Goal: Task Accomplishment & Management: Manage account settings

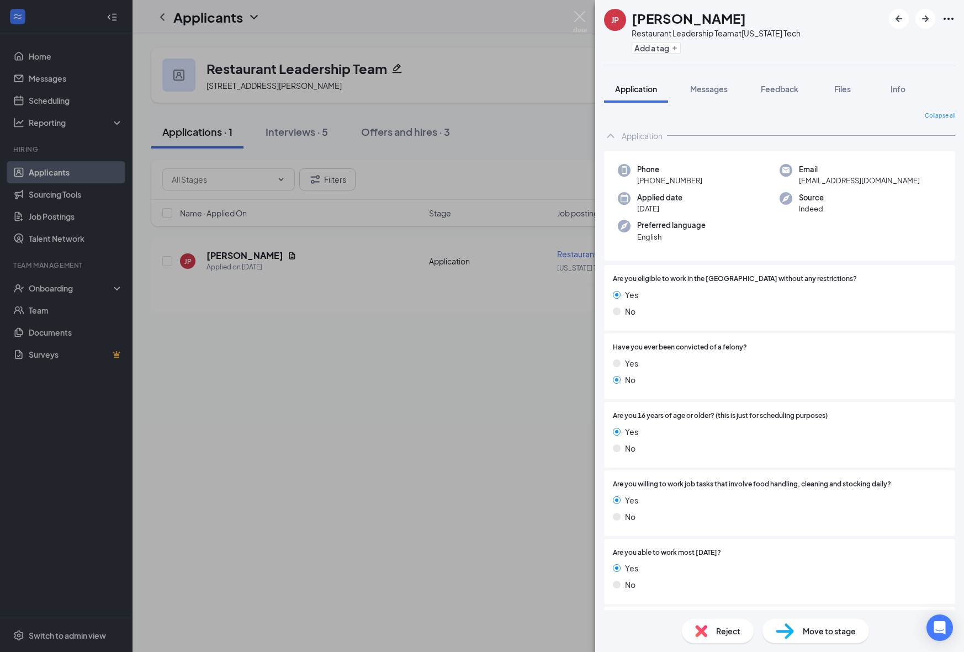
click at [528, 442] on div "JP Jerry Pechal Restaurant Leadership Team at Georgia Tech Add a tag Applicatio…" at bounding box center [482, 326] width 964 height 652
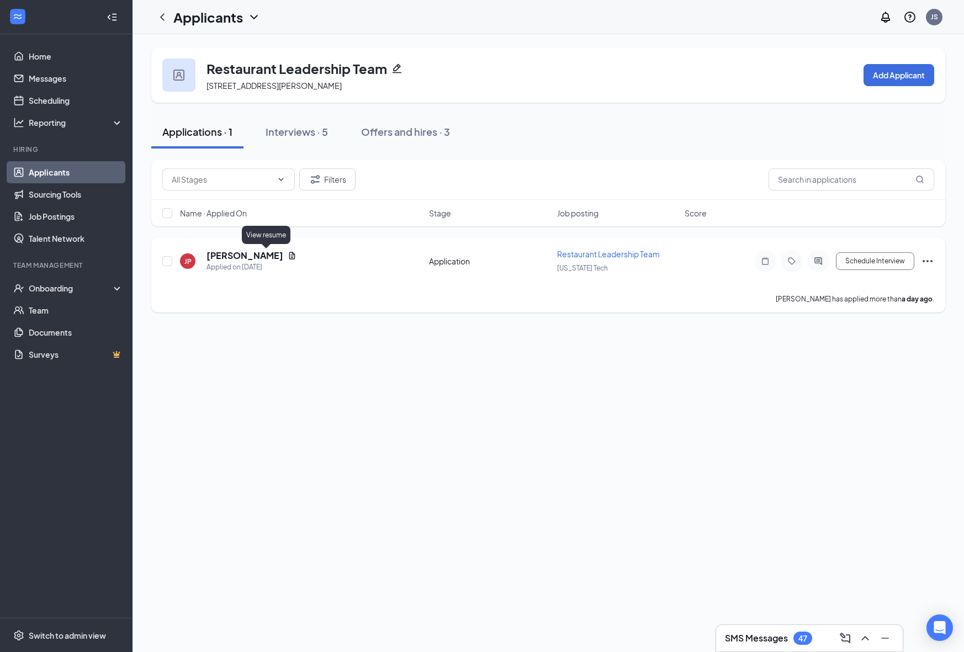
click at [288, 256] on icon "Document" at bounding box center [292, 255] width 9 height 9
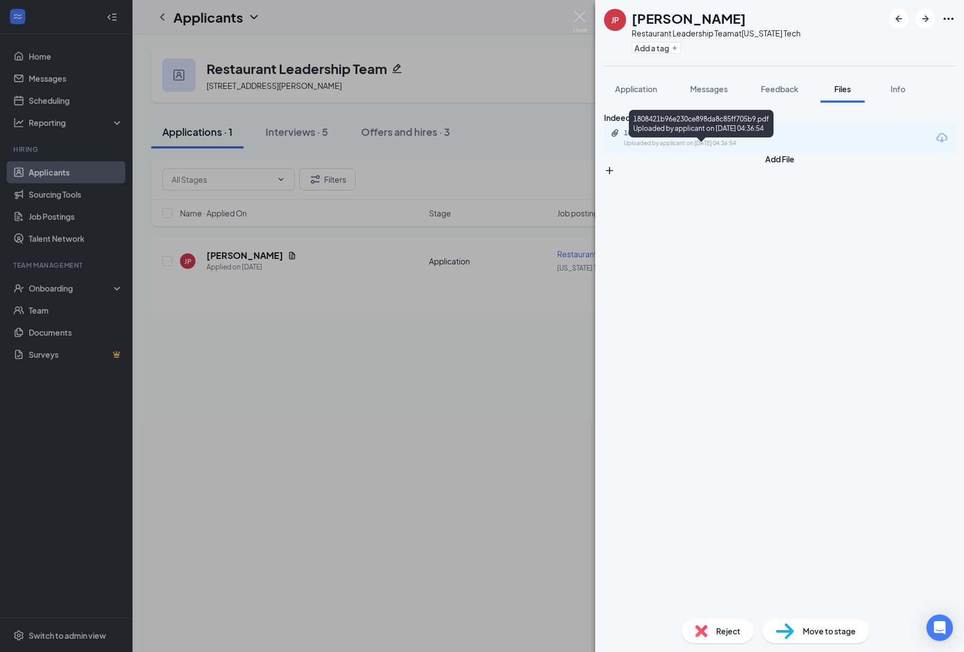
click at [729, 148] on div "Uploaded by applicant on Sep 15, 2025 at 04:36:54" at bounding box center [707, 143] width 166 height 9
click at [634, 99] on button "Application" at bounding box center [636, 89] width 64 height 28
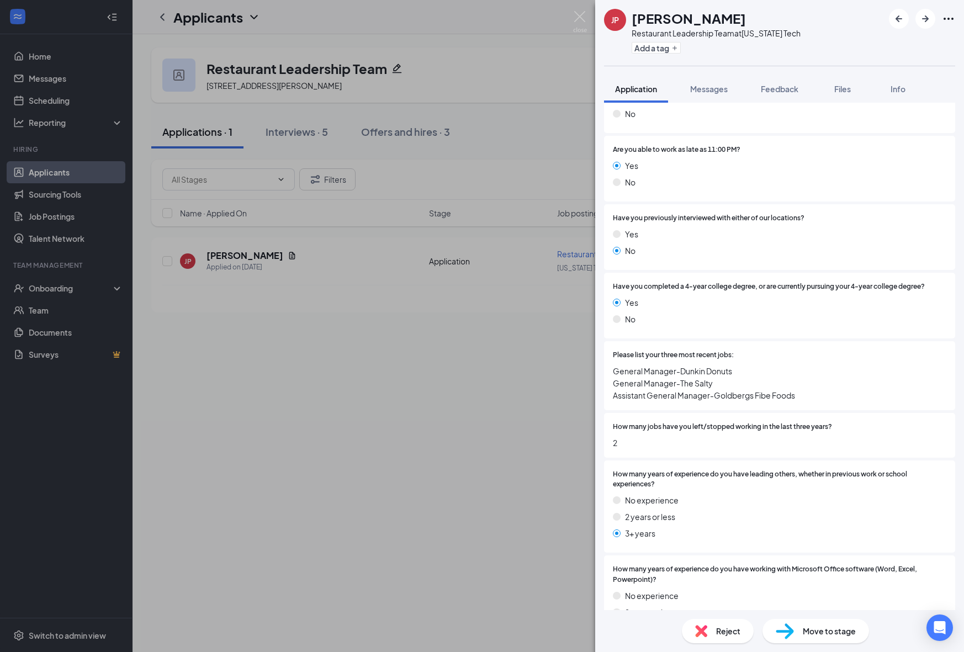
scroll to position [571, 0]
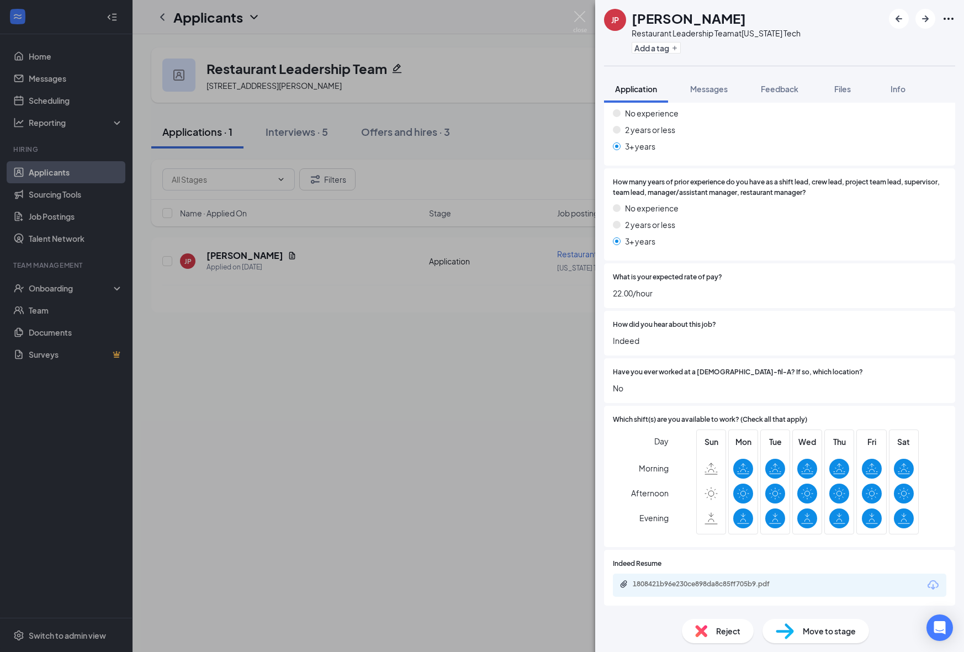
click at [790, 638] on img at bounding box center [785, 631] width 18 height 16
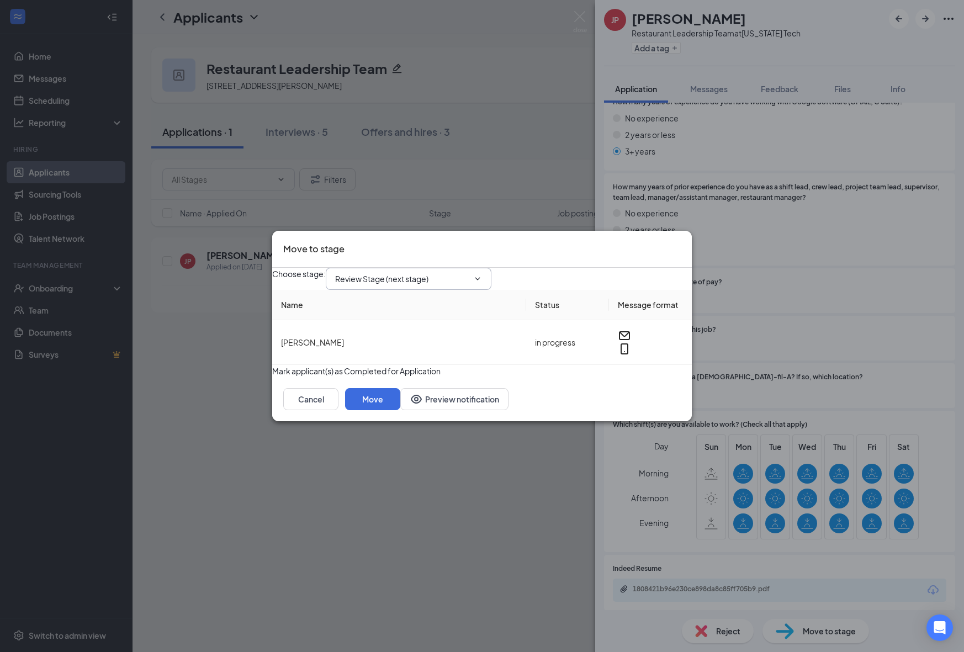
click at [491, 268] on span "Review Stage (next stage)" at bounding box center [409, 279] width 166 height 22
click at [461, 275] on input "Review Stage (next stage)" at bounding box center [402, 279] width 134 height 12
click at [415, 304] on div "1st Onsite Interview" at bounding box center [379, 298] width 71 height 12
type input "1st Onsite Interview"
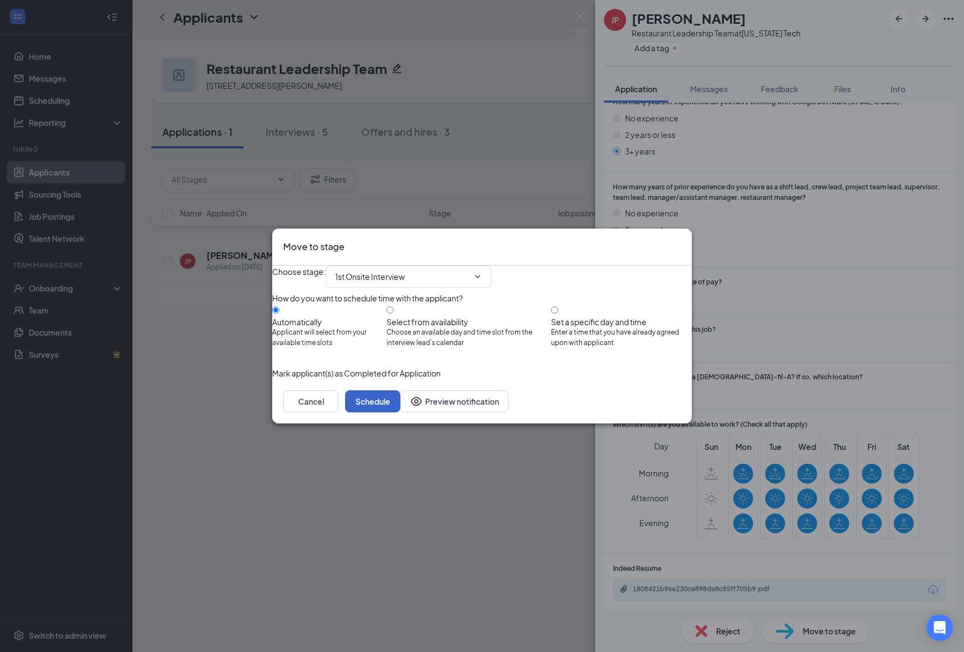
click at [400, 412] on button "Schedule" at bounding box center [372, 401] width 55 height 22
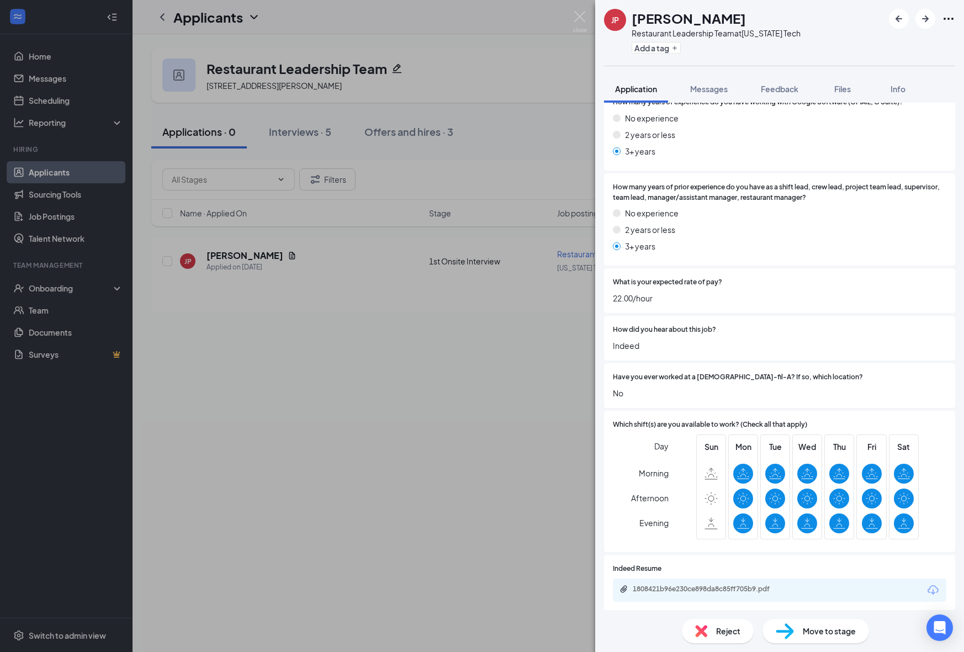
click at [436, 405] on div "JP Jerry Pechal Restaurant Leadership Team at Georgia Tech Add a tag Applicatio…" at bounding box center [482, 326] width 964 height 652
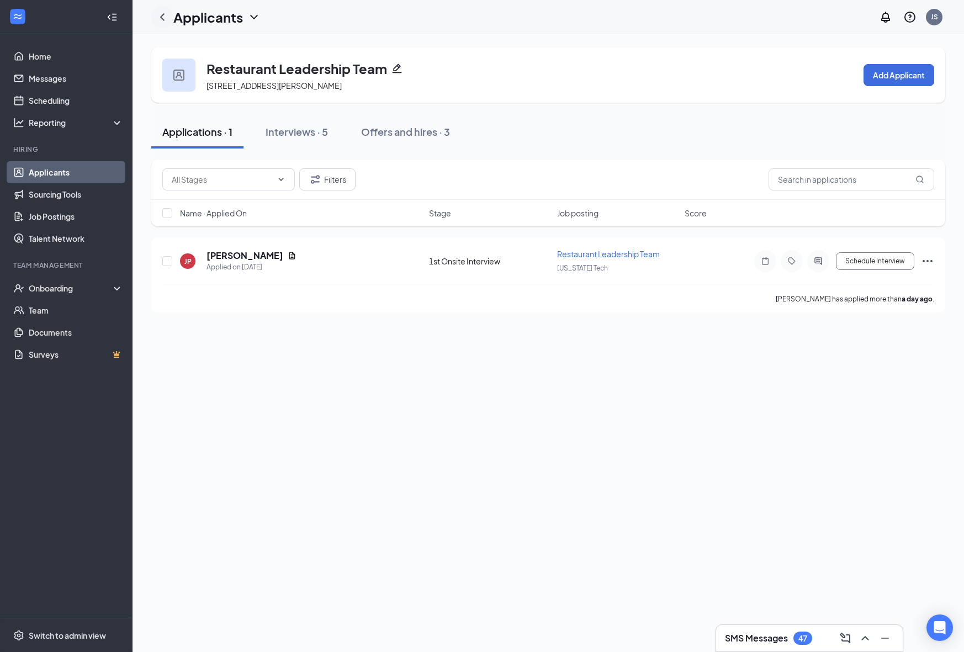
click at [167, 14] on icon "ChevronLeft" at bounding box center [162, 16] width 13 height 13
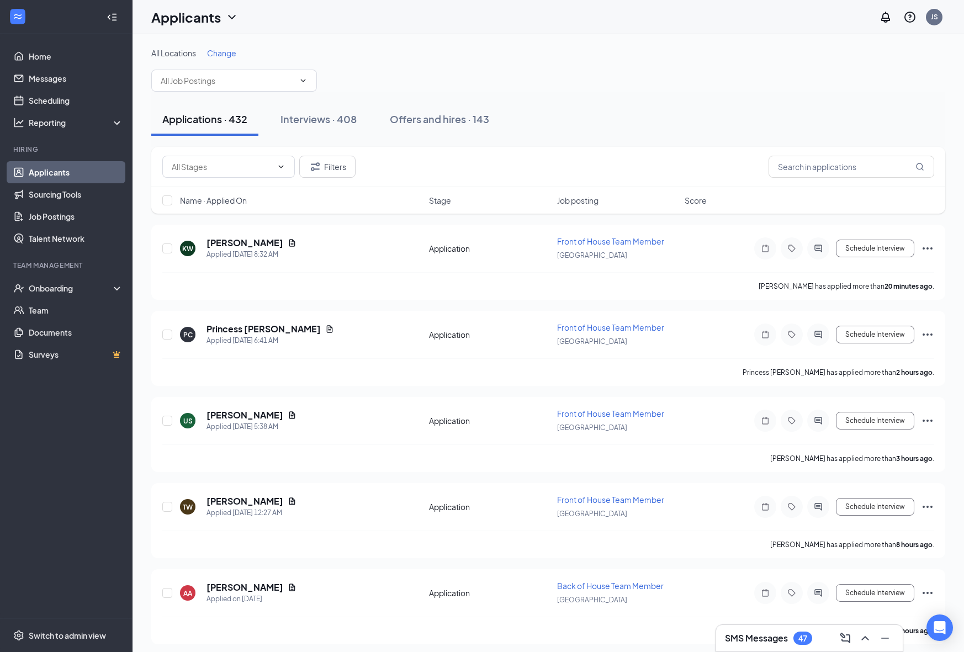
click at [583, 205] on span "Job posting" at bounding box center [577, 200] width 41 height 11
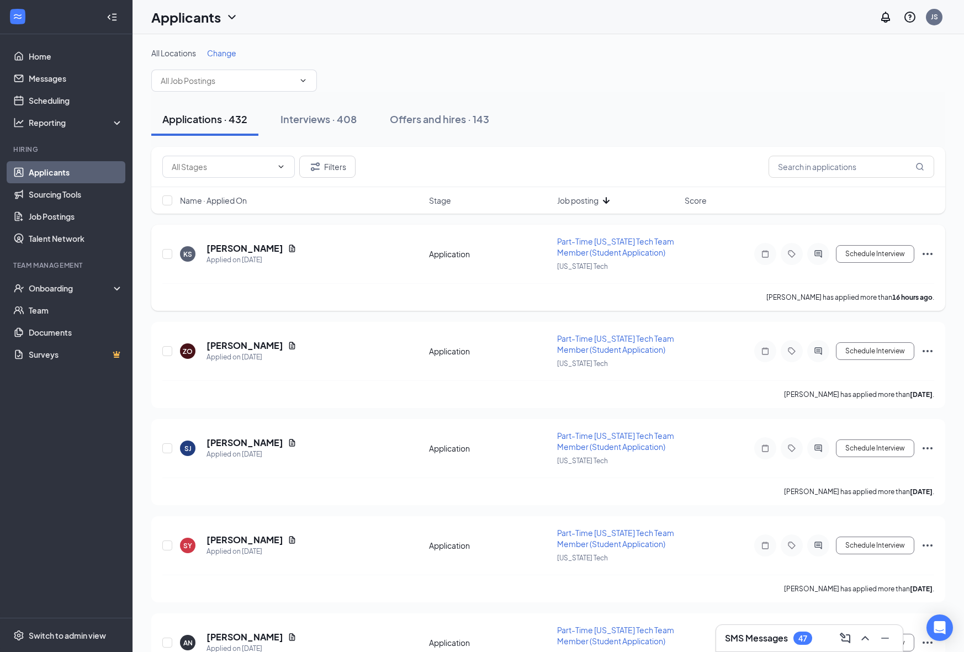
click at [606, 248] on span "Part-Time Georgia Tech Team Member (Student Application)" at bounding box center [615, 246] width 117 height 21
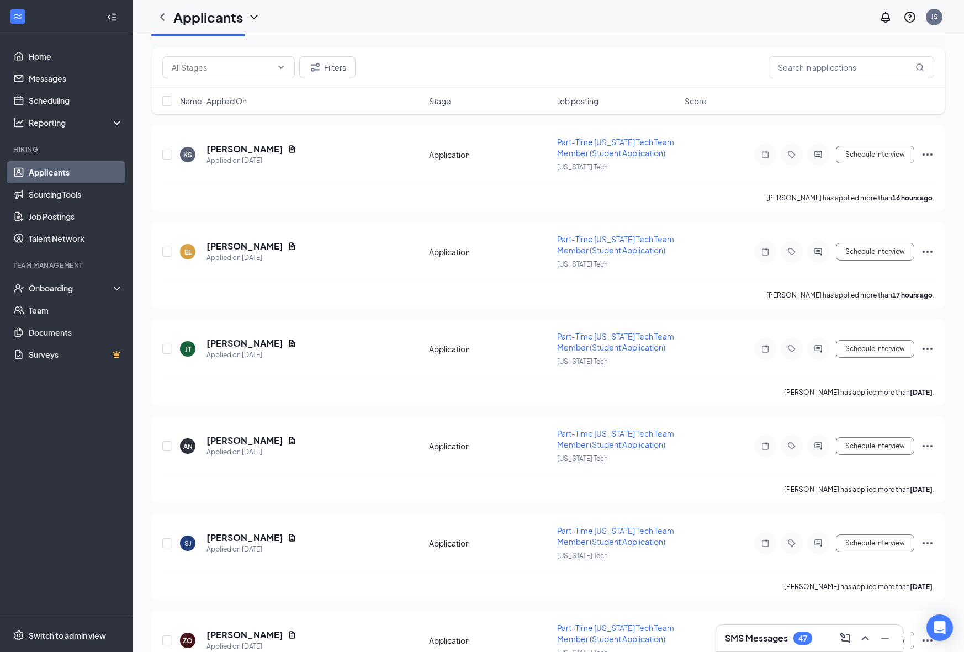
scroll to position [279, 0]
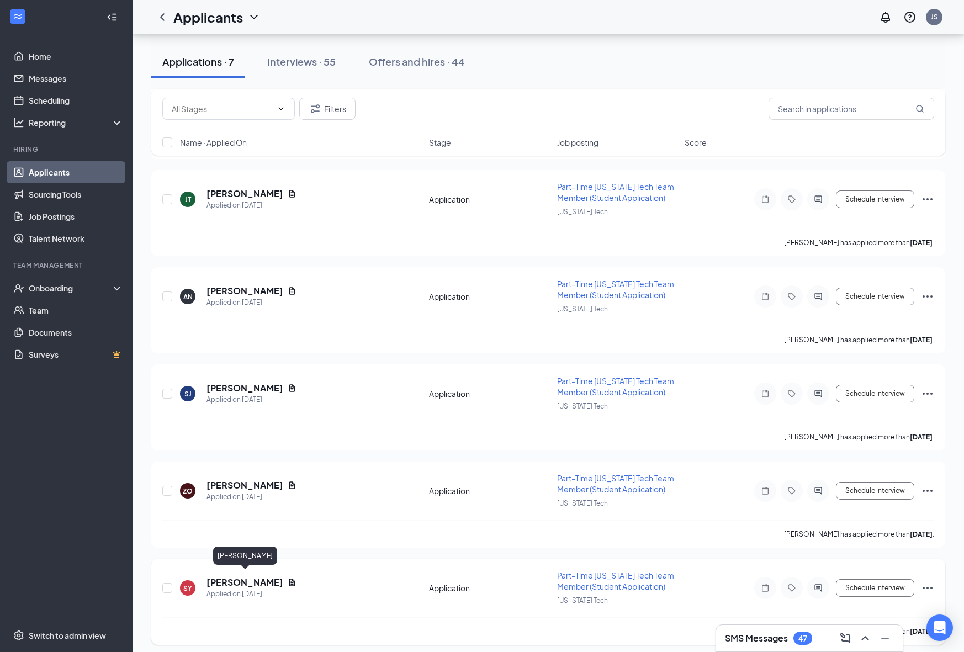
click at [250, 576] on h5 "Savini Yahamapath" at bounding box center [245, 582] width 77 height 12
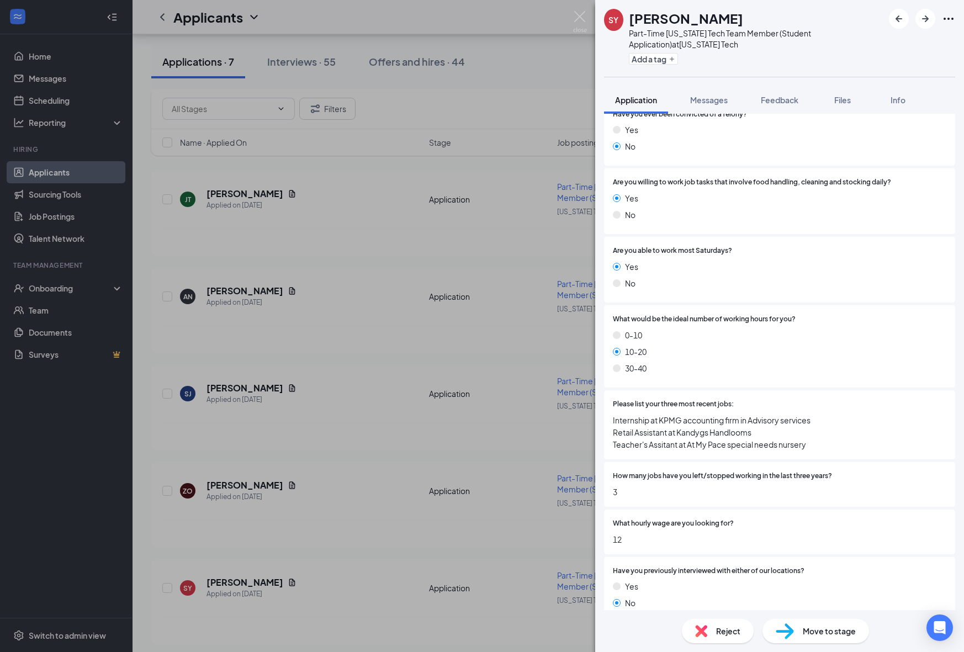
scroll to position [648, 0]
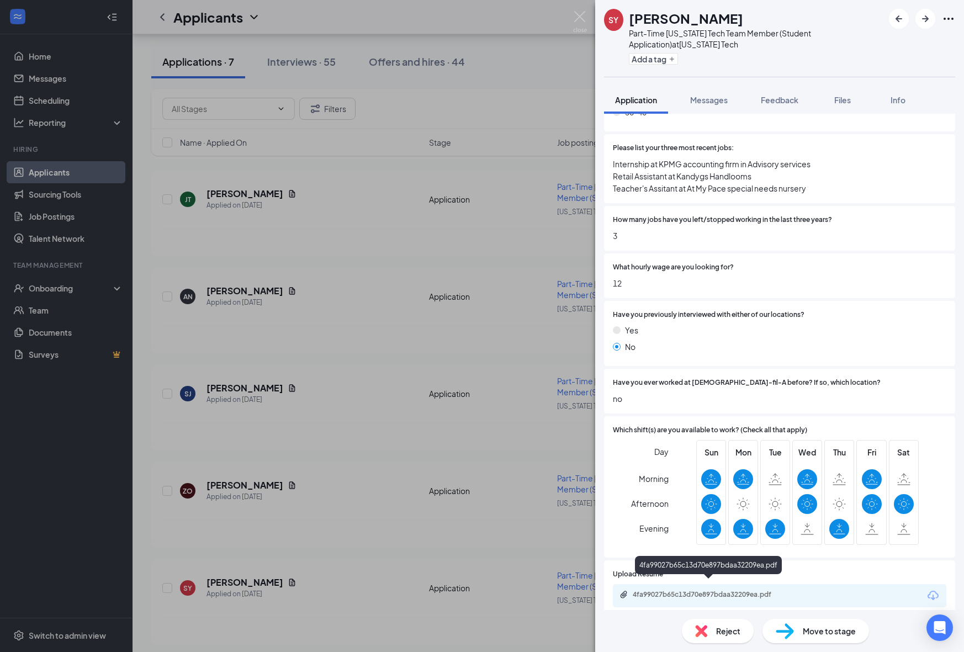
click at [727, 590] on div "4fa99027b65c13d70e897bdaa32209ea.pdf" at bounding box center [710, 594] width 155 height 9
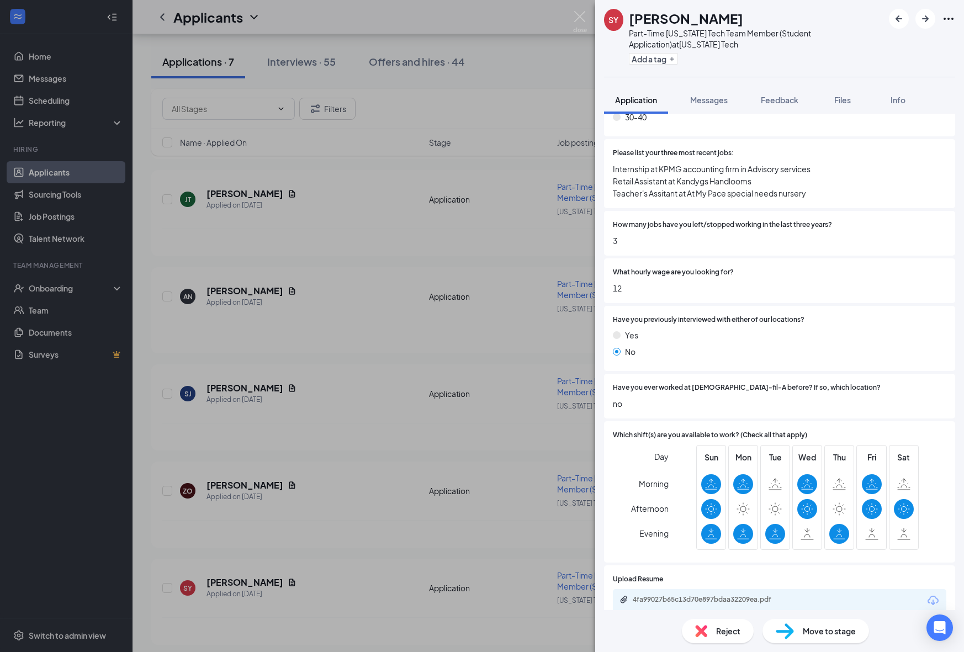
click at [796, 638] on div "Move to stage" at bounding box center [816, 631] width 107 height 24
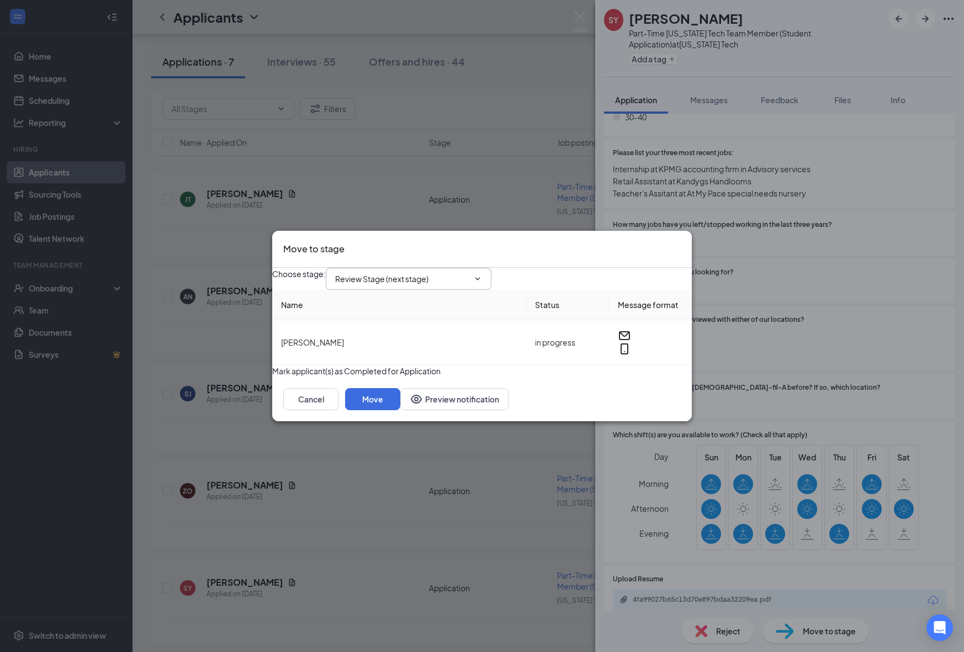
click at [464, 273] on input "Review Stage (next stage)" at bounding box center [402, 279] width 134 height 12
click at [446, 300] on div "1st Onsite Interview" at bounding box center [411, 298] width 134 height 12
type input "1st Onsite Interview"
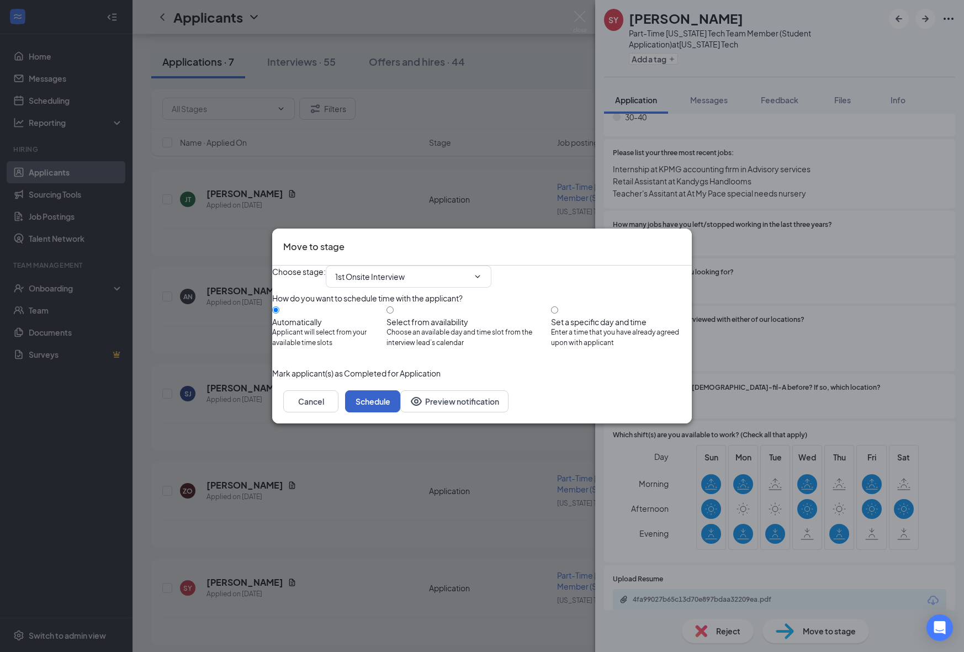
click at [400, 412] on button "Schedule" at bounding box center [372, 401] width 55 height 22
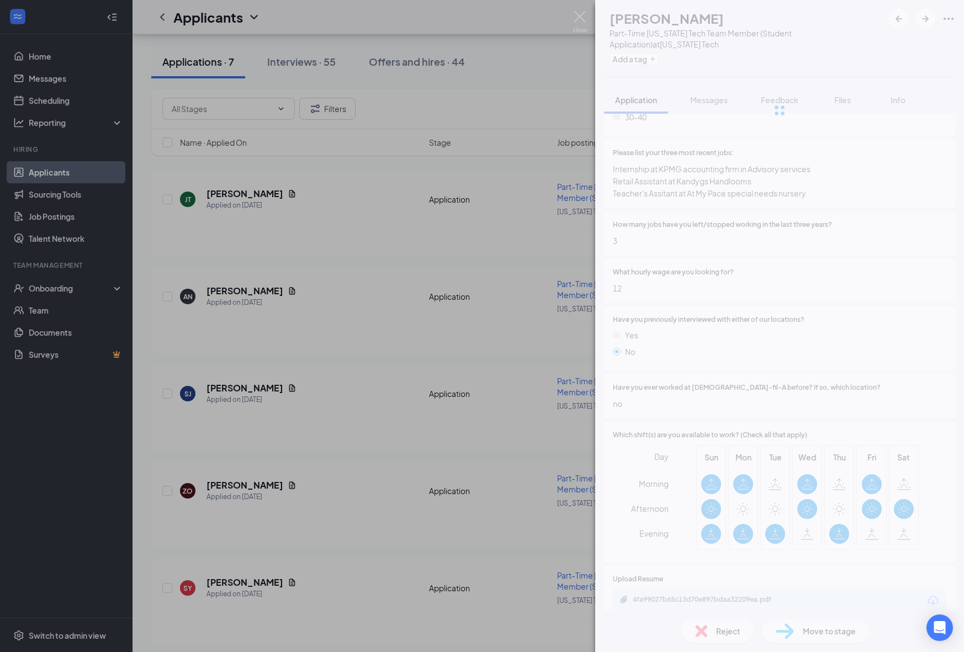
scroll to position [183, 0]
click at [459, 480] on div "SY Savini Yahamapath Part-Time Georgia Tech Team Member (Student Application) a…" at bounding box center [482, 326] width 964 height 652
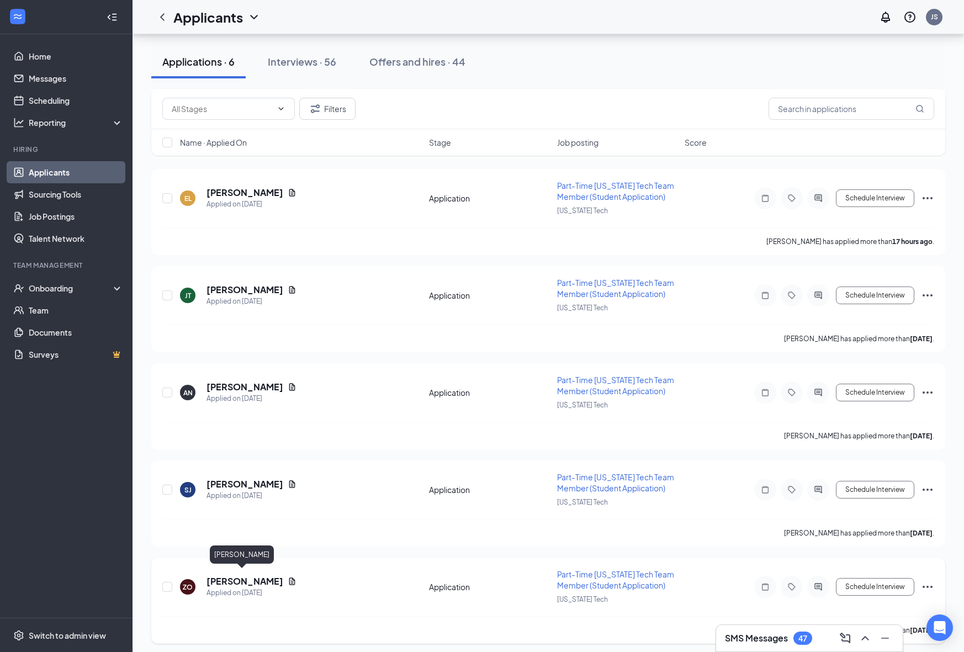
click at [217, 577] on h5 "Zhenmei Ong" at bounding box center [245, 581] width 77 height 12
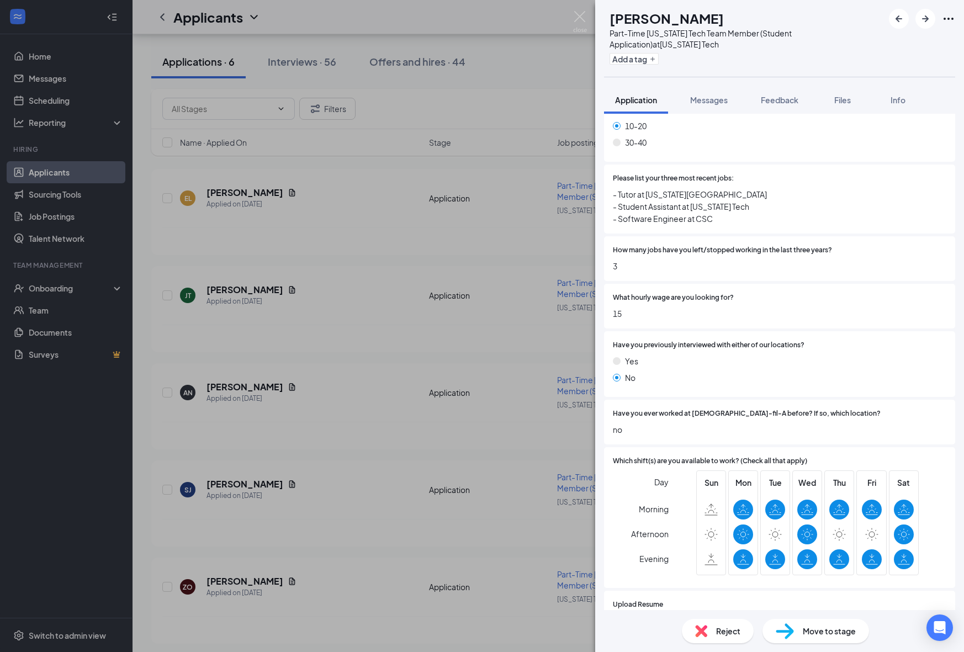
scroll to position [648, 0]
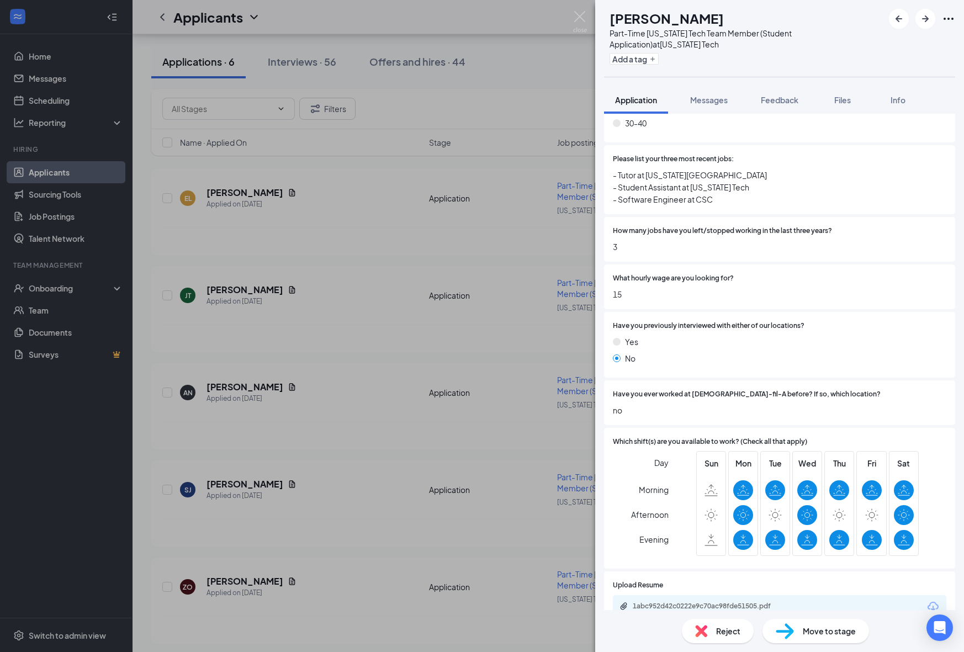
click at [707, 602] on div "1abc952d42c0222e9c70ac98fde51505.pdf" at bounding box center [710, 606] width 155 height 9
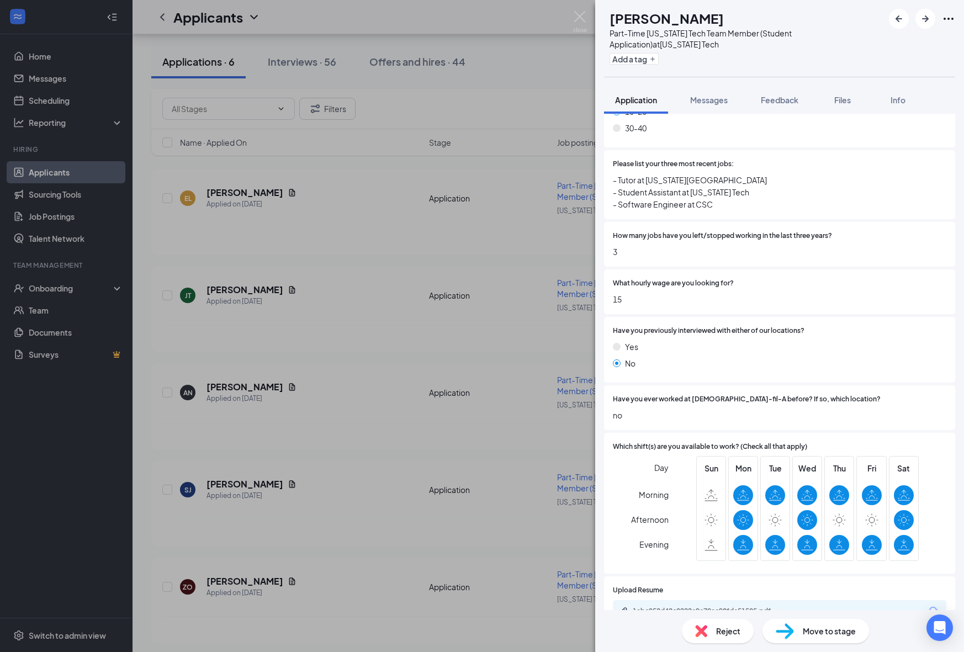
click at [822, 627] on span "Move to stage" at bounding box center [829, 631] width 53 height 12
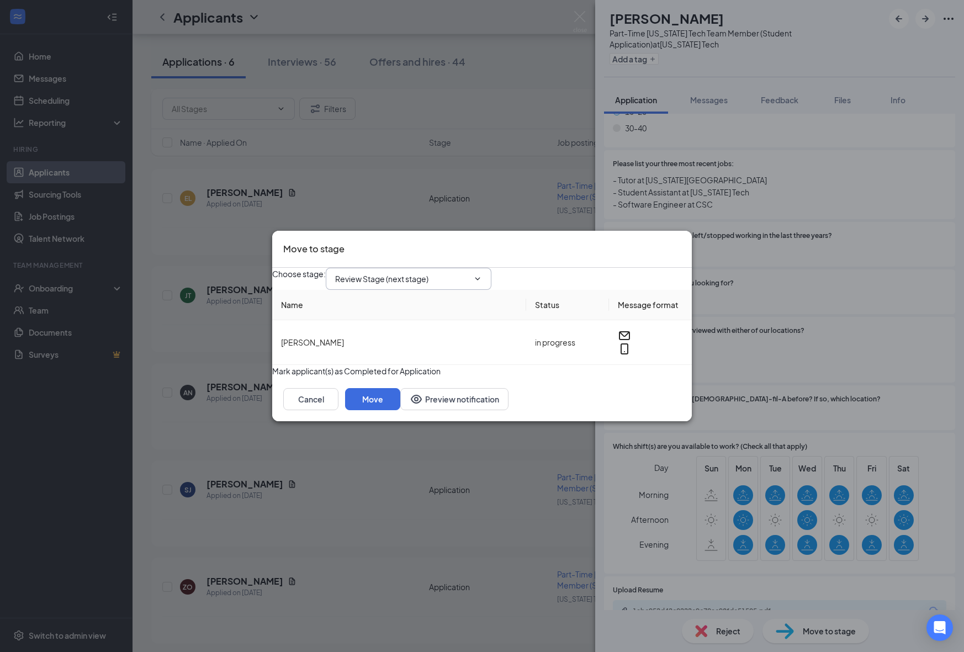
click at [457, 273] on input "Review Stage (next stage)" at bounding box center [402, 279] width 134 height 12
click at [449, 302] on div "1st Onsite Interview" at bounding box center [411, 298] width 134 height 12
type input "1st Onsite Interview"
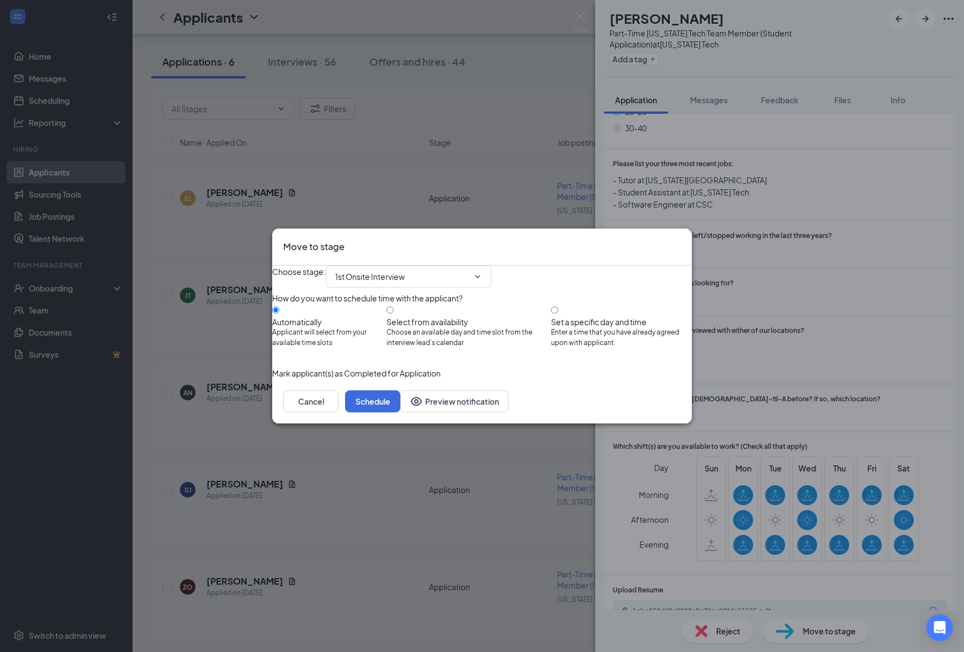
click at [660, 379] on div "Choose stage : 1st Onsite Interview Application (current stage) Review Stage (n…" at bounding box center [482, 323] width 420 height 114
click at [400, 412] on button "Schedule" at bounding box center [372, 401] width 55 height 22
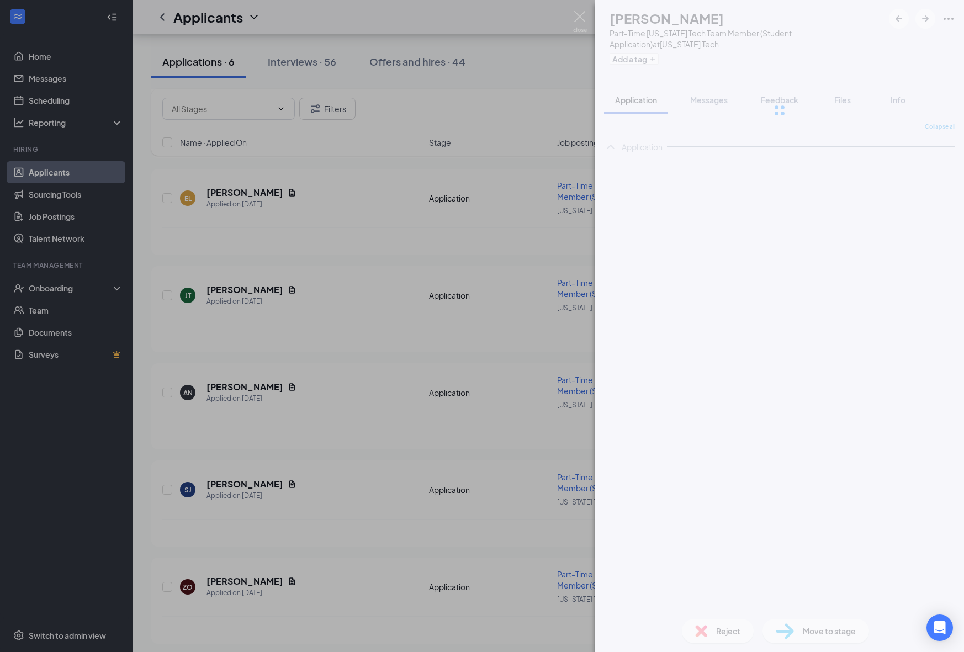
click at [424, 530] on div "KS Keira Shea Part-Time Georgia Tech Team Member (Student Application) at Georg…" at bounding box center [482, 326] width 964 height 652
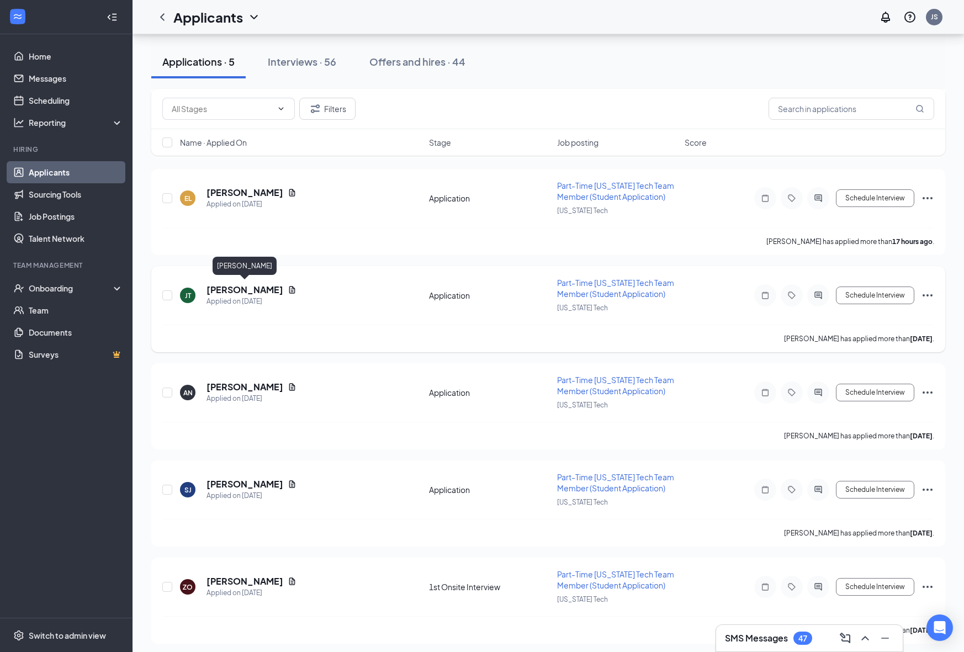
click at [242, 288] on h5 "Jerome Thompson" at bounding box center [245, 290] width 77 height 12
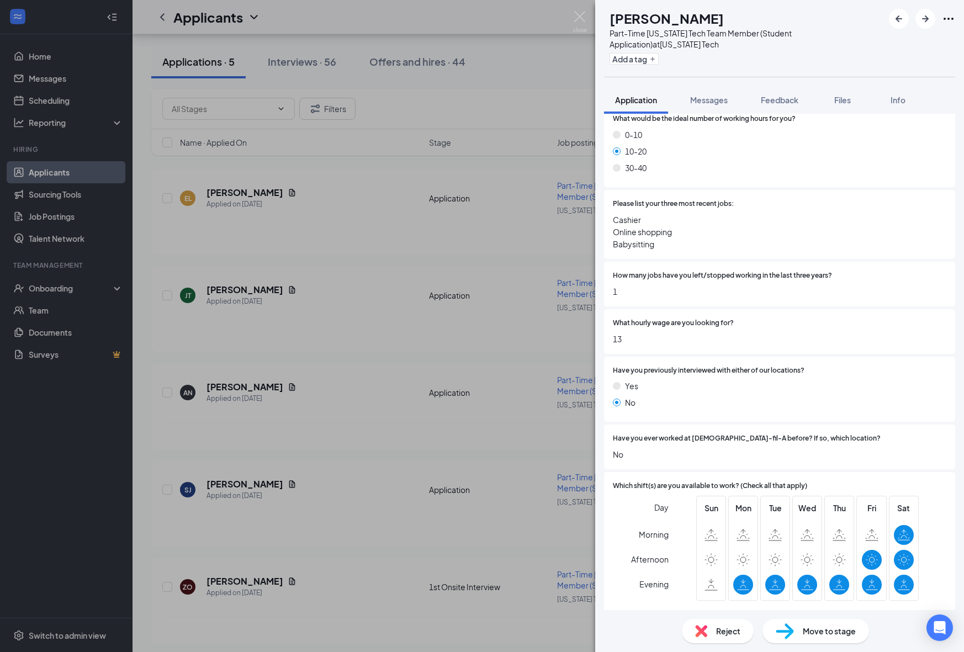
scroll to position [648, 0]
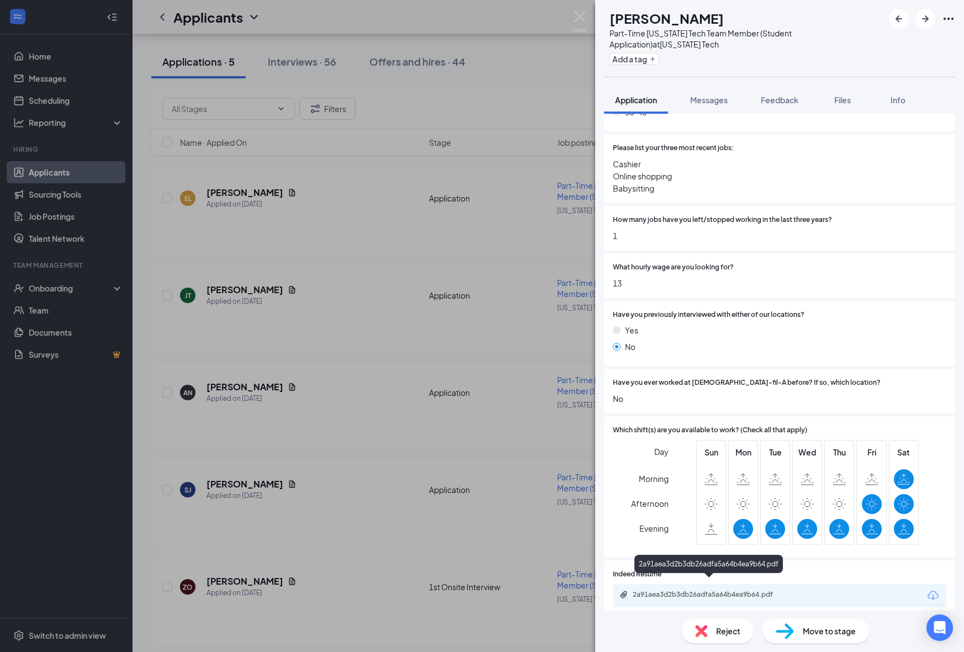
click at [729, 590] on div "2a91aea3d2b3db26adfa5a64b4ea9b64.pdf" at bounding box center [710, 594] width 155 height 9
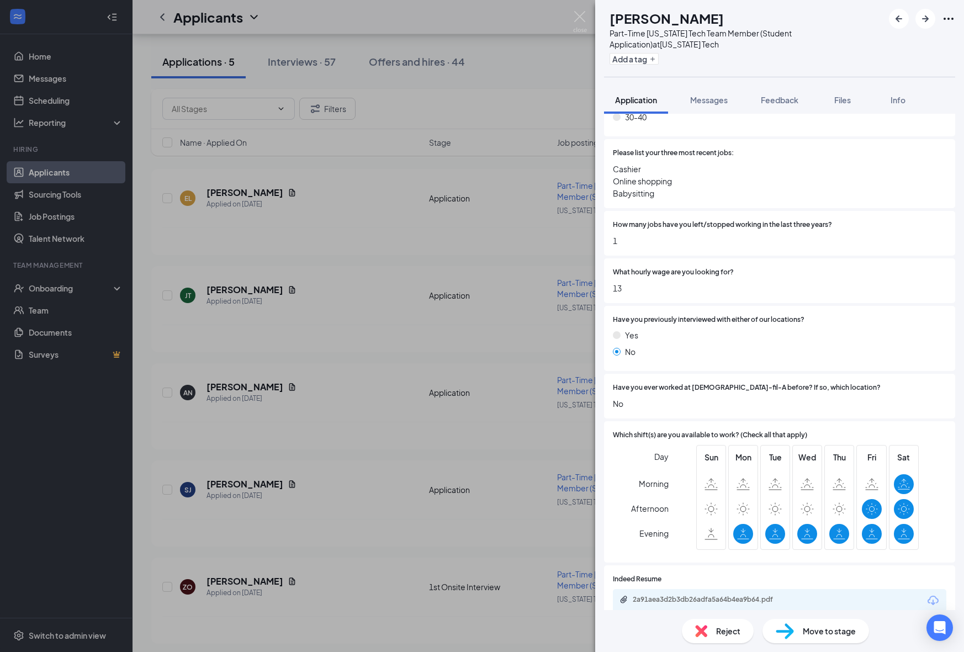
click at [714, 627] on div "Reject" at bounding box center [718, 631] width 72 height 24
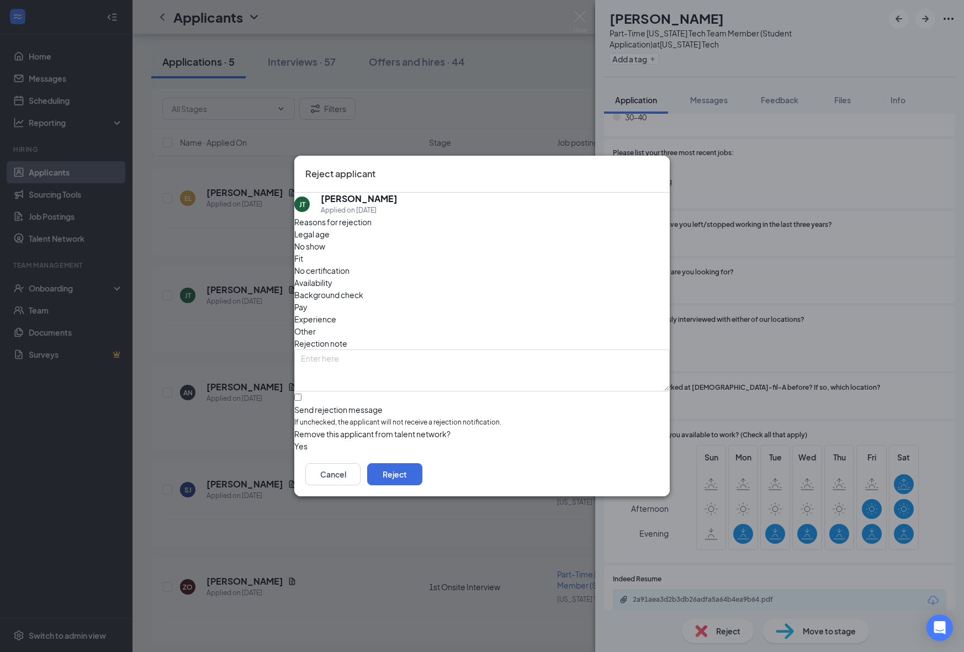
click at [409, 247] on div "Reasons for rejection Legal age No show Fit No certification Availability Backg…" at bounding box center [481, 334] width 375 height 236
click at [303, 260] on span "Fit" at bounding box center [298, 258] width 9 height 12
click at [301, 394] on input "Send rejection message If unchecked, the applicant will not receive a rejection…" at bounding box center [297, 397] width 7 height 7
checkbox input "true"
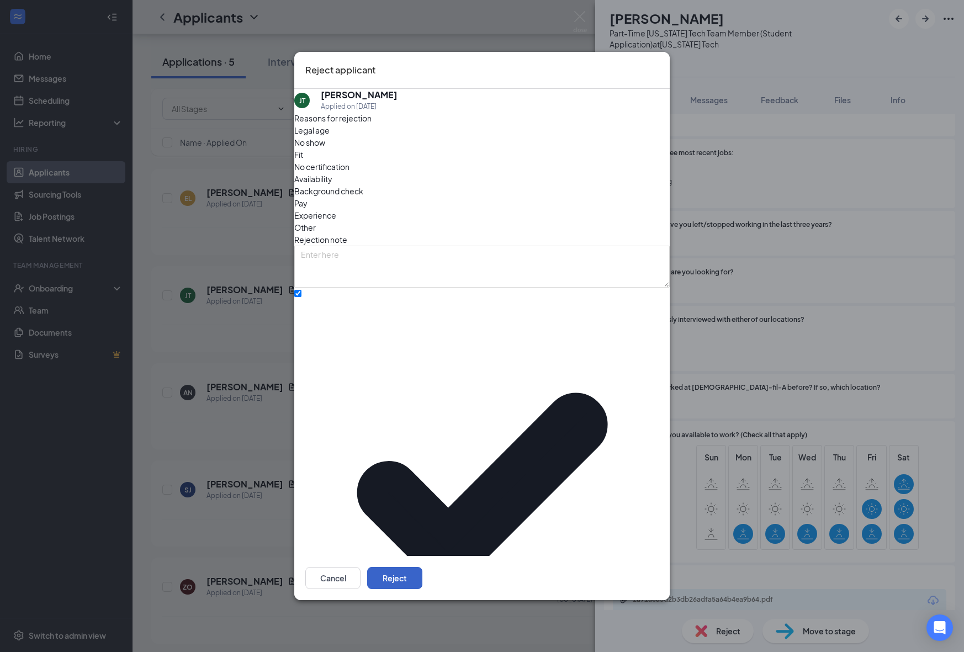
click at [422, 567] on button "Reject" at bounding box center [394, 578] width 55 height 22
click at [422, 567] on button "button" at bounding box center [394, 578] width 55 height 22
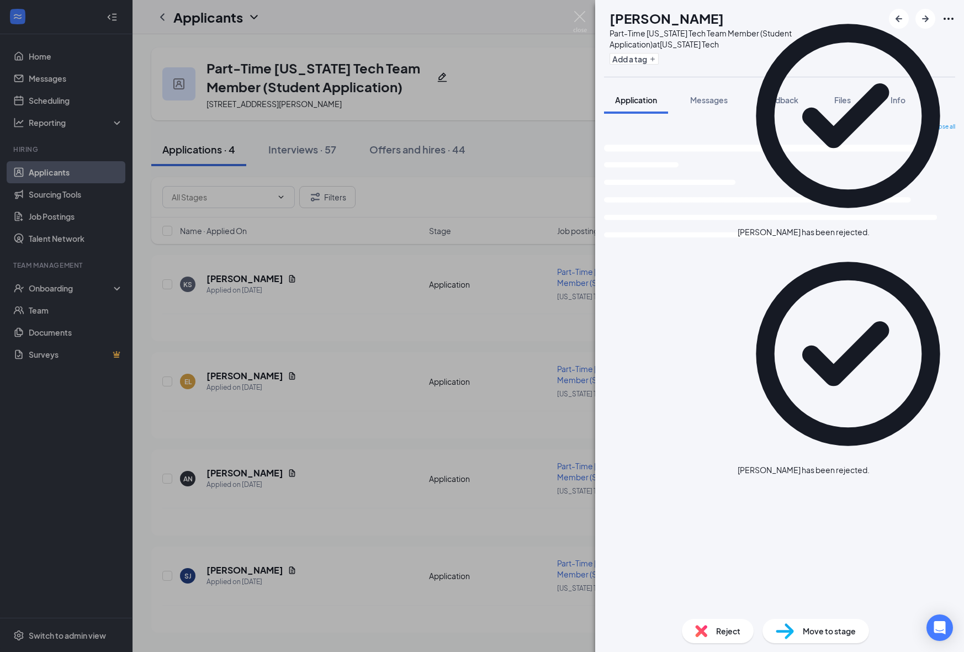
click at [418, 560] on div "AN Anh Nguyen Part-Time Georgia Tech Team Member (Student Application) at Georg…" at bounding box center [482, 326] width 964 height 652
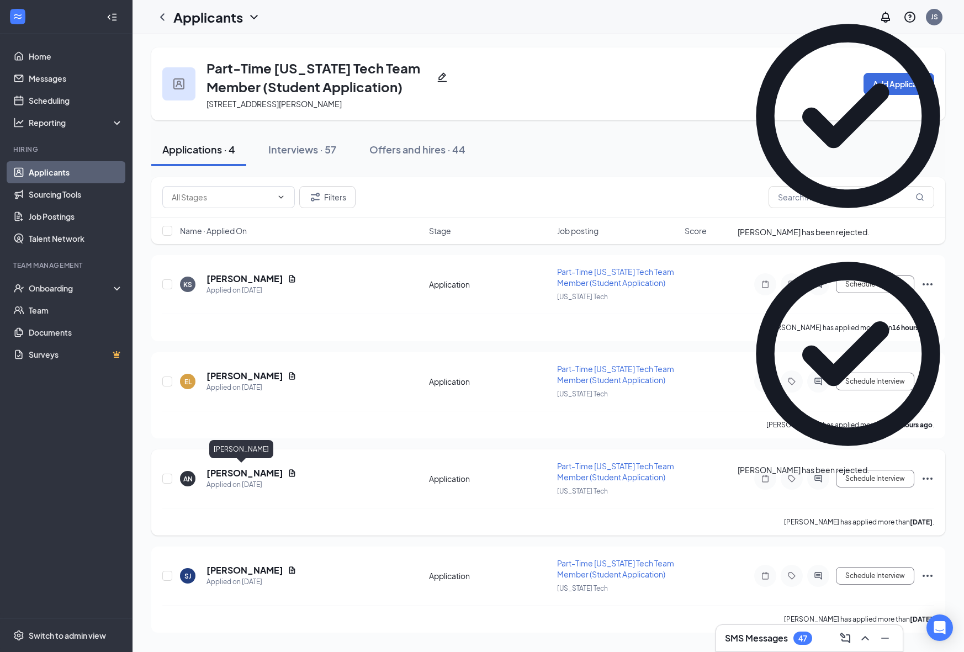
click at [230, 476] on h5 "Anh Nguyen" at bounding box center [245, 473] width 77 height 12
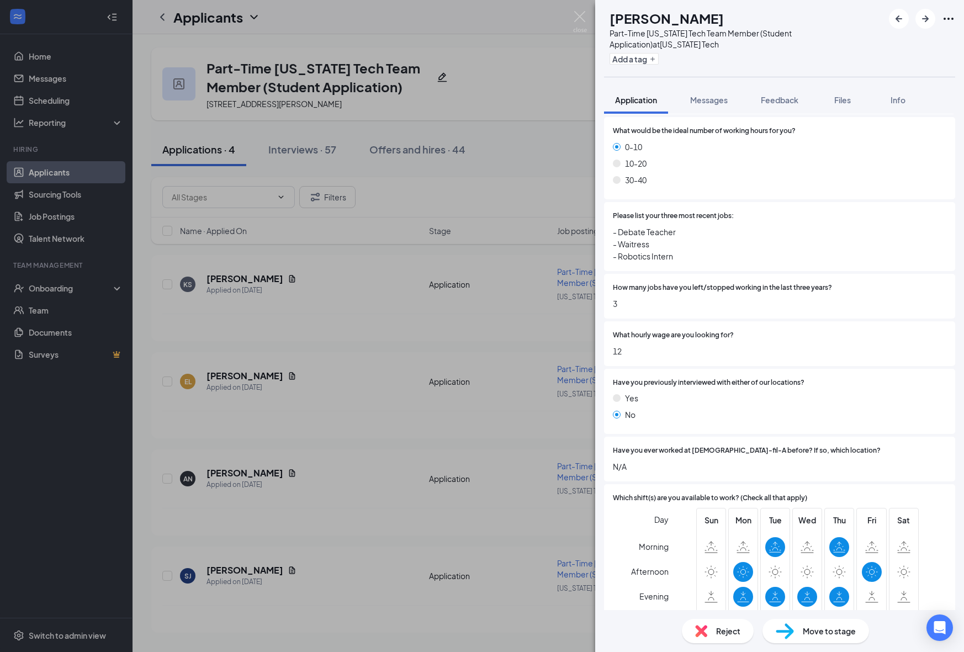
scroll to position [648, 0]
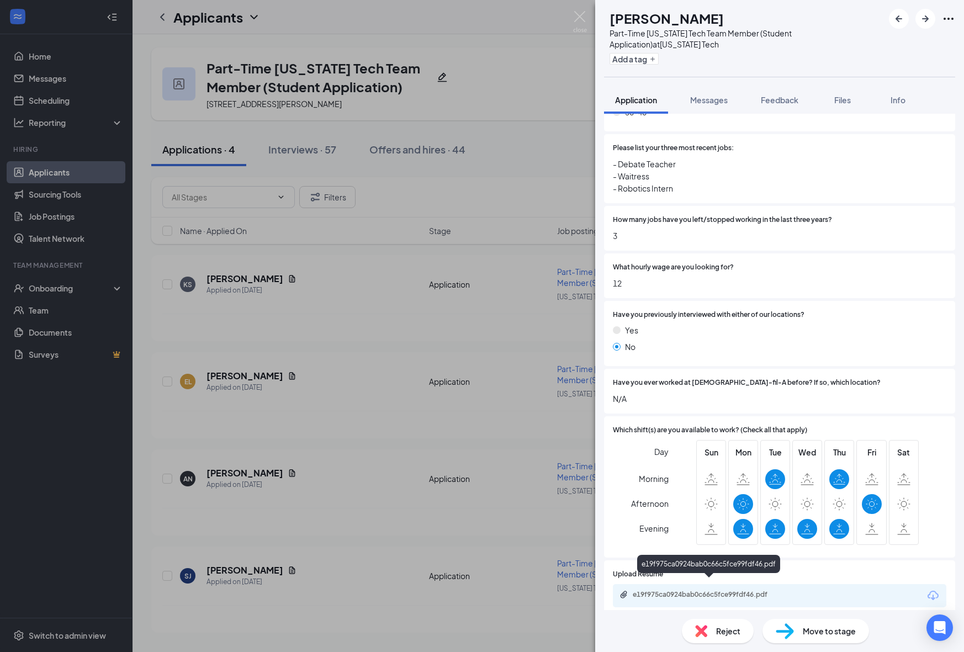
click at [759, 590] on div "e19f975ca0924bab0c66c5fce99fdf46.pdf" at bounding box center [710, 594] width 155 height 9
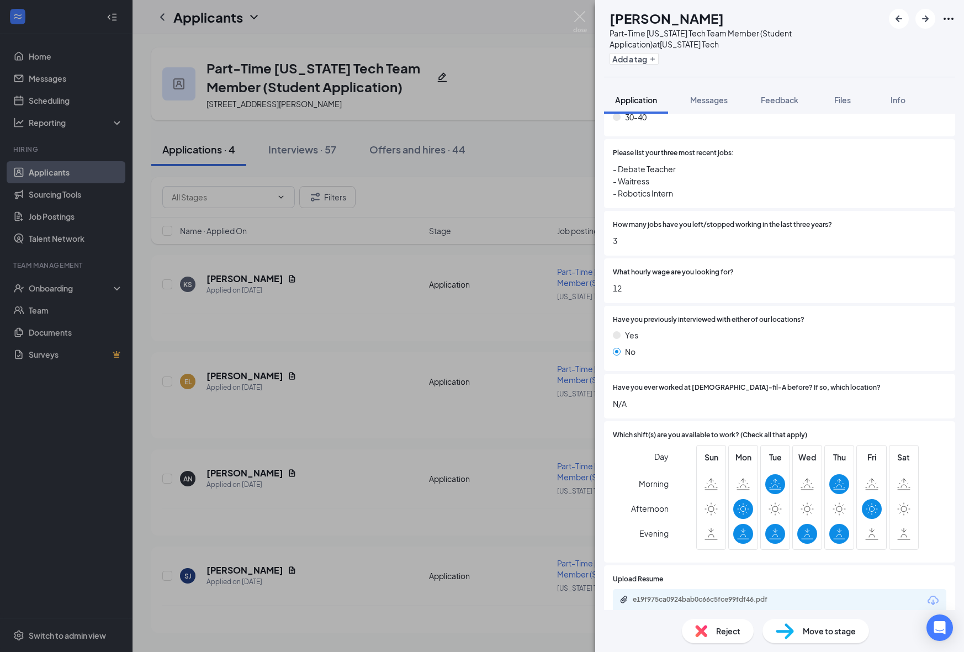
click at [796, 638] on div "Move to stage" at bounding box center [816, 631] width 107 height 24
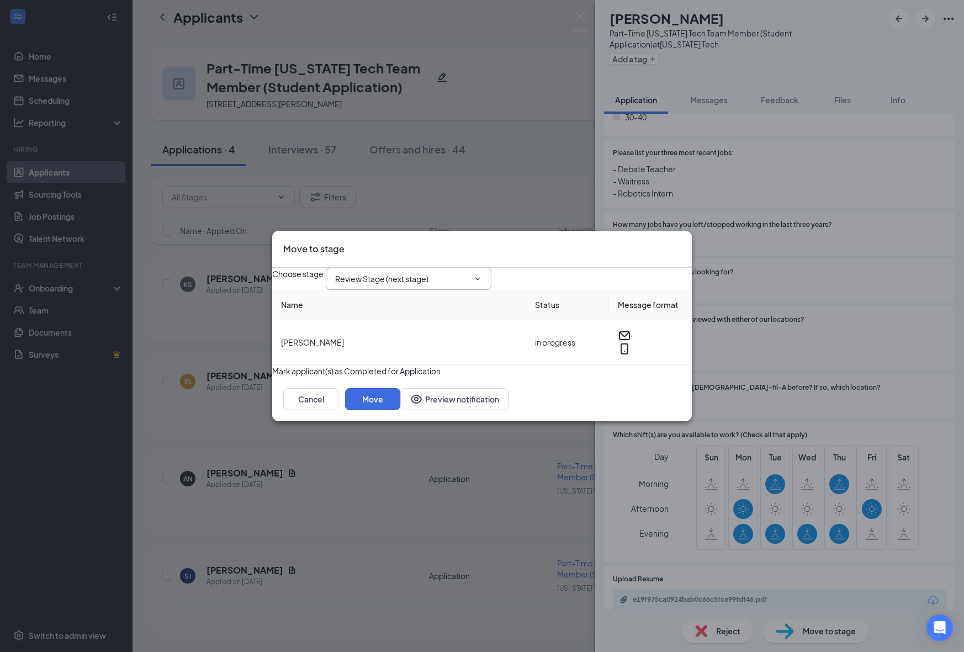
click at [433, 273] on input "Review Stage (next stage)" at bounding box center [402, 279] width 134 height 12
click at [415, 304] on div "1st Onsite Interview" at bounding box center [379, 298] width 71 height 12
type input "1st Onsite Interview"
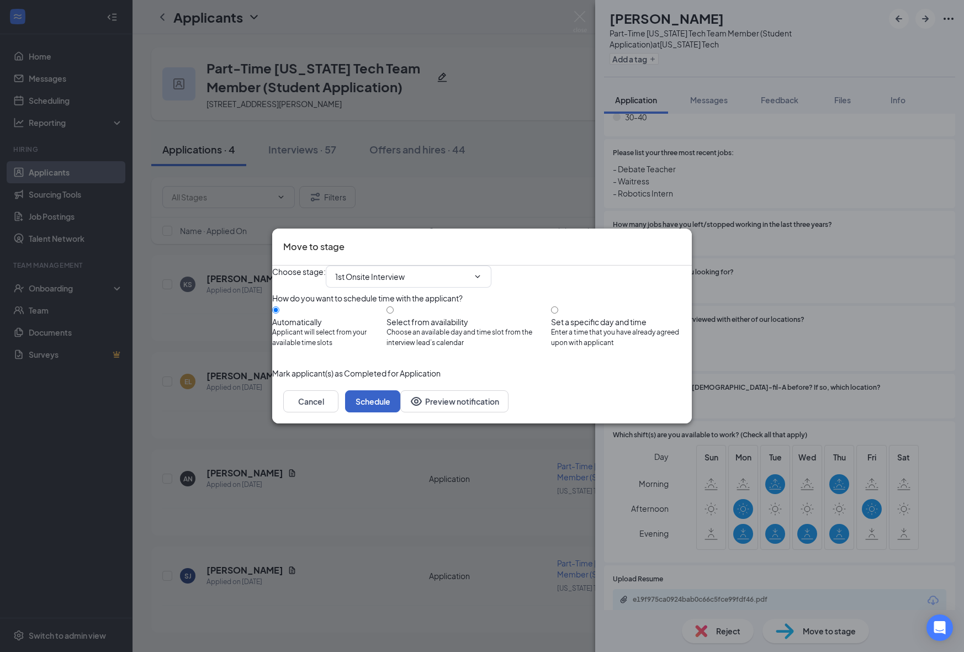
click at [400, 412] on button "Schedule" at bounding box center [372, 401] width 55 height 22
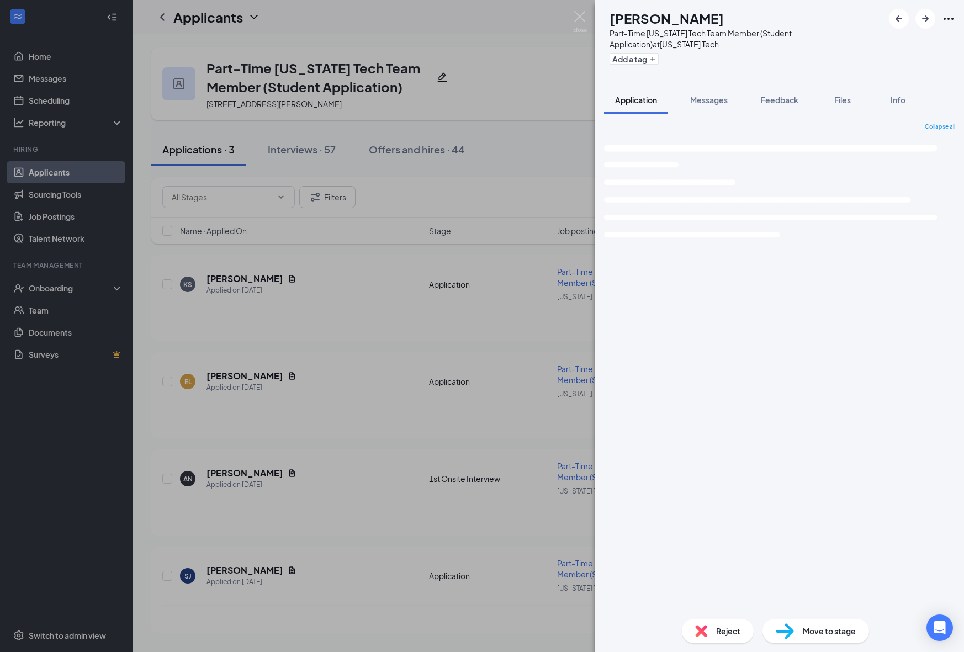
click at [387, 500] on div "SJ Siriporn Johnson Part-Time Georgia Tech Team Member (Student Application) at…" at bounding box center [482, 326] width 964 height 652
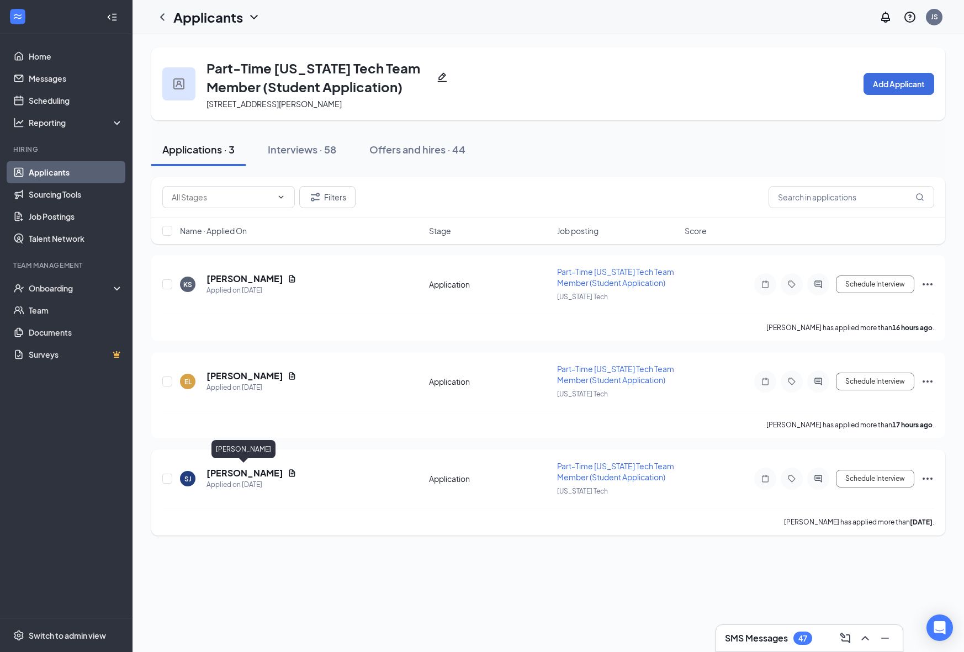
click at [209, 467] on h5 "Siriporn Johnson" at bounding box center [245, 473] width 77 height 12
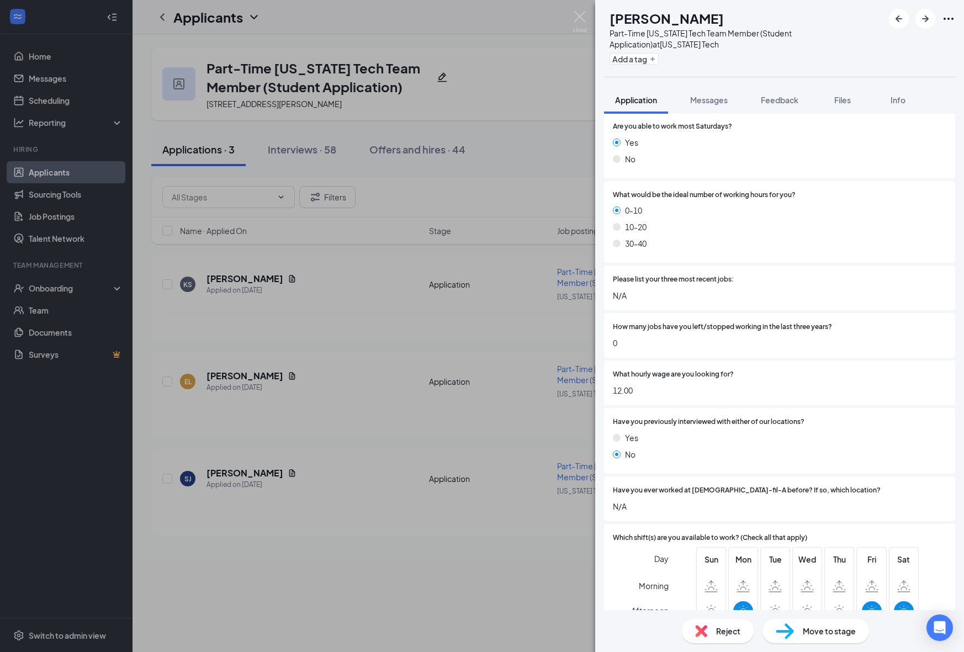
scroll to position [623, 0]
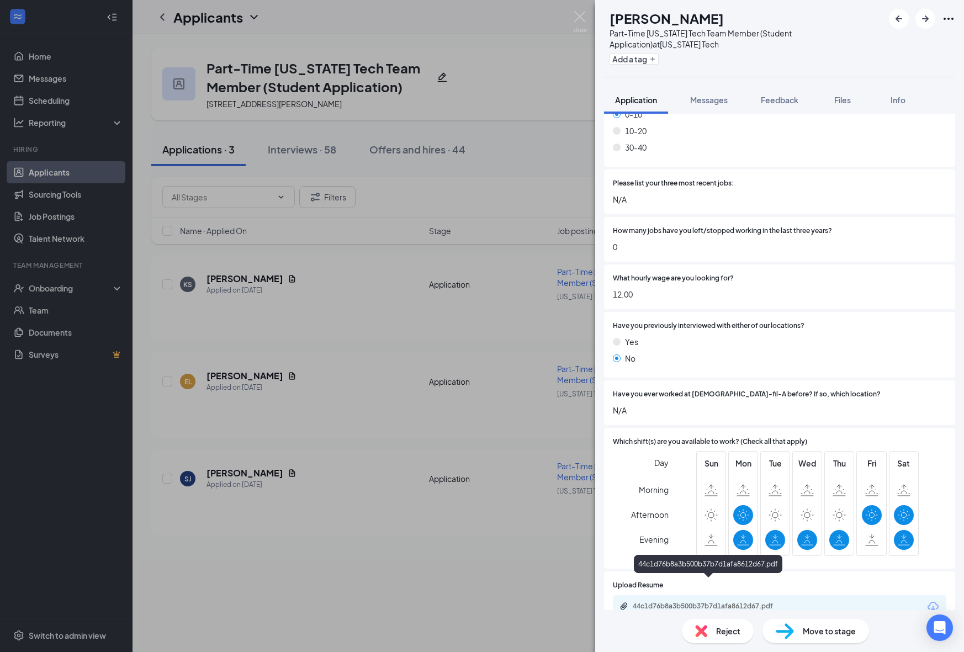
click at [717, 602] on div "44c1d76b8a3b500b37b7d1afa8612d67.pdf" at bounding box center [710, 606] width 155 height 9
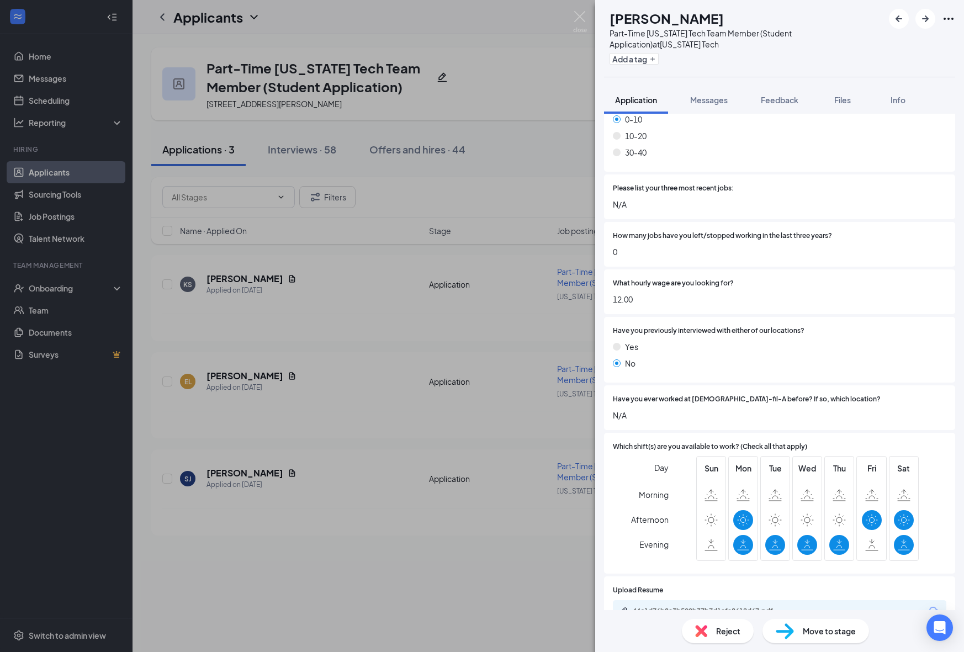
click at [822, 635] on span "Move to stage" at bounding box center [829, 631] width 53 height 12
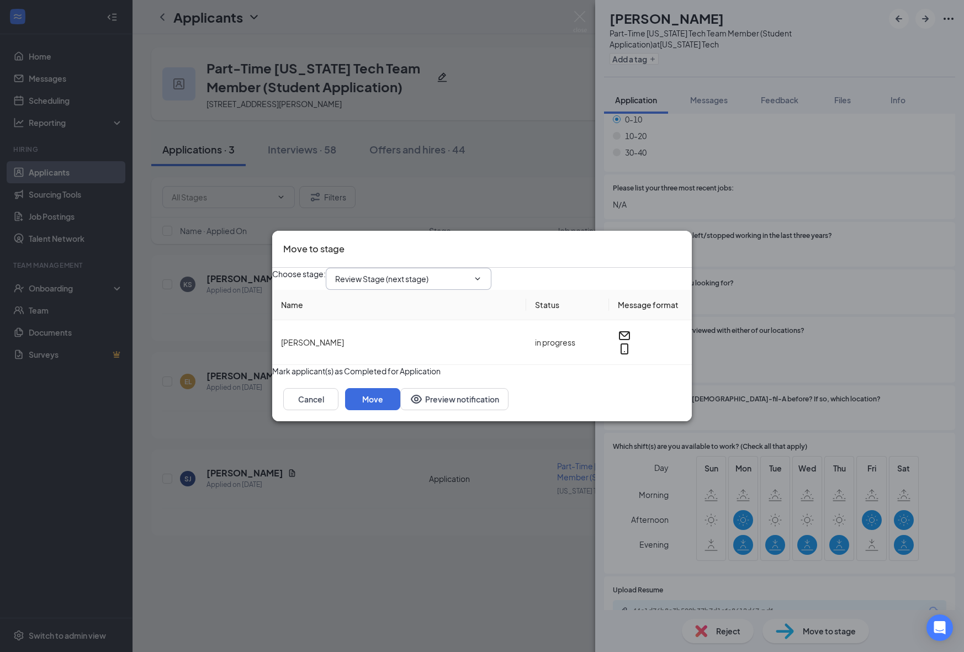
click at [468, 279] on span "Review Stage (next stage)" at bounding box center [409, 279] width 166 height 22
click at [469, 268] on div "Choose stage : Review Stage (next stage)" at bounding box center [482, 279] width 420 height 22
click at [469, 273] on input "Review Stage (next stage)" at bounding box center [402, 279] width 134 height 12
click at [415, 304] on div "1st Onsite Interview" at bounding box center [379, 298] width 71 height 12
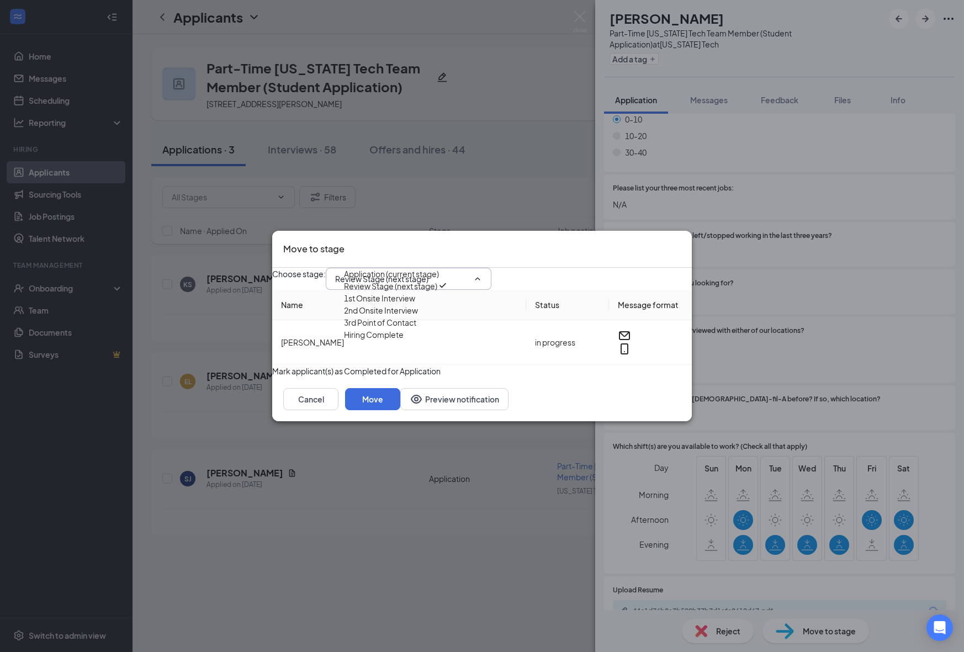
type input "1st Onsite Interview"
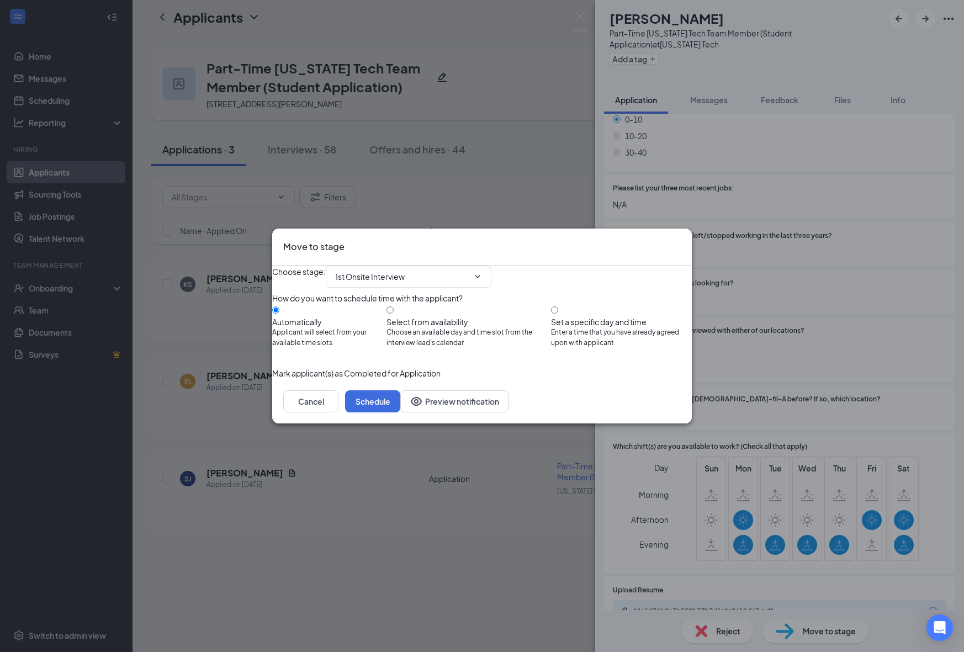
click at [667, 410] on div "Cancel Schedule Preview notification" at bounding box center [482, 401] width 420 height 44
click at [400, 412] on button "Schedule" at bounding box center [372, 401] width 55 height 22
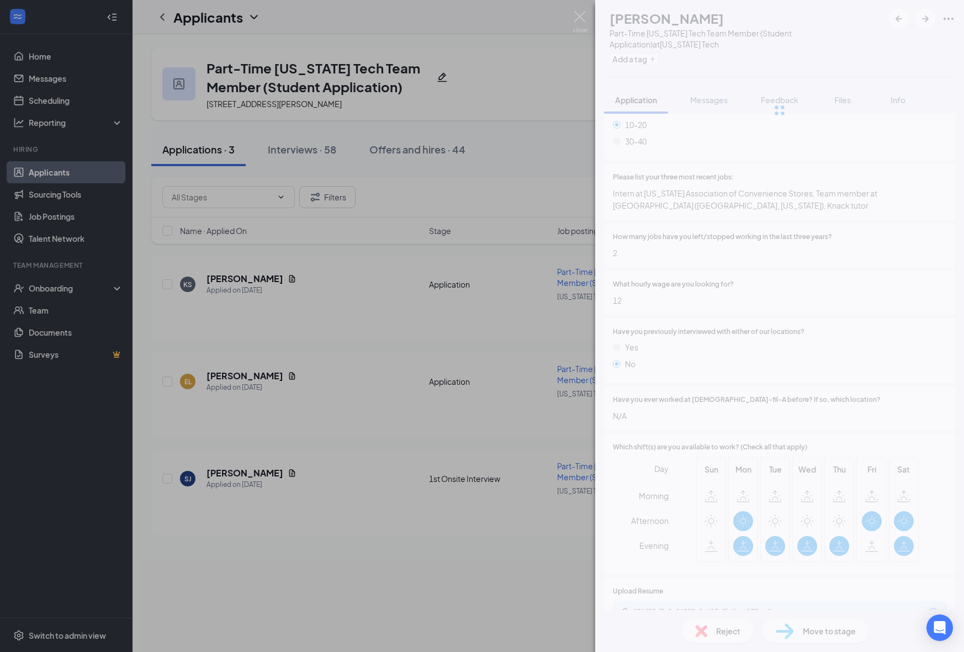
click at [447, 554] on div "KS Keira Shea Part-Time Georgia Tech Team Member (Student Application) at Georg…" at bounding box center [482, 326] width 964 height 652
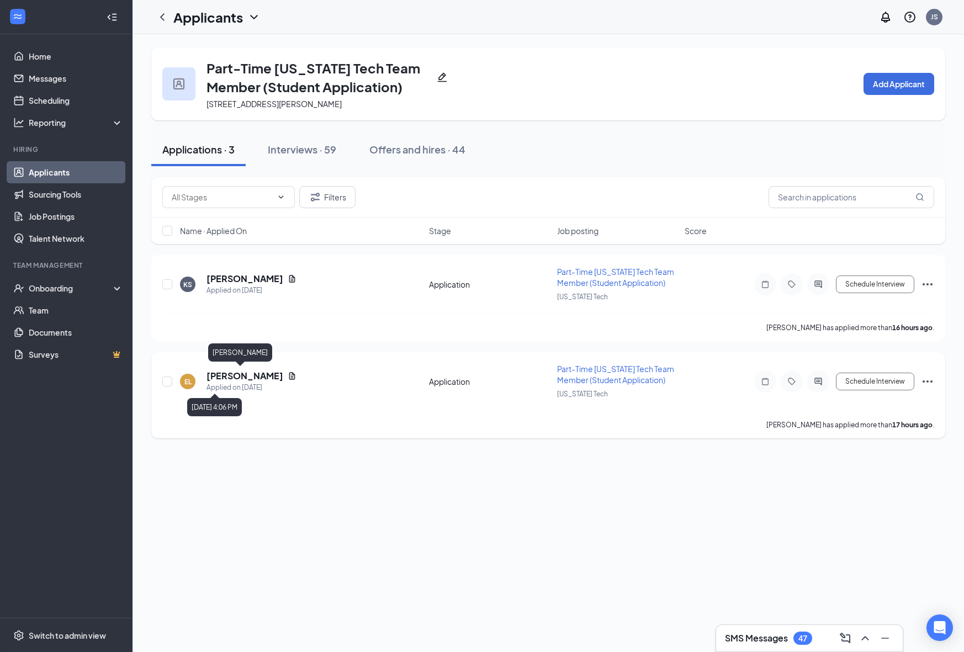
click at [236, 377] on h5 "Emma Liao" at bounding box center [245, 376] width 77 height 12
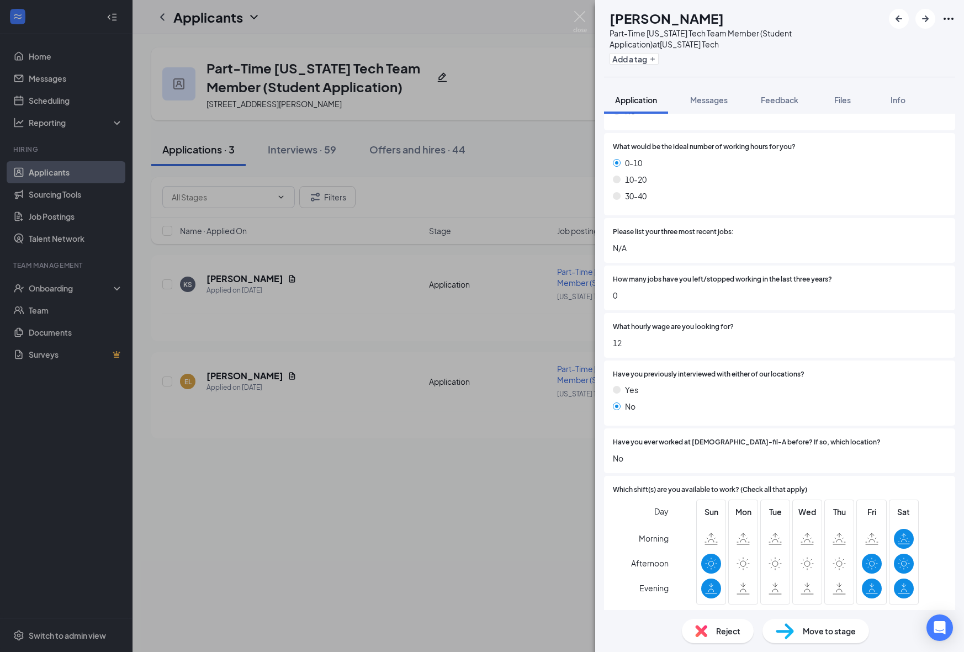
scroll to position [623, 0]
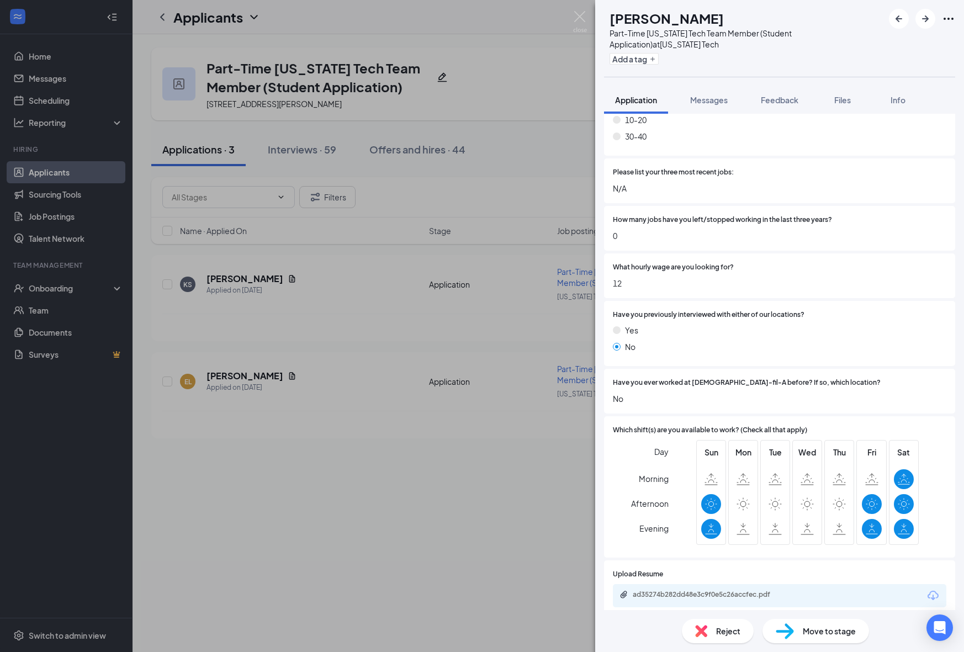
click at [717, 590] on div "ad35274b282dd48e3c9f0e5c26accfec.pdf" at bounding box center [710, 594] width 155 height 9
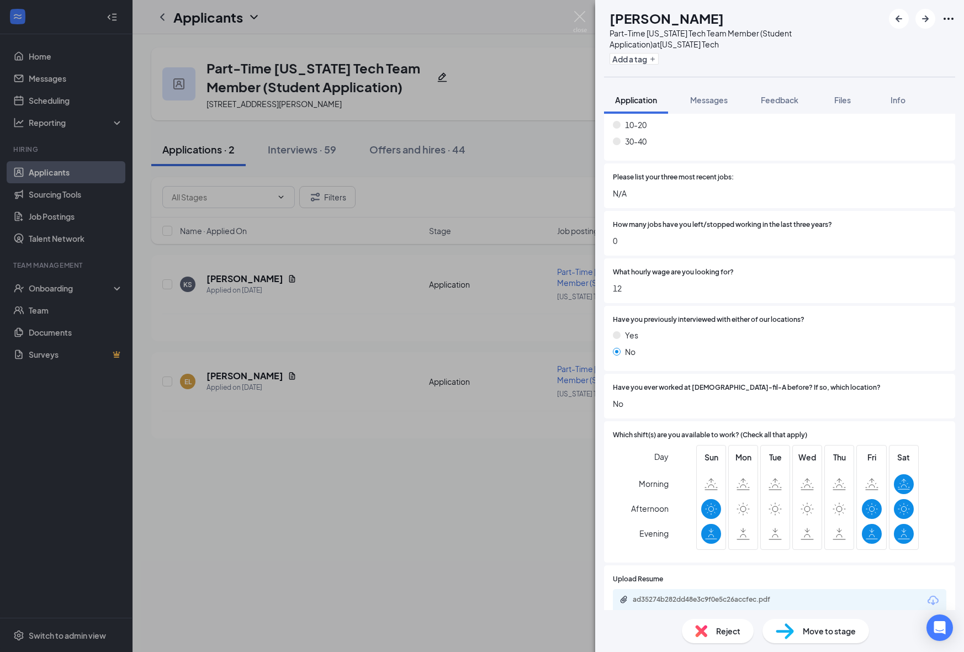
click at [737, 638] on div "Reject" at bounding box center [718, 631] width 72 height 24
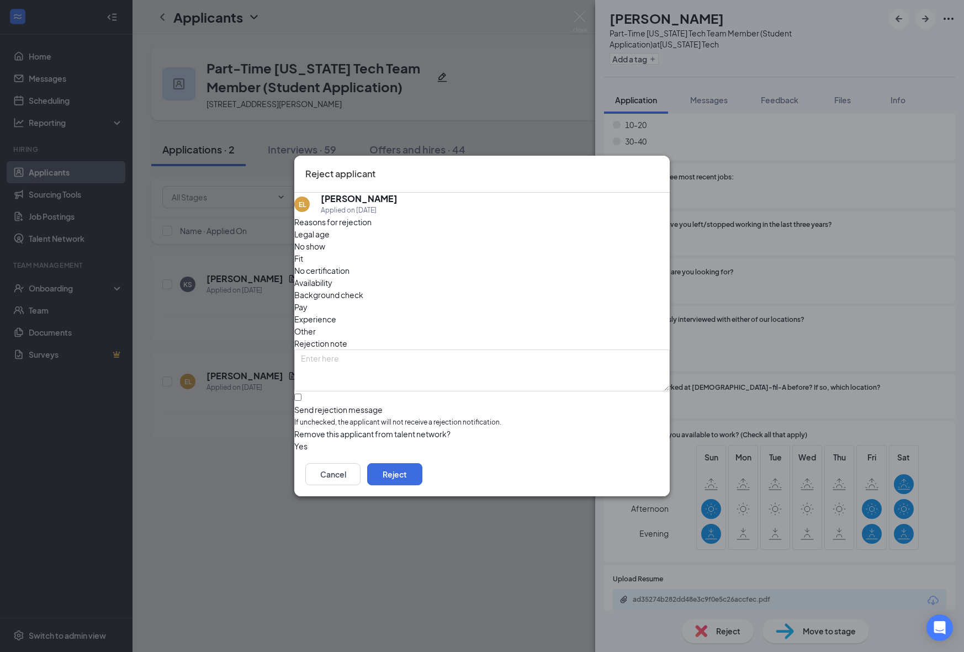
click at [426, 251] on div "Reasons for rejection Legal age No show Fit No certification Availability Backg…" at bounding box center [481, 334] width 375 height 236
click at [303, 255] on span "Fit" at bounding box center [298, 258] width 9 height 12
click at [332, 277] on span "Availability" at bounding box center [313, 283] width 38 height 12
click at [301, 394] on input "Send rejection message If unchecked, the applicant will not receive a rejection…" at bounding box center [297, 397] width 7 height 7
checkbox input "true"
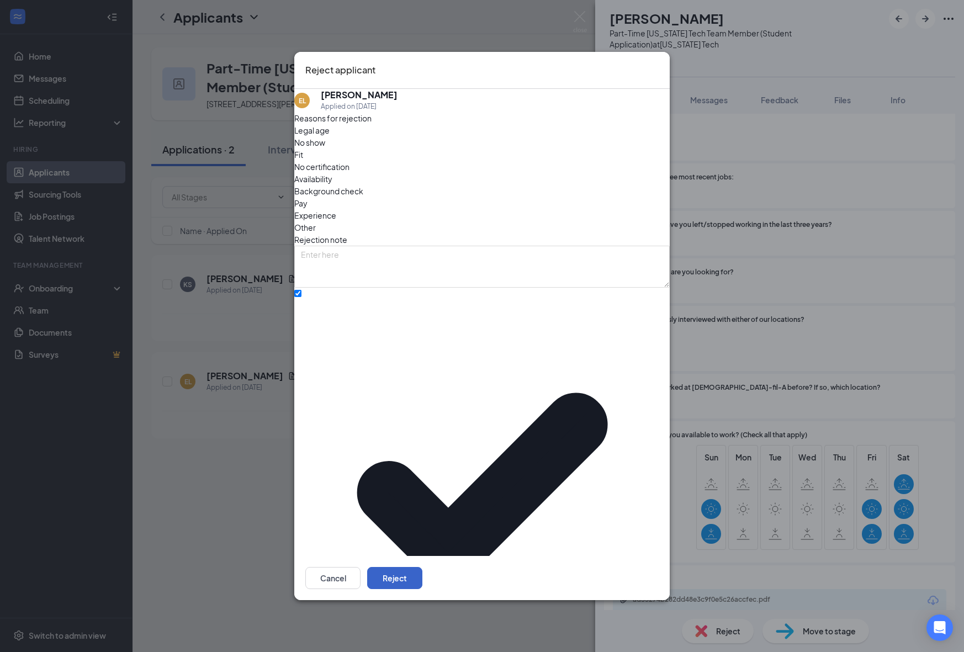
click at [422, 567] on button "Reject" at bounding box center [394, 578] width 55 height 22
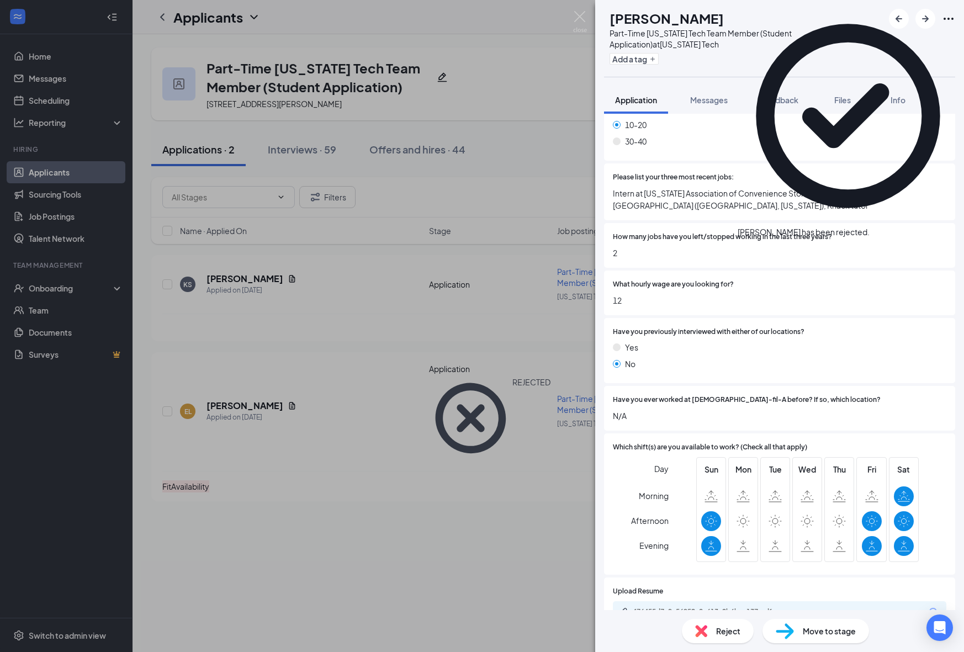
click at [394, 512] on div "KS Keira Shea Part-Time Georgia Tech Team Member (Student Application) at Georg…" at bounding box center [482, 326] width 964 height 652
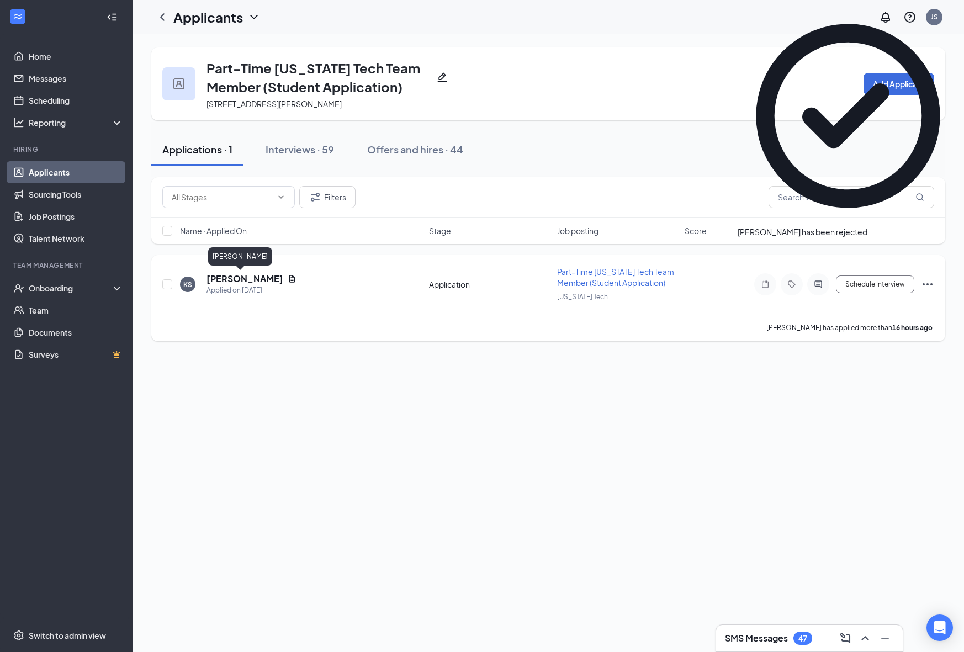
click at [235, 283] on h5 "Keira Shea" at bounding box center [245, 279] width 77 height 12
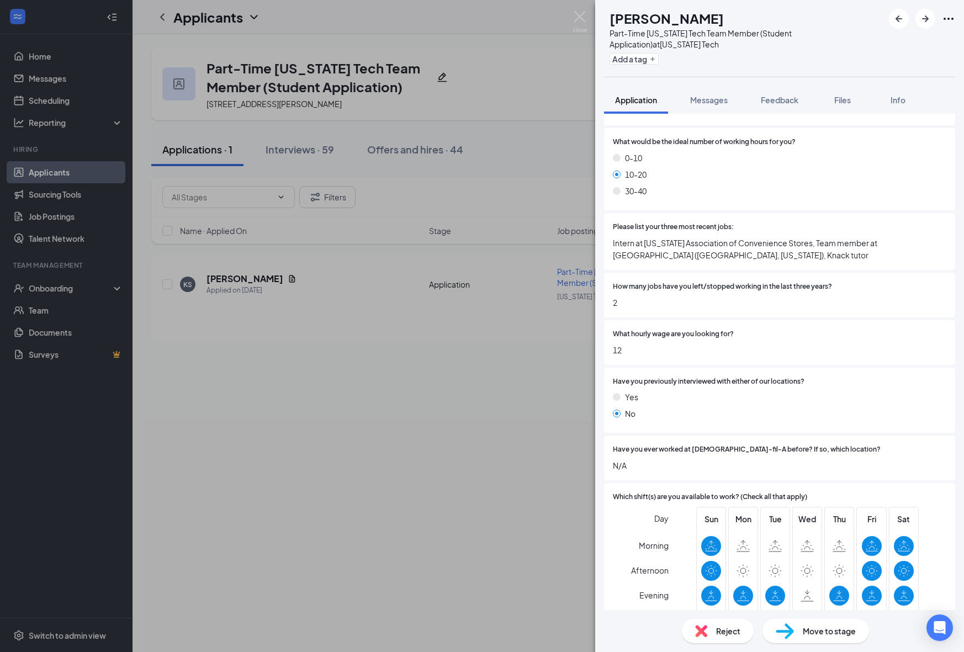
scroll to position [636, 0]
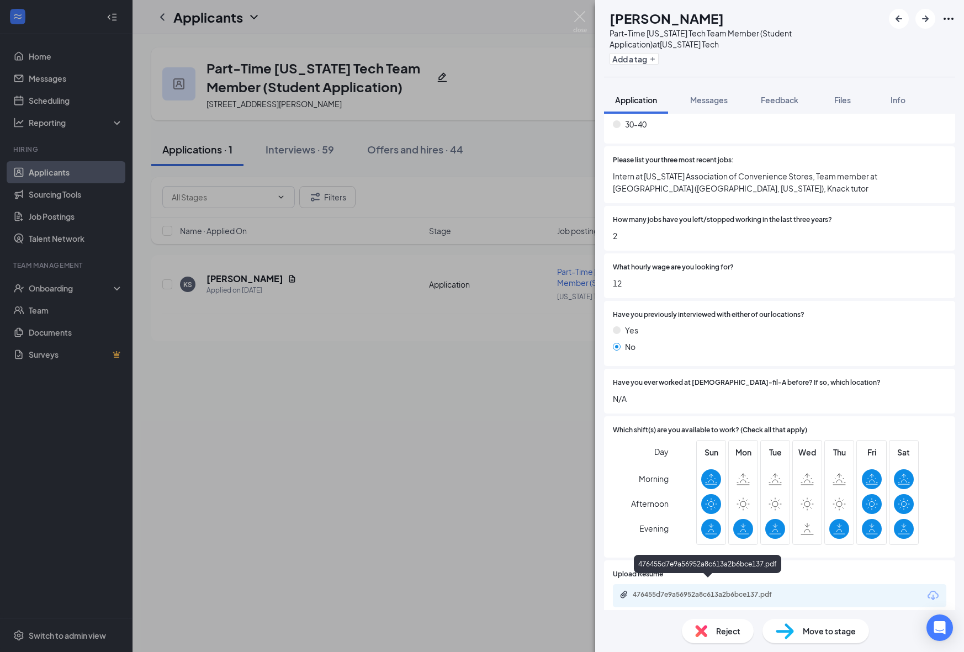
click at [729, 590] on div "476455d7e9a56952a8c613a2b6bce137.pdf" at bounding box center [710, 594] width 155 height 9
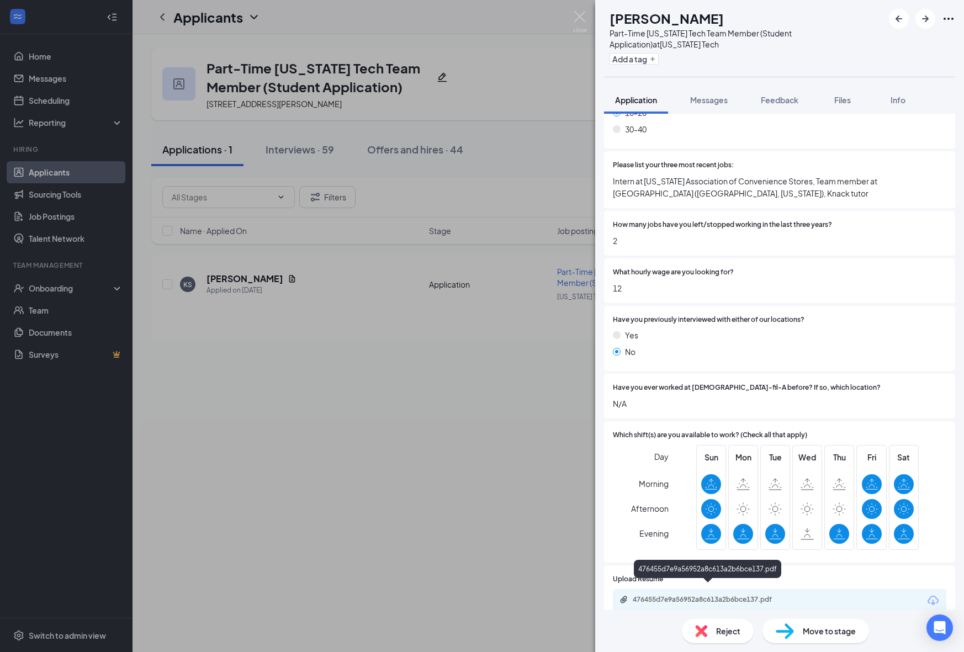
click at [721, 595] on div "476455d7e9a56952a8c613a2b6bce137.pdf" at bounding box center [710, 599] width 155 height 9
click at [703, 634] on img at bounding box center [701, 631] width 12 height 12
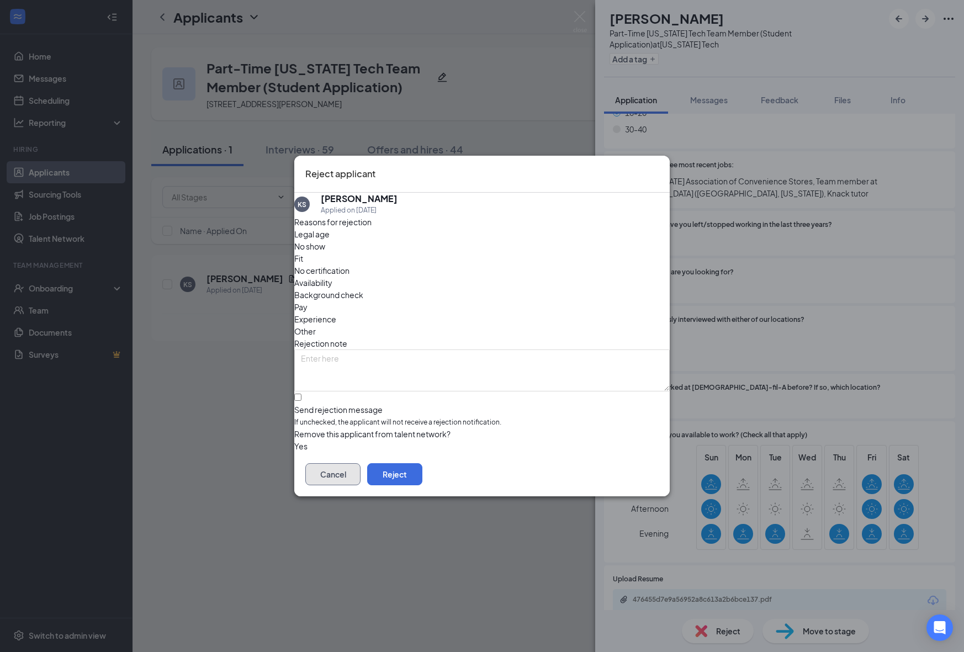
click at [361, 479] on button "Cancel" at bounding box center [332, 474] width 55 height 22
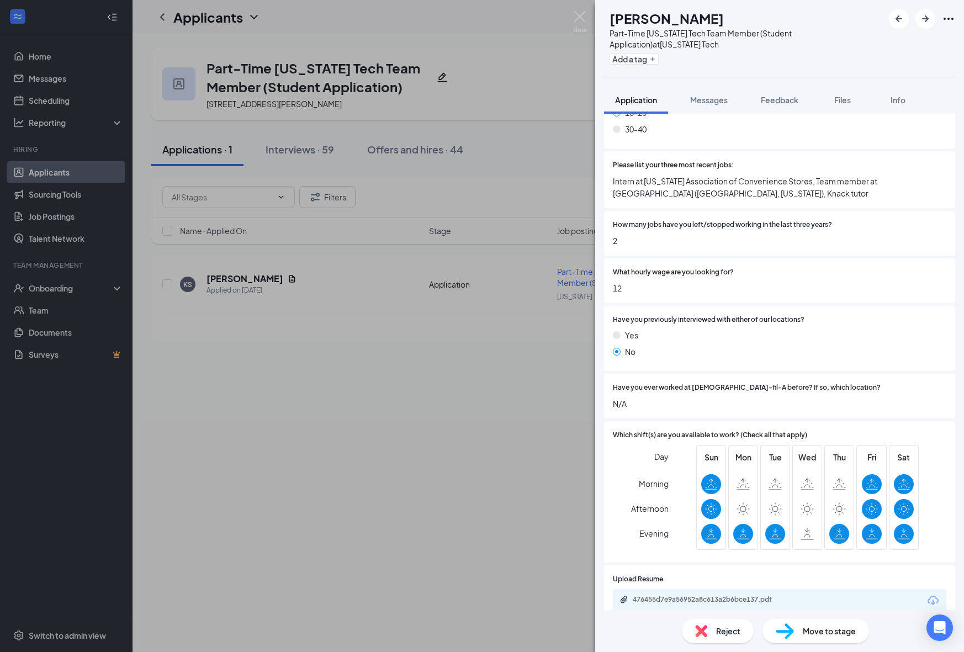
click at [775, 636] on div "Move to stage" at bounding box center [816, 631] width 107 height 24
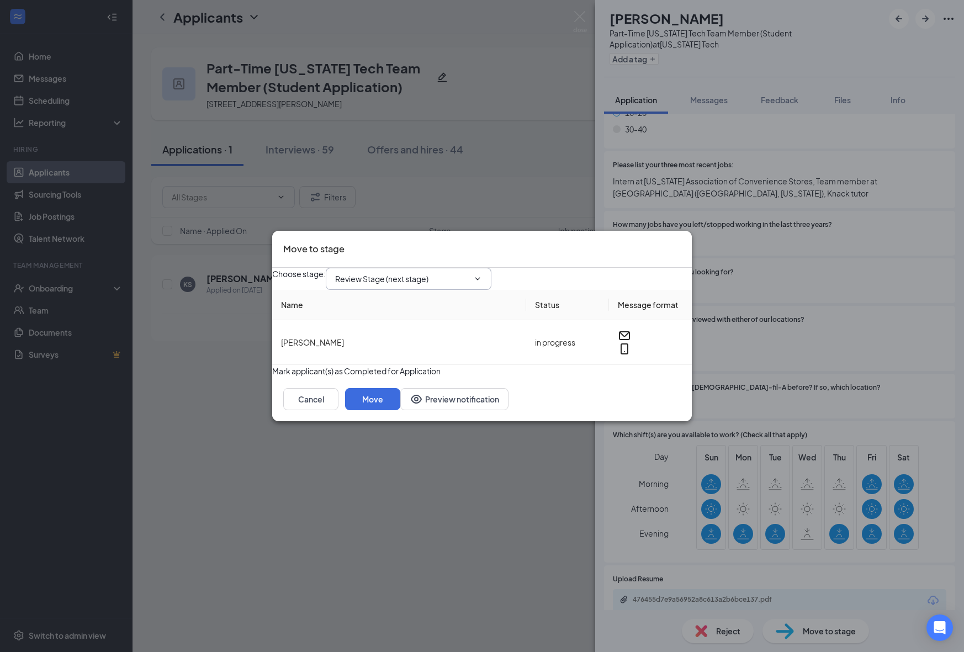
click at [451, 268] on span "Review Stage (next stage)" at bounding box center [409, 279] width 166 height 22
click at [446, 268] on div "Choose stage : Review Stage (next stage)" at bounding box center [482, 279] width 420 height 22
click at [445, 268] on span "Review Stage (next stage)" at bounding box center [409, 279] width 166 height 22
click at [431, 280] on div "Choose stage : Review Stage (next stage)" at bounding box center [482, 279] width 420 height 22
click at [442, 268] on span "Review Stage (next stage)" at bounding box center [409, 279] width 166 height 22
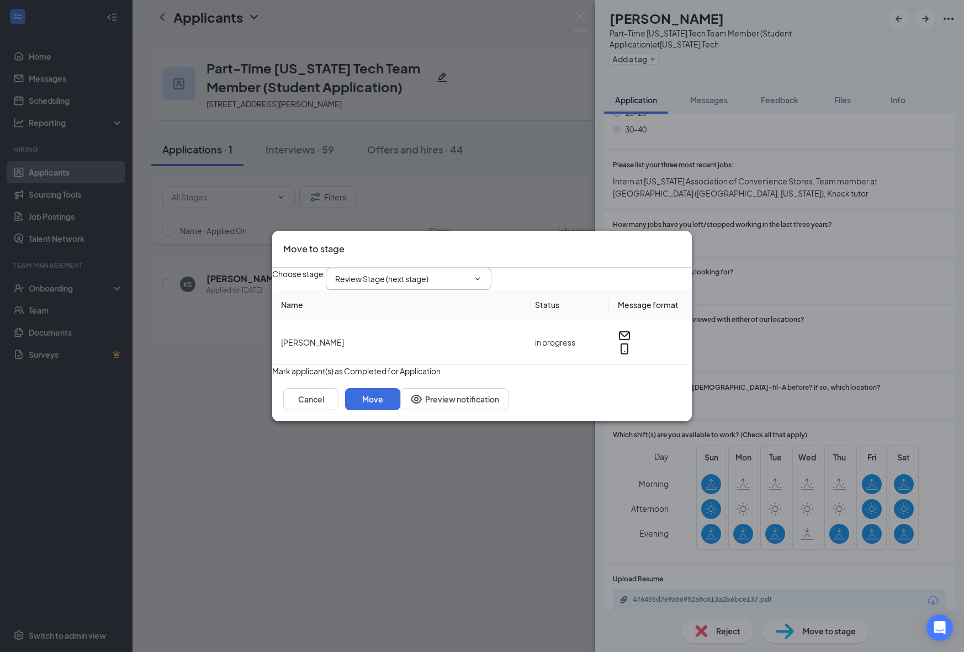
click at [437, 283] on div "Choose stage : Review Stage (next stage)" at bounding box center [482, 279] width 420 height 22
click at [444, 273] on input "Review Stage (next stage)" at bounding box center [402, 279] width 134 height 12
click at [413, 304] on div "1st Onsite Interview" at bounding box center [379, 298] width 71 height 12
type input "1st Onsite Interview"
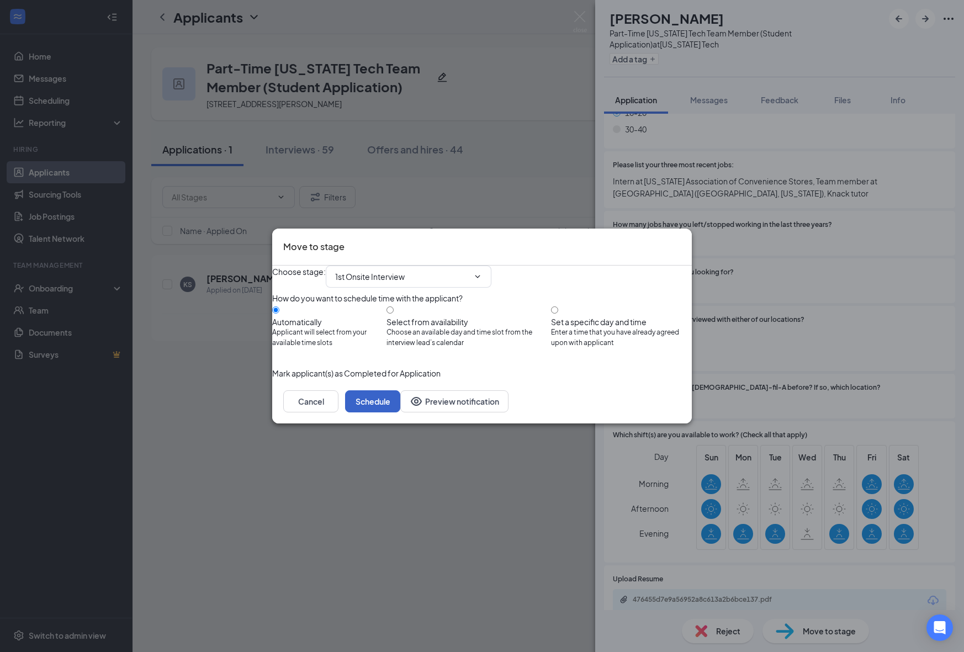
click at [400, 412] on button "Schedule" at bounding box center [372, 401] width 55 height 22
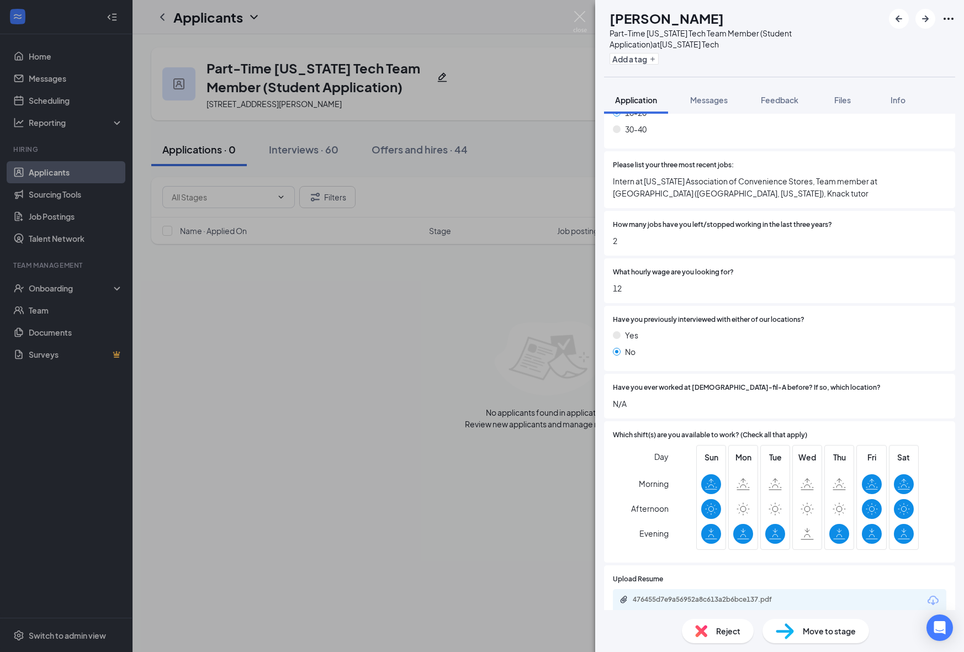
click at [493, 521] on div "KS Keira Shea Part-Time Georgia Tech Team Member (Student Application) at Georg…" at bounding box center [482, 326] width 964 height 652
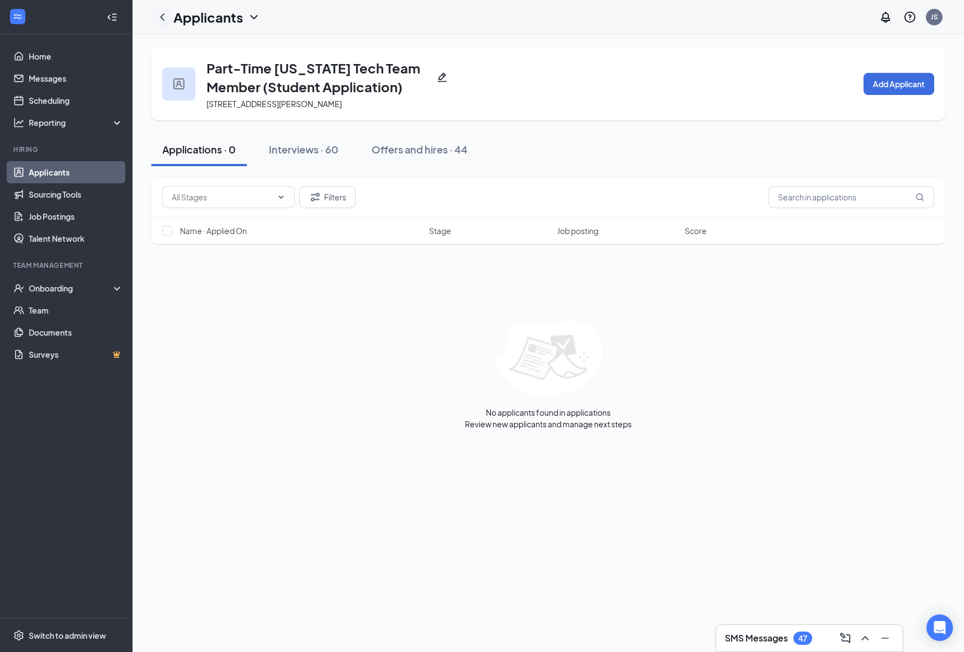
click at [162, 15] on icon "ChevronLeft" at bounding box center [162, 16] width 4 height 7
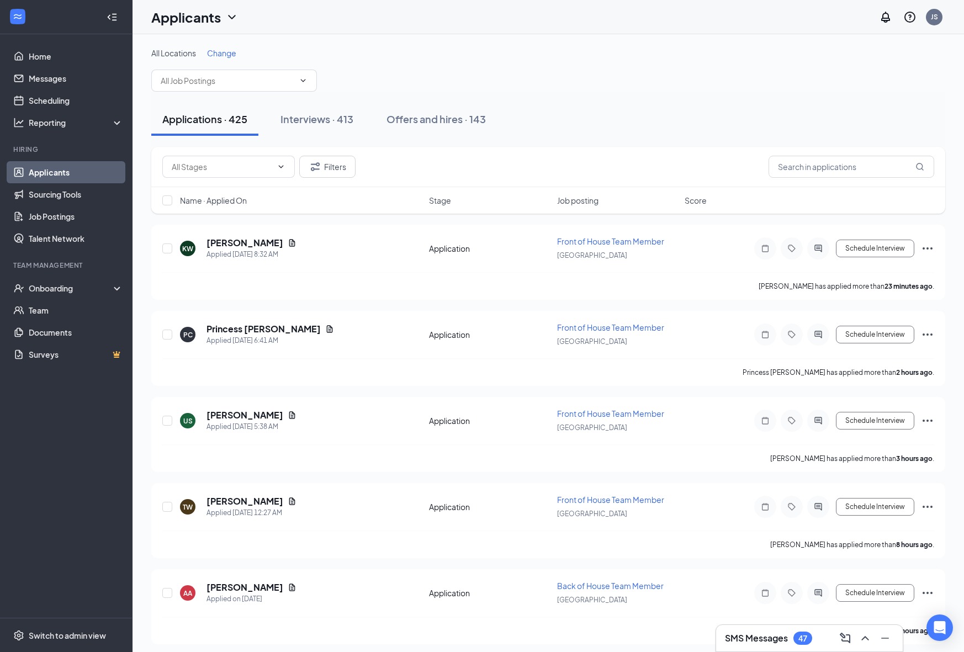
click at [588, 205] on span "Job posting" at bounding box center [577, 200] width 41 height 11
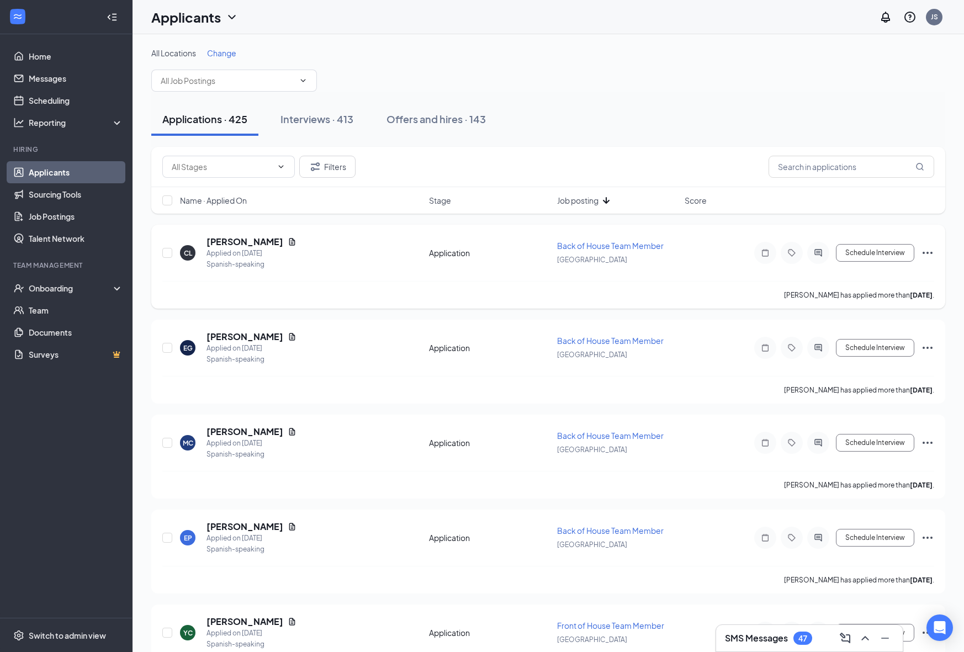
click at [605, 256] on div "[GEOGRAPHIC_DATA]" at bounding box center [617, 259] width 121 height 12
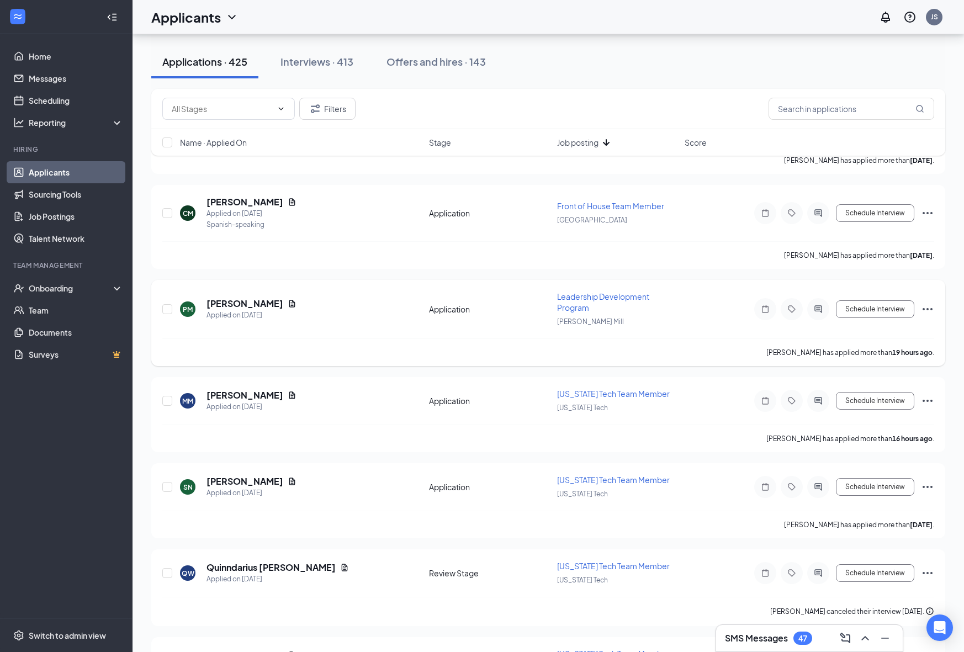
scroll to position [743, 0]
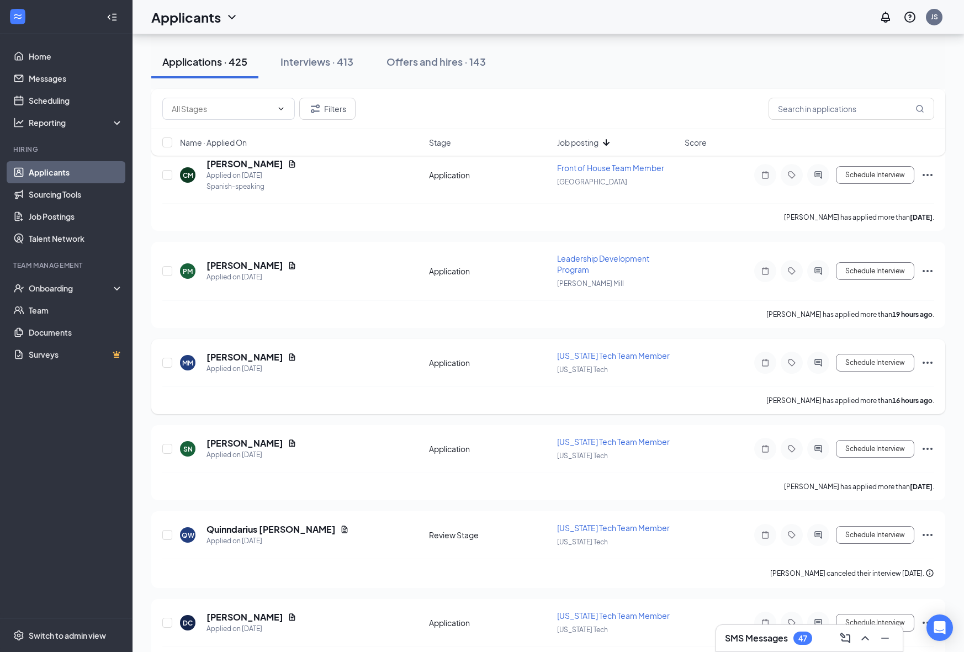
click at [588, 361] on div "Georgia Tech Team Member Georgia Tech" at bounding box center [617, 362] width 121 height 25
click at [592, 354] on span "[US_STATE] Tech Team Member" at bounding box center [613, 356] width 113 height 10
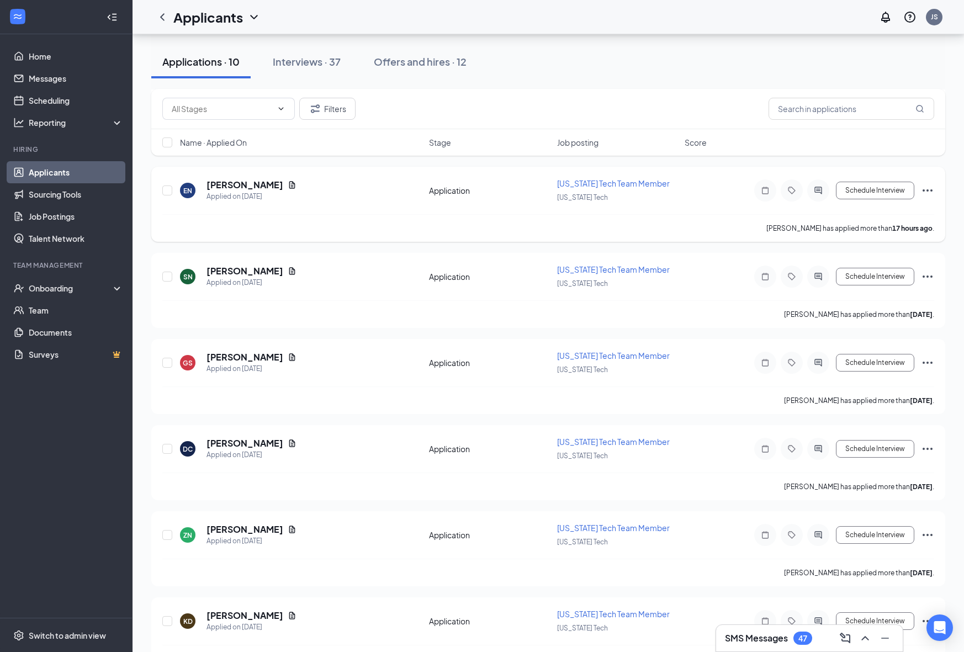
scroll to position [442, 0]
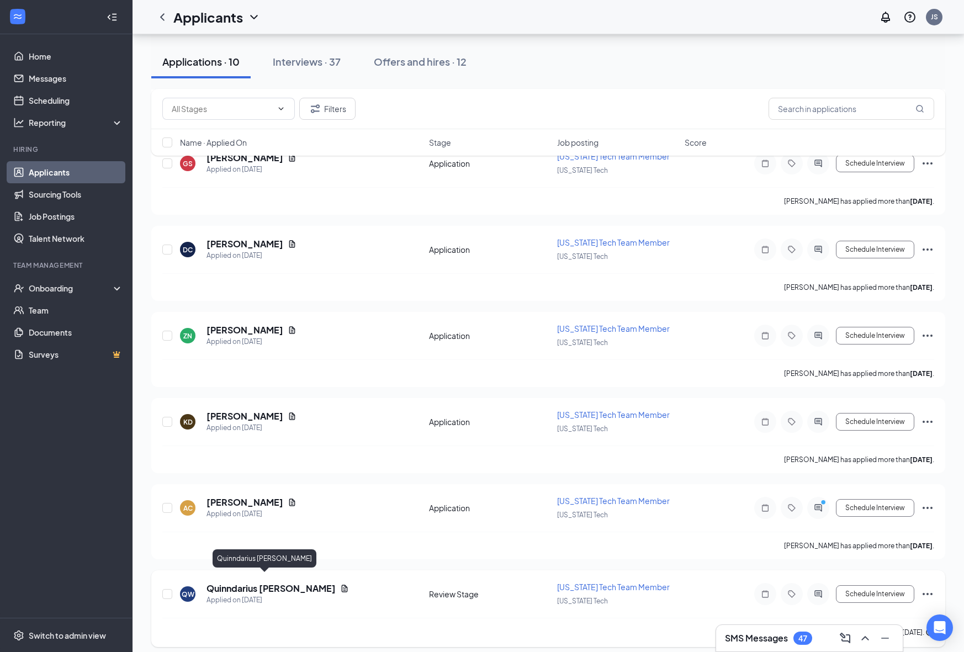
click at [254, 583] on h5 "Quinndarius Ward" at bounding box center [271, 589] width 129 height 12
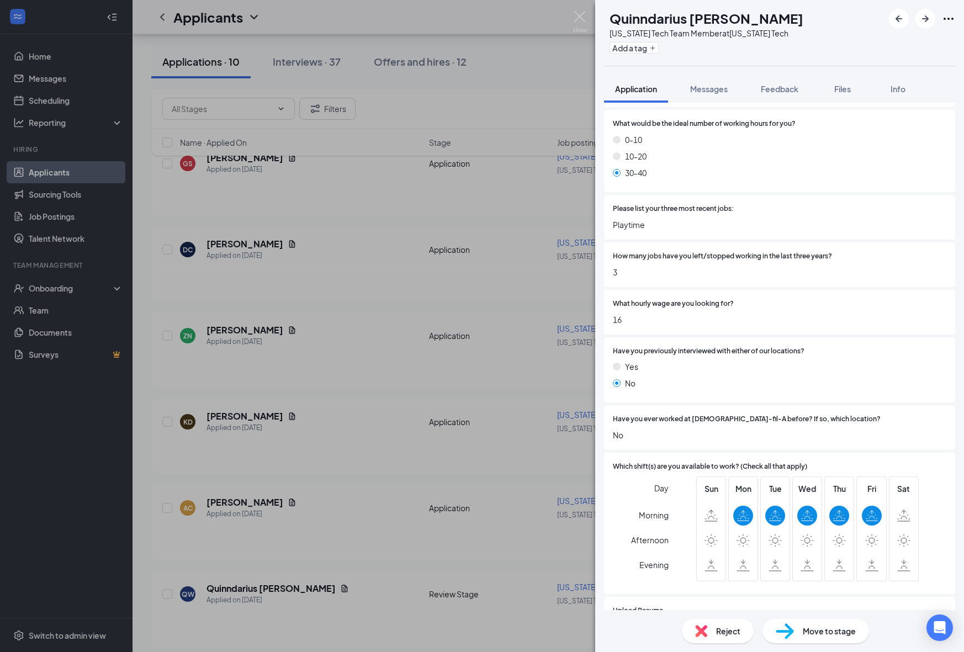
scroll to position [612, 0]
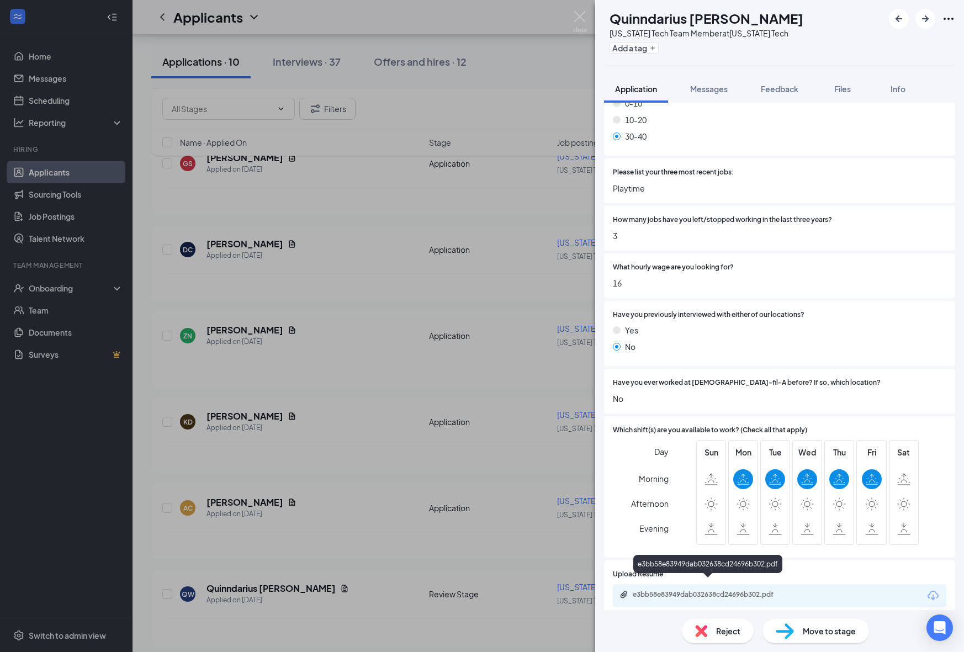
click at [716, 590] on div "e3bb58e83949dab032638cd24696b302.pdf" at bounding box center [710, 594] width 155 height 9
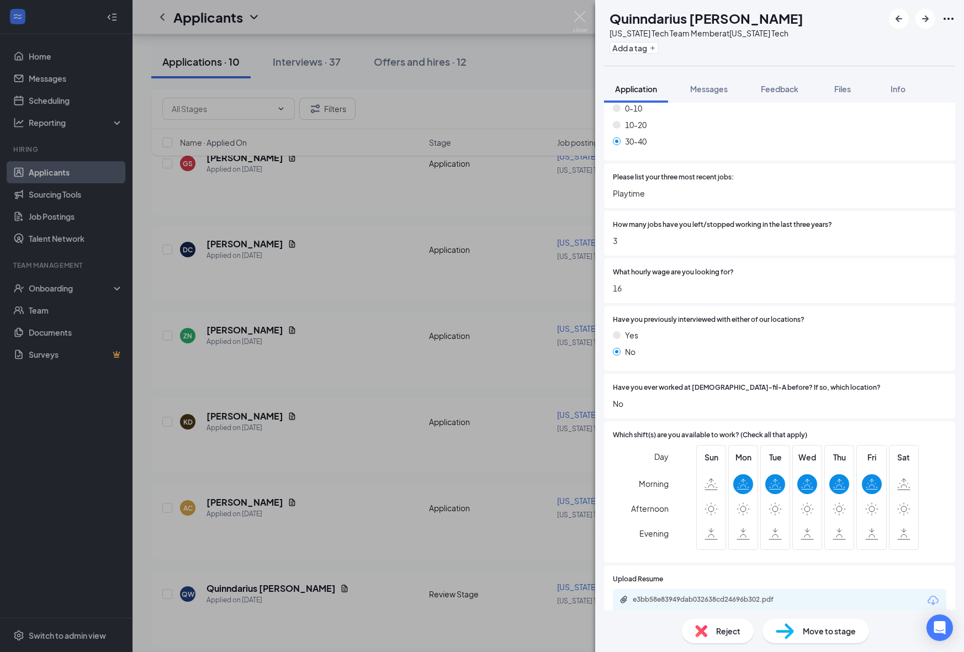
click at [710, 633] on div "Reject" at bounding box center [718, 631] width 72 height 24
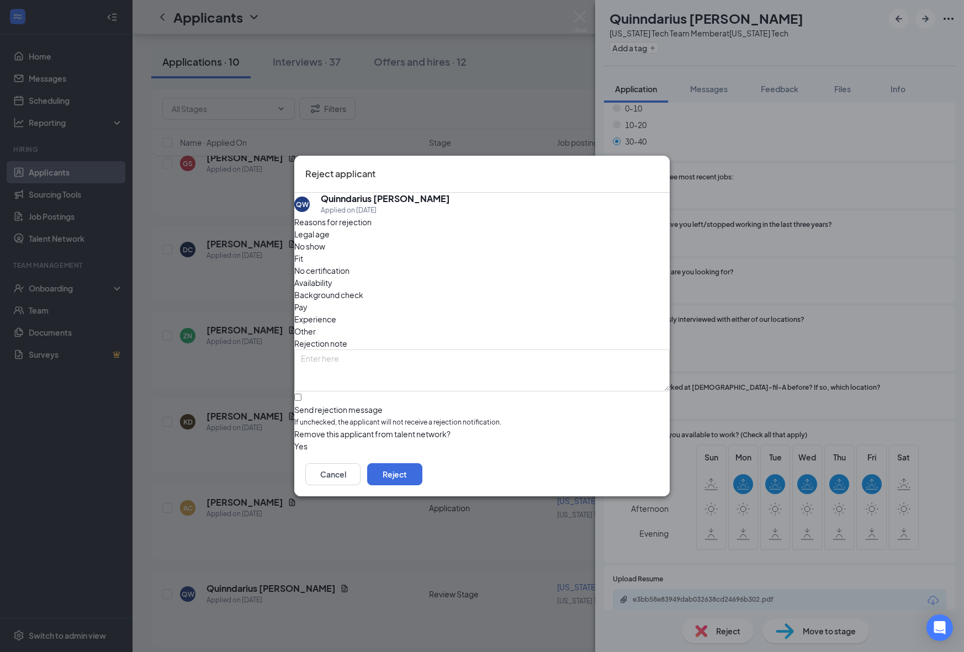
click at [432, 264] on div "Fit" at bounding box center [481, 258] width 375 height 12
click at [301, 394] on input "Send rejection message If unchecked, the applicant will not receive a rejection…" at bounding box center [297, 397] width 7 height 7
checkbox input "true"
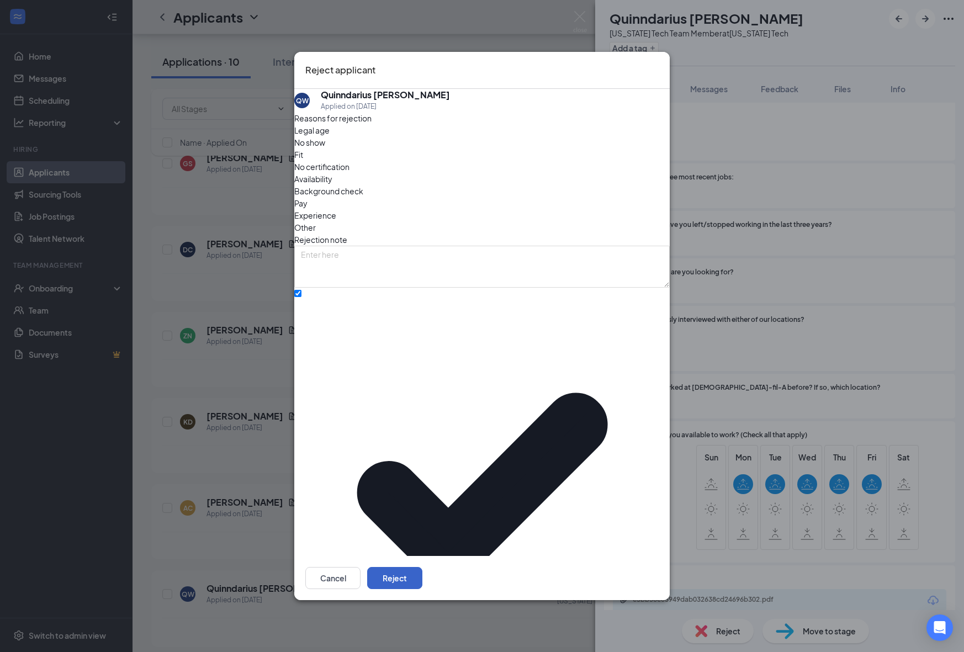
click at [422, 567] on button "Reject" at bounding box center [394, 578] width 55 height 22
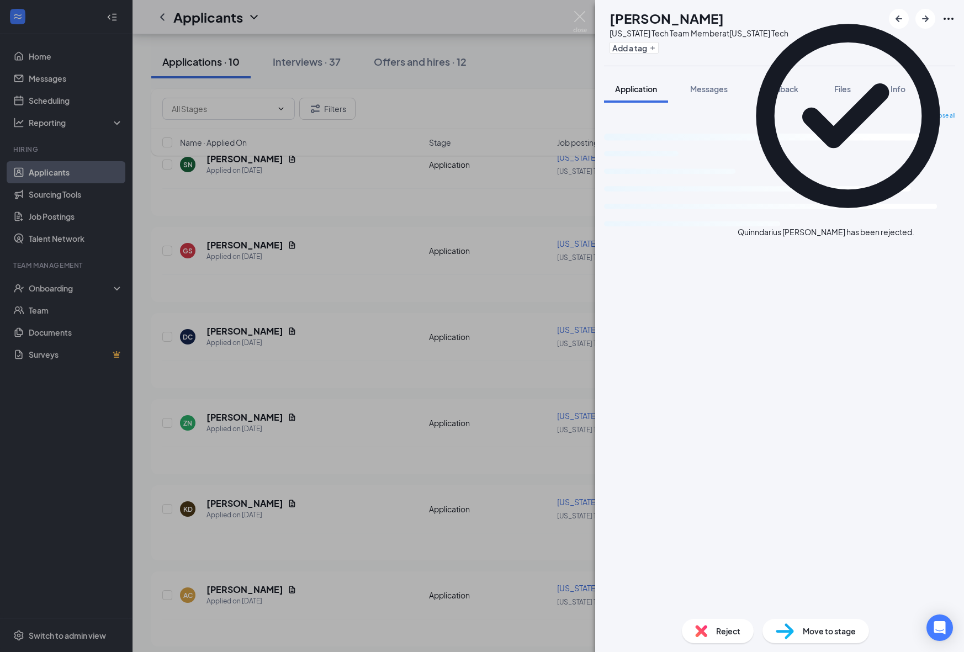
click at [357, 574] on div "NJ Nequerous Jr Georgia Tech Team Member at Georgia Tech Add a tag Application …" at bounding box center [482, 326] width 964 height 652
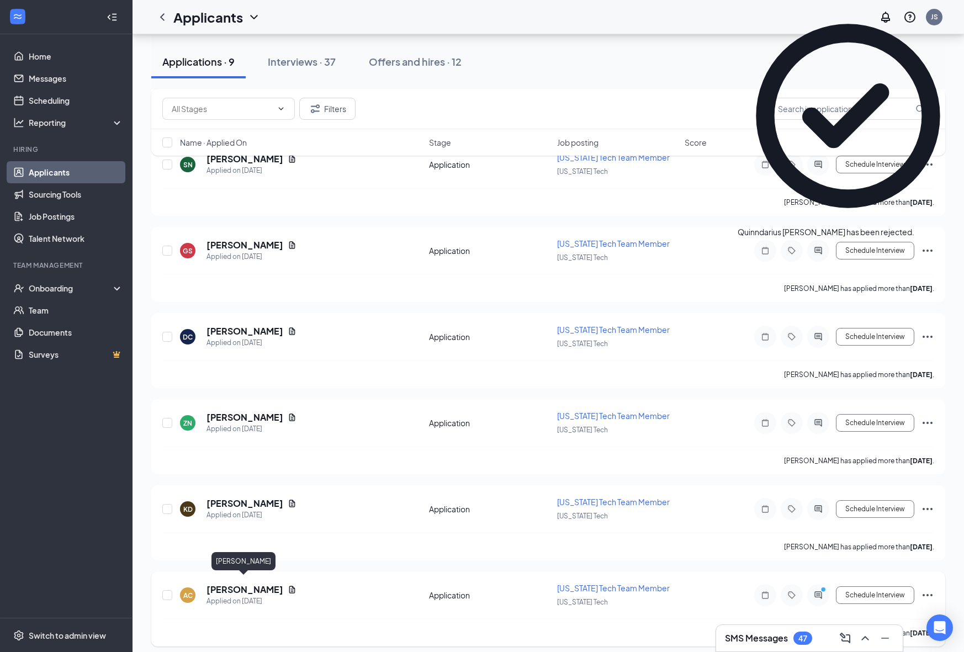
click at [255, 584] on h5 "Ayanna Cooper" at bounding box center [245, 590] width 77 height 12
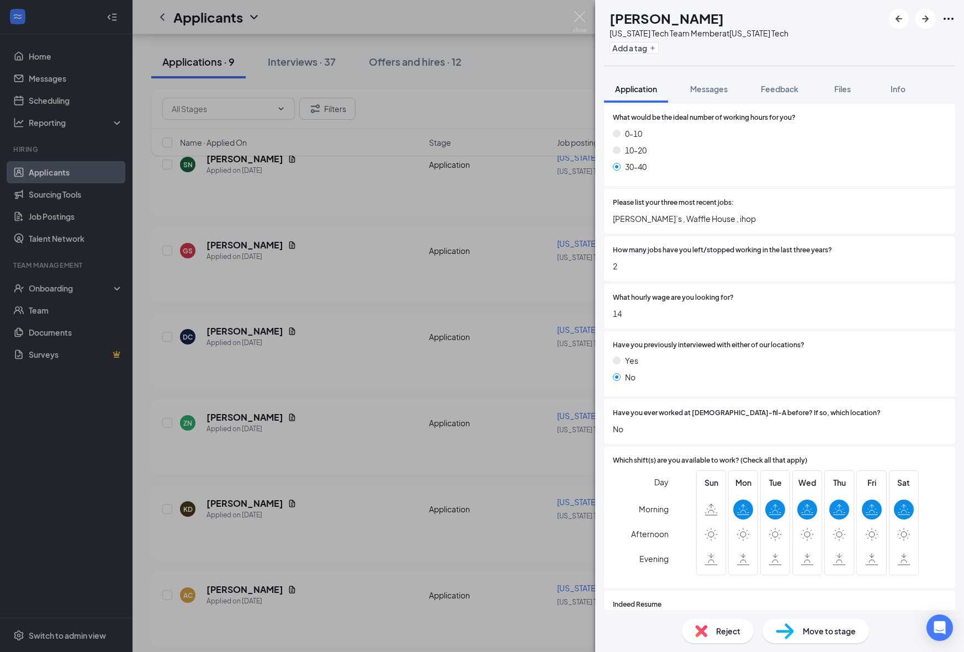
scroll to position [612, 0]
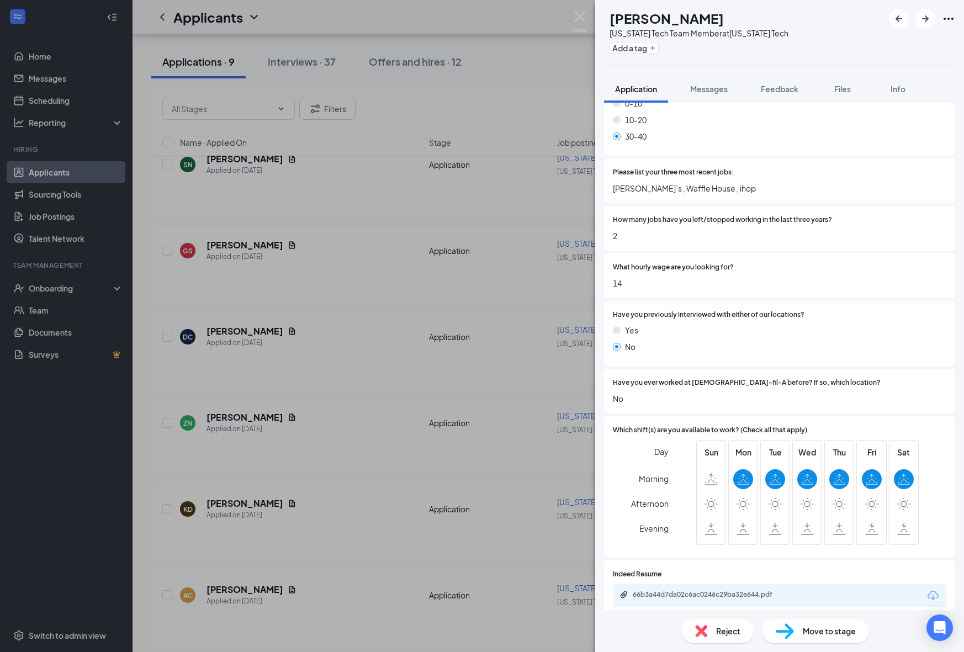
click at [693, 590] on div "66b3a44d7da02c6ac0246c29ba32e644.pdf" at bounding box center [710, 594] width 155 height 9
click at [721, 584] on div "66b3a44d7da02c6ac0246c29ba32e644.pdf" at bounding box center [780, 595] width 334 height 23
click at [720, 590] on div "66b3a44d7da02c6ac0246c29ba32e644.pdf" at bounding box center [710, 594] width 155 height 9
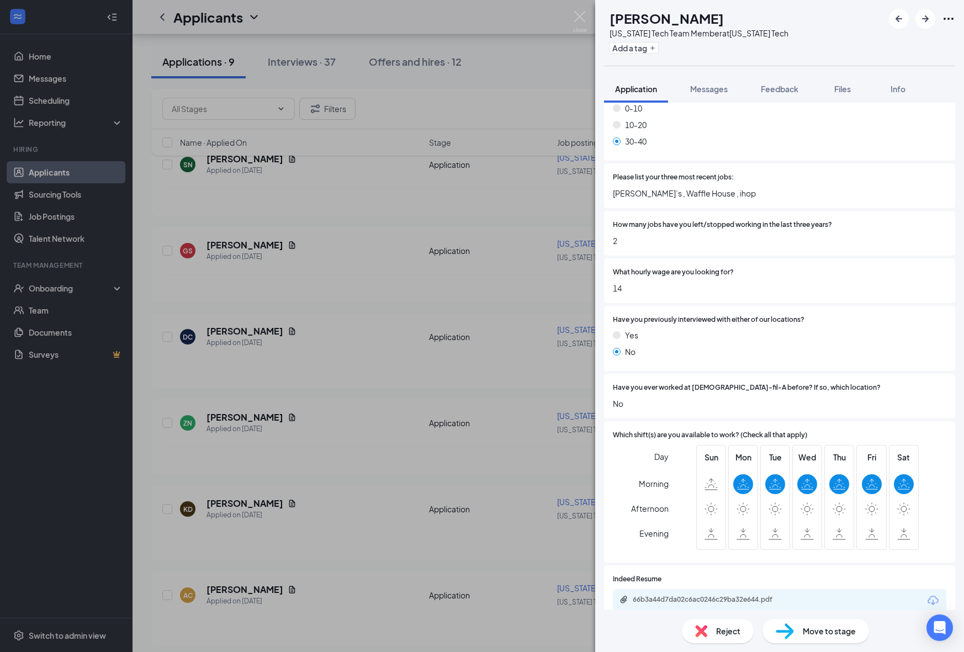
click at [784, 646] on div "Reject Move to stage" at bounding box center [779, 631] width 369 height 42
click at [792, 630] on img at bounding box center [785, 631] width 18 height 16
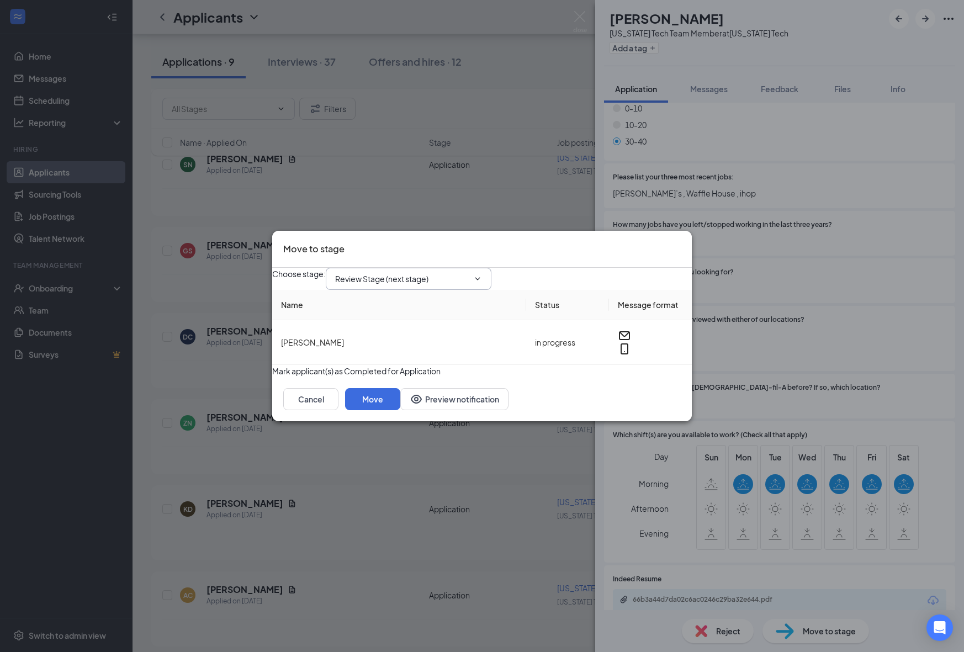
click at [451, 279] on span "Review Stage (next stage)" at bounding box center [409, 279] width 166 height 22
click at [443, 273] on input "Review Stage (next stage)" at bounding box center [402, 279] width 134 height 12
click at [433, 303] on div "1st Onsite Interview" at bounding box center [411, 298] width 134 height 12
type input "1st Onsite Interview"
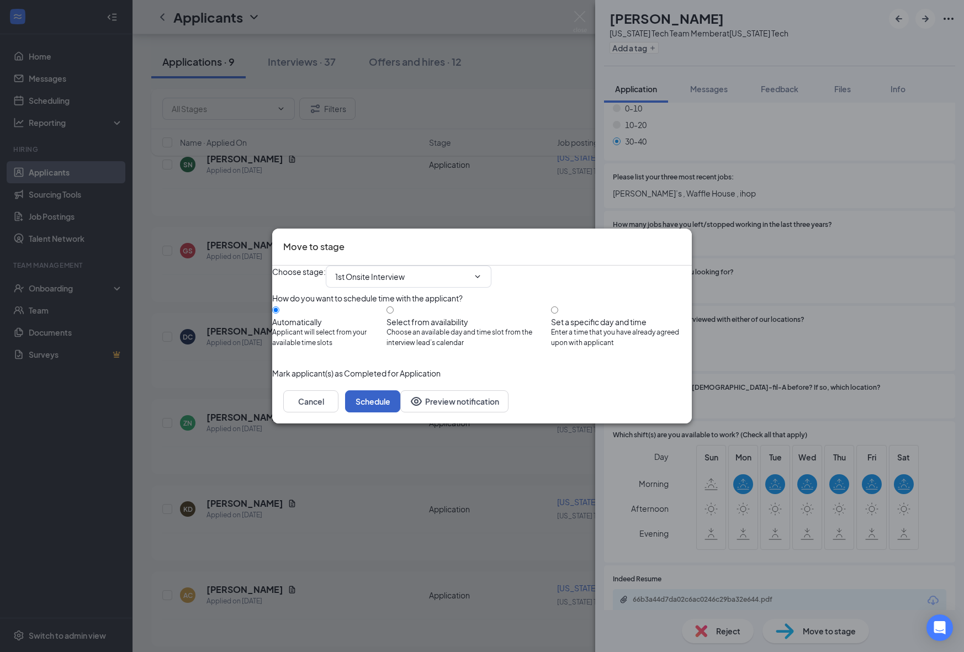
click at [400, 412] on button "Schedule" at bounding box center [372, 401] width 55 height 22
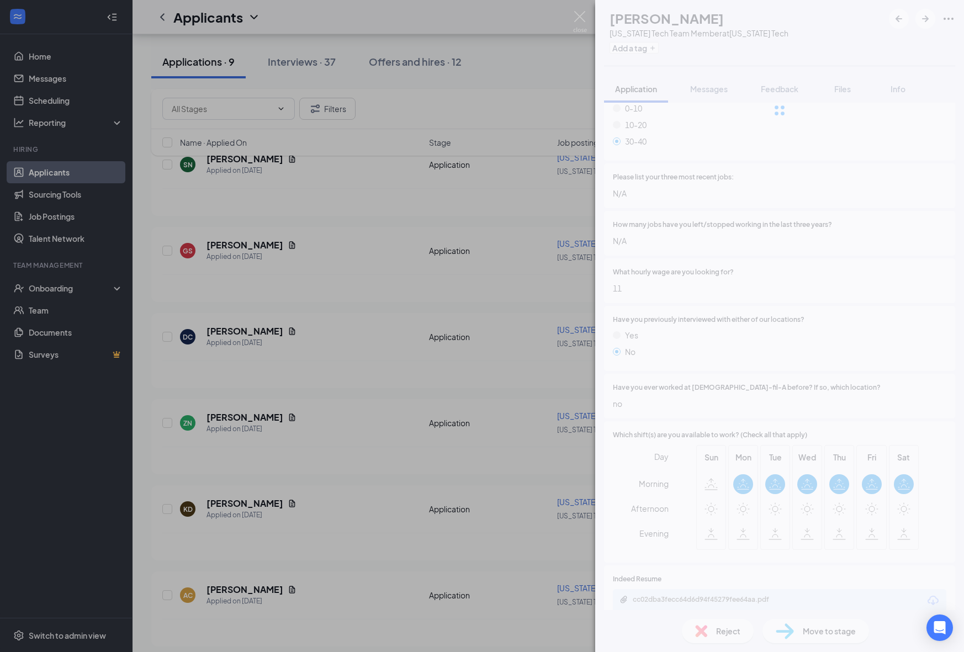
click at [433, 522] on div "NJ [PERSON_NAME] [US_STATE] Tech Team Member at [US_STATE][GEOGRAPHIC_DATA] Add…" at bounding box center [482, 326] width 964 height 652
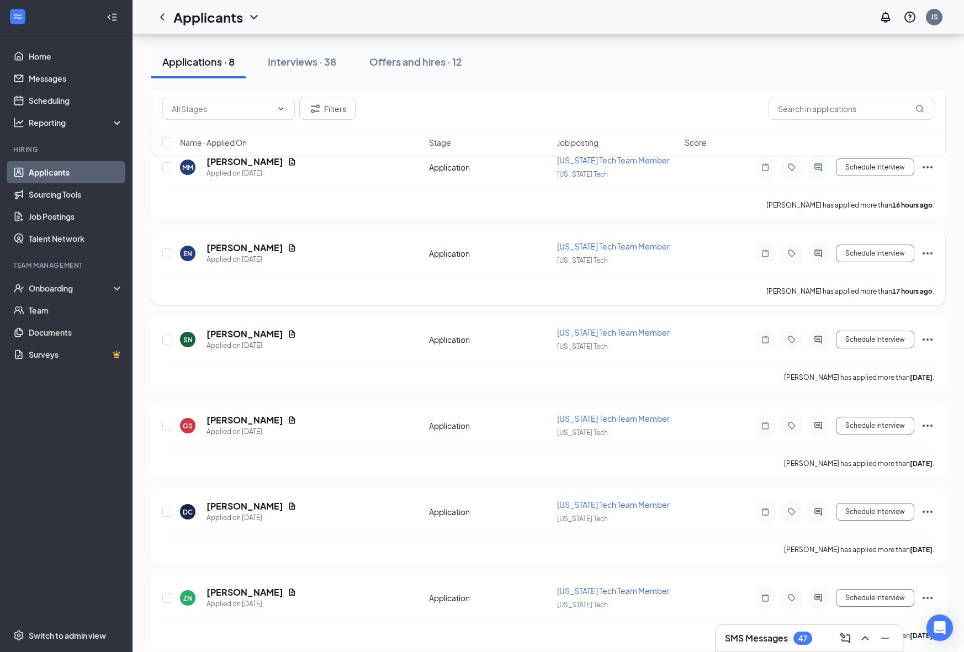
scroll to position [270, 0]
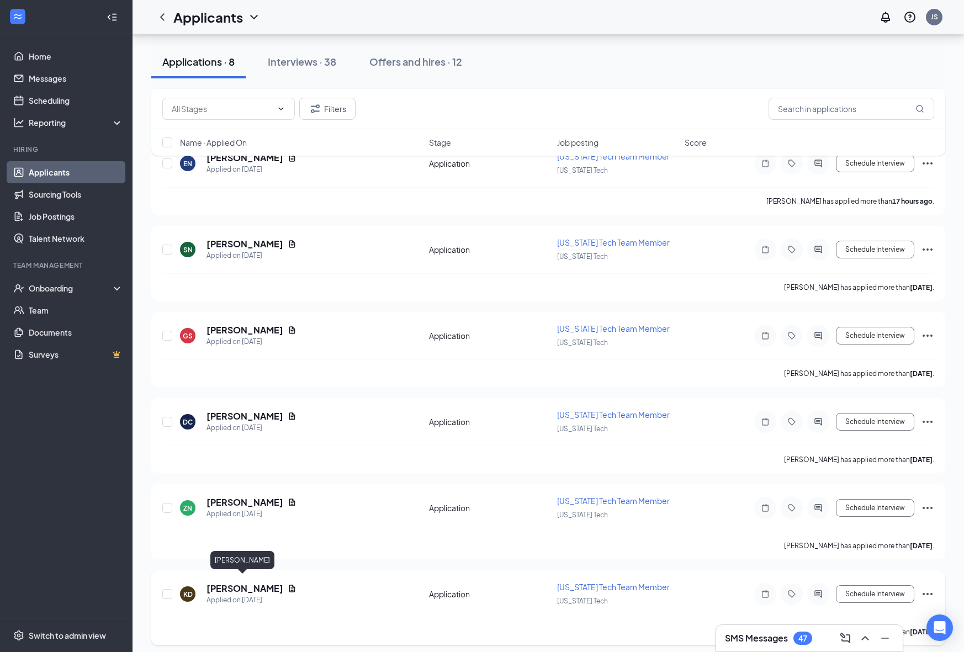
click at [251, 583] on h5 "[PERSON_NAME]" at bounding box center [245, 589] width 77 height 12
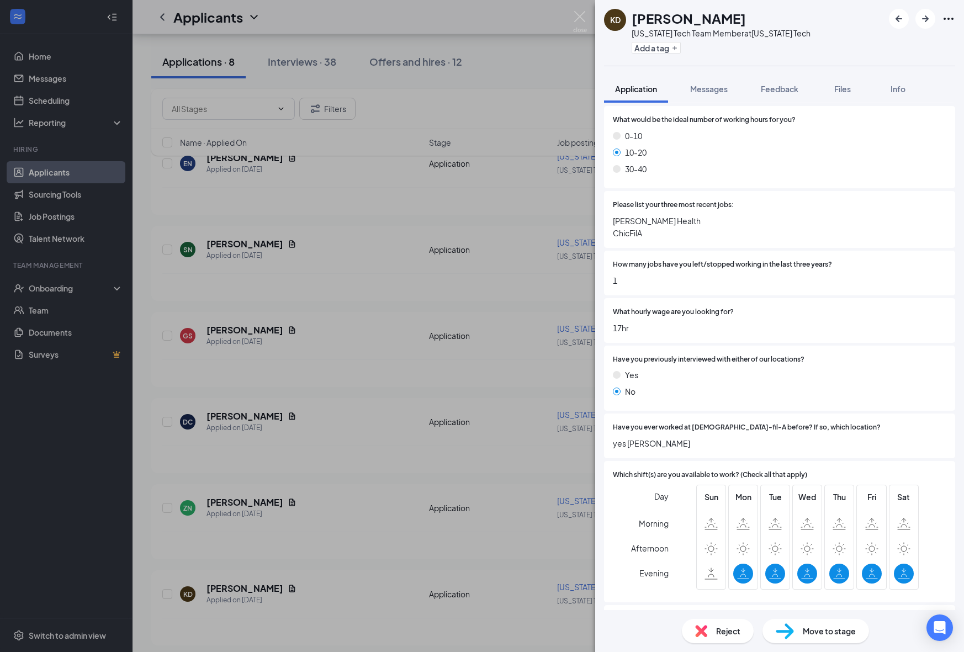
scroll to position [624, 0]
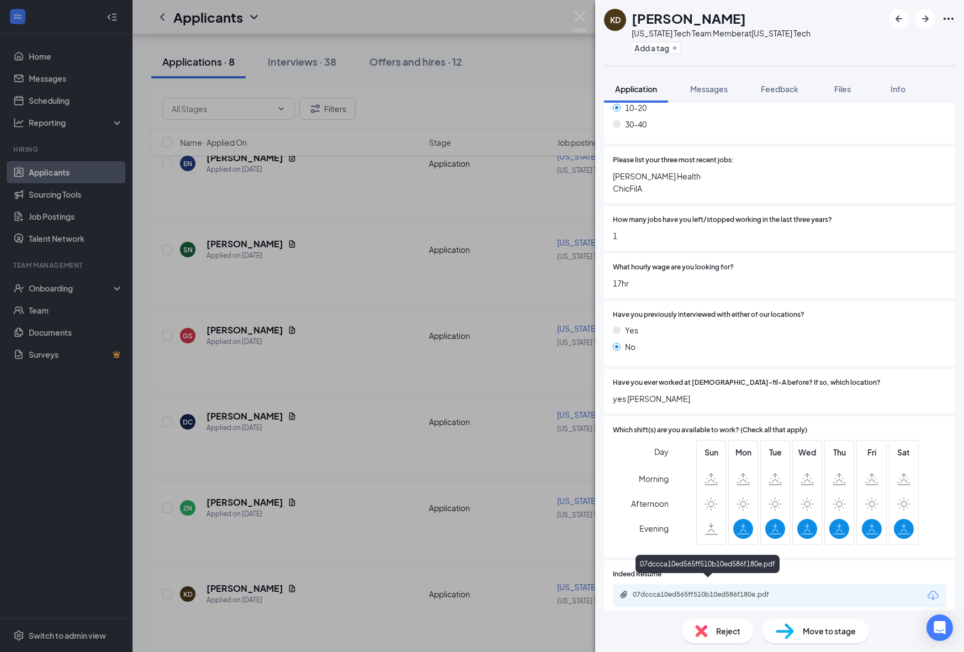
click at [717, 590] on div "07dccca10ed565ff510b10ed586f180e.pdf" at bounding box center [710, 594] width 155 height 9
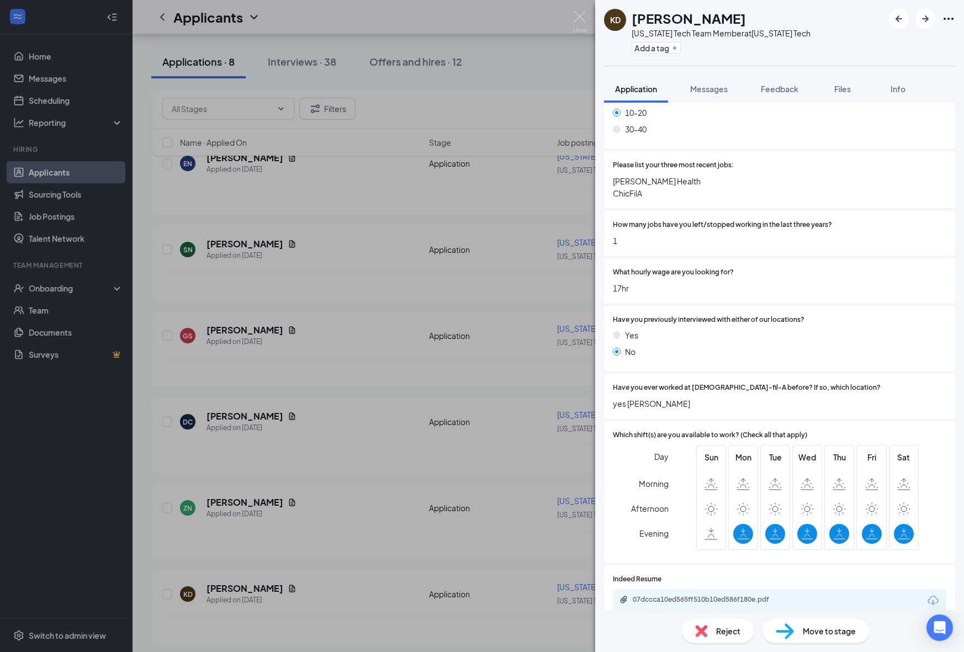
click at [789, 634] on img at bounding box center [785, 631] width 18 height 16
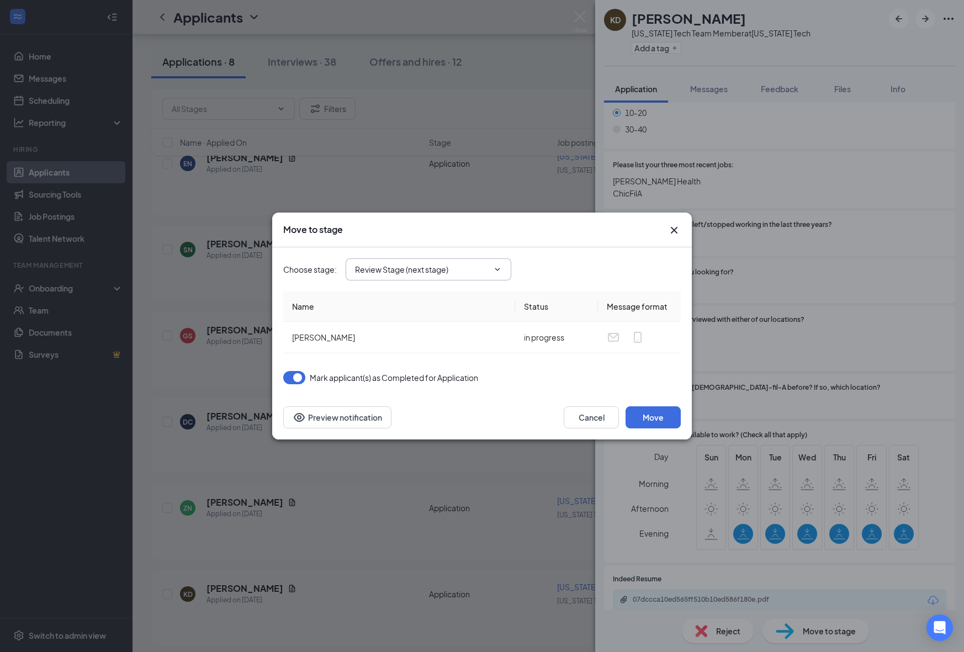
click at [432, 277] on span "Review Stage (next stage)" at bounding box center [429, 269] width 166 height 22
click at [431, 246] on div "Move to stage" at bounding box center [482, 230] width 420 height 35
click at [430, 260] on span "Review Stage (next stage)" at bounding box center [429, 269] width 166 height 22
click at [426, 283] on div "Choose stage : Review Stage (next stage)" at bounding box center [482, 269] width 398 height 44
click at [435, 271] on input "Review Stage (next stage)" at bounding box center [422, 269] width 134 height 12
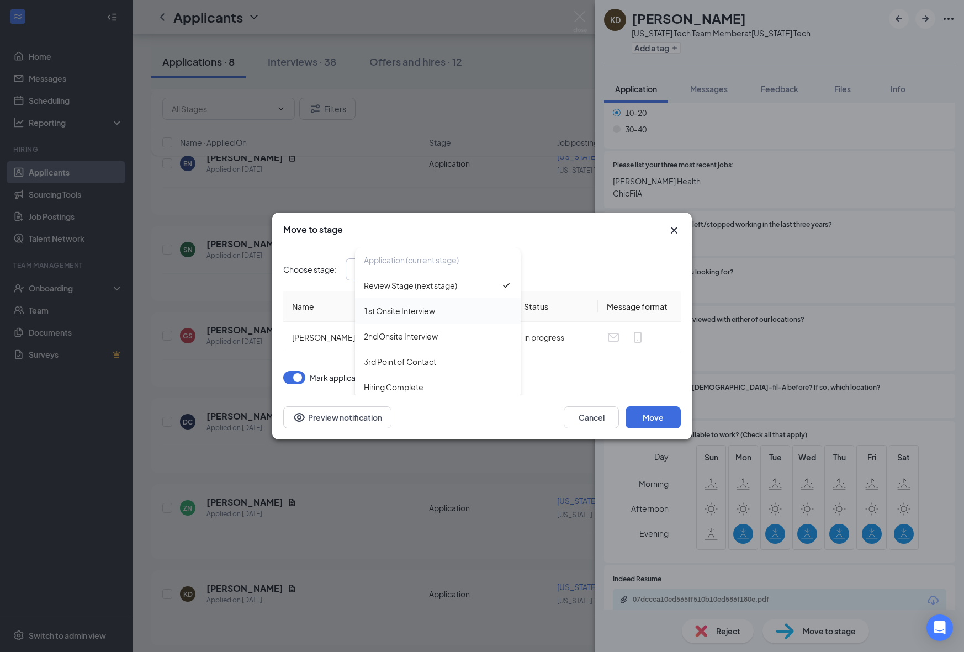
click at [429, 310] on div "1st Onsite Interview" at bounding box center [399, 311] width 71 height 12
type input "1st Onsite Interview"
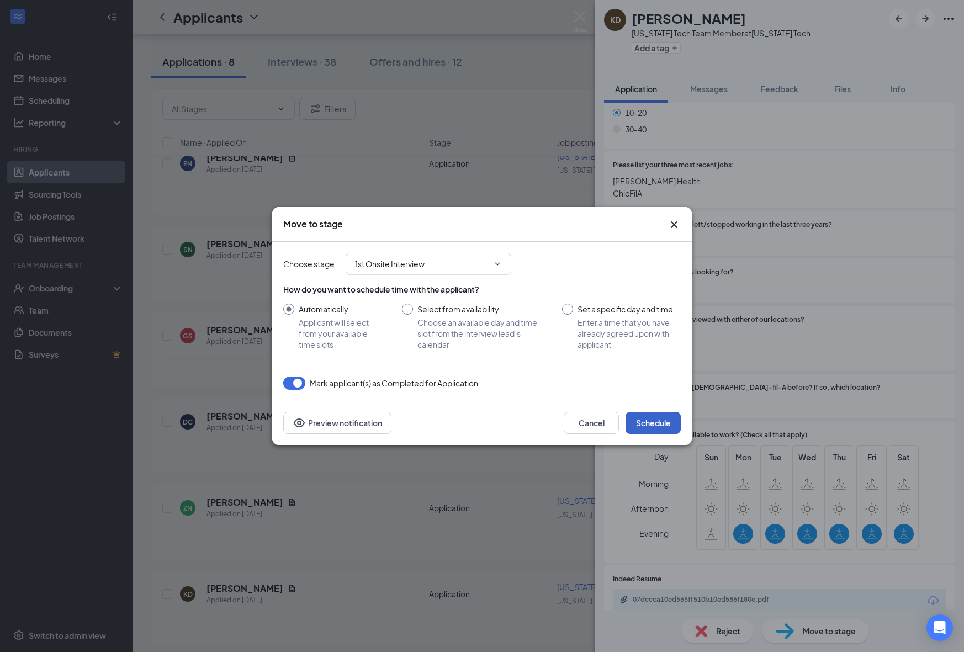
click at [662, 414] on button "Schedule" at bounding box center [653, 423] width 55 height 22
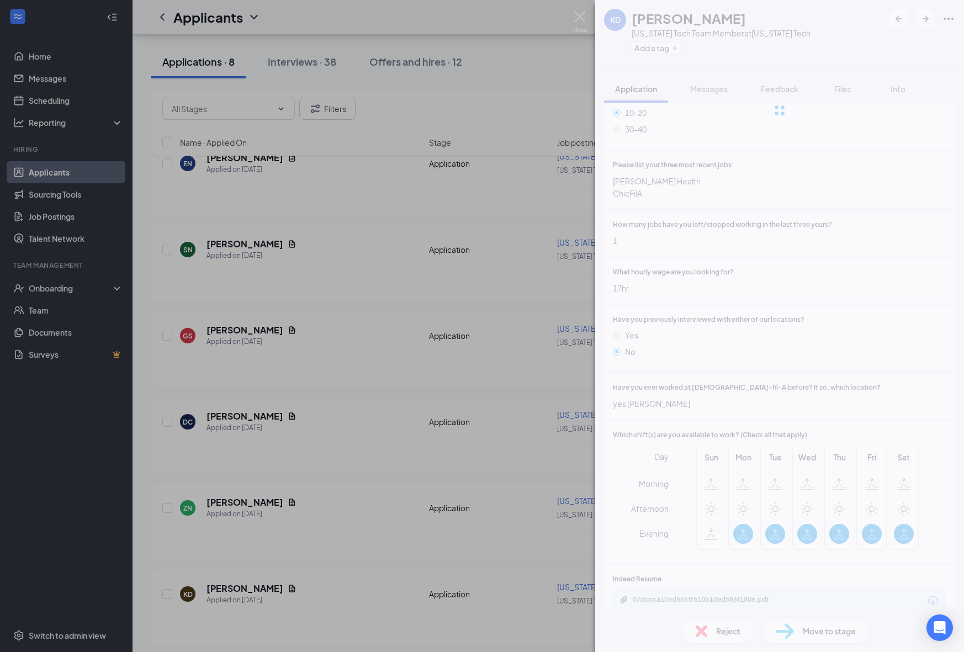
click at [363, 559] on div "KD [PERSON_NAME] [US_STATE] Tech Team Member at [US_STATE] Tech Add a tag Appli…" at bounding box center [482, 326] width 964 height 652
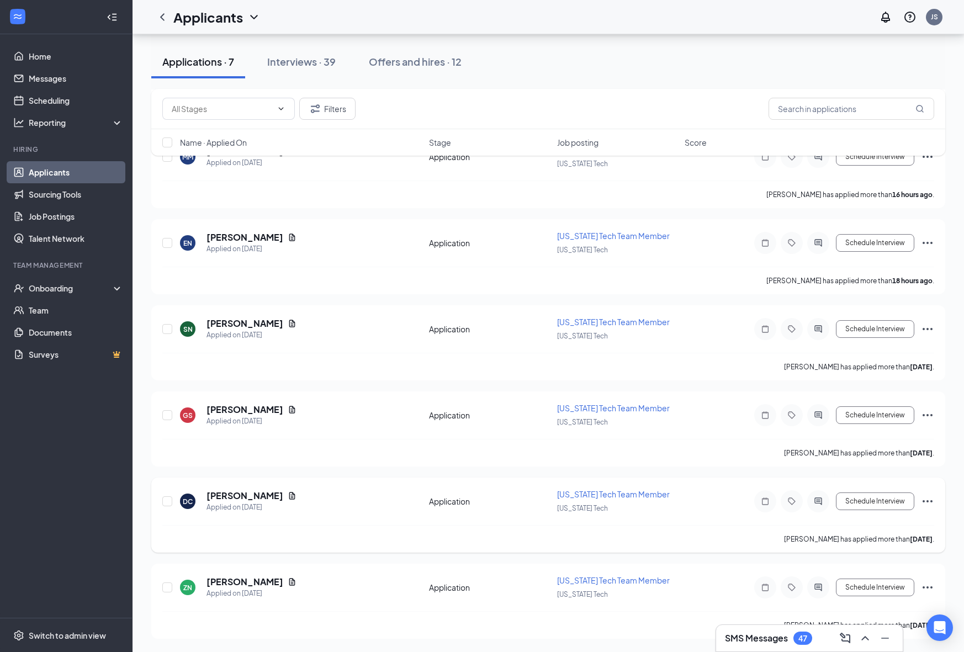
scroll to position [184, 0]
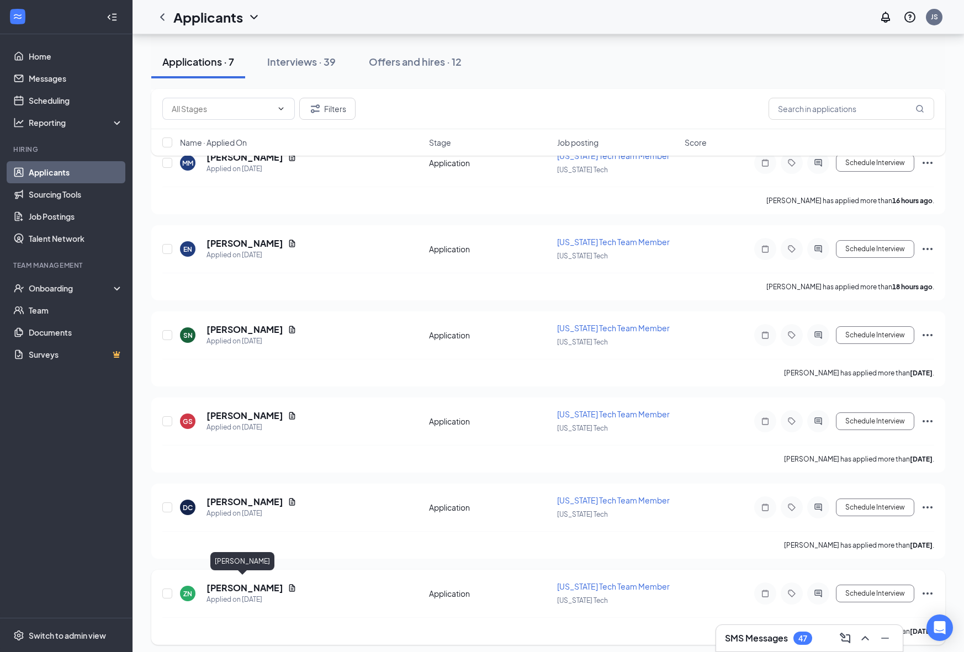
click at [238, 584] on h5 "[PERSON_NAME]" at bounding box center [245, 588] width 77 height 12
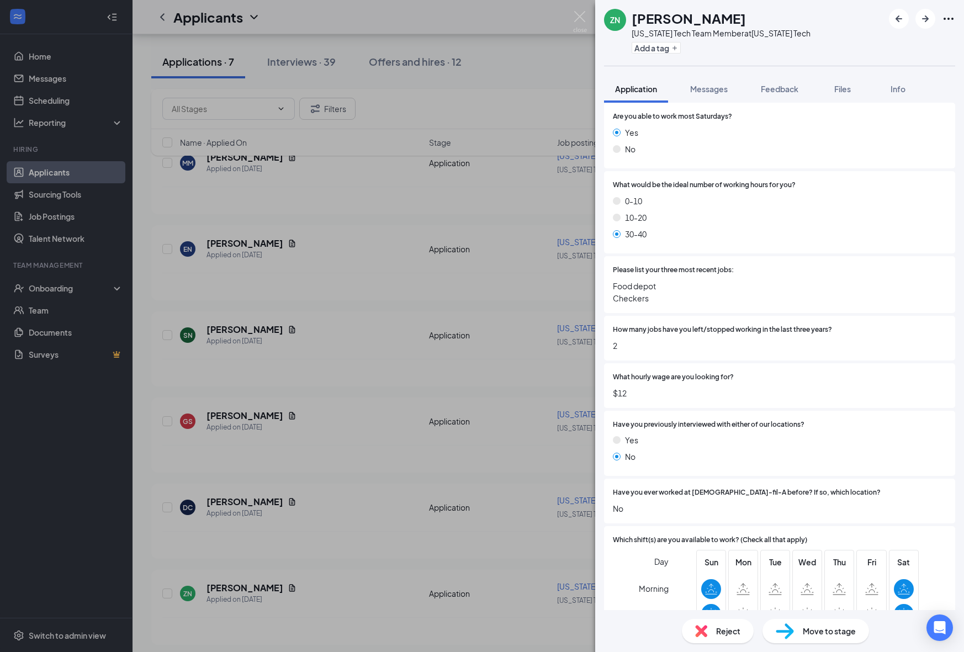
scroll to position [624, 0]
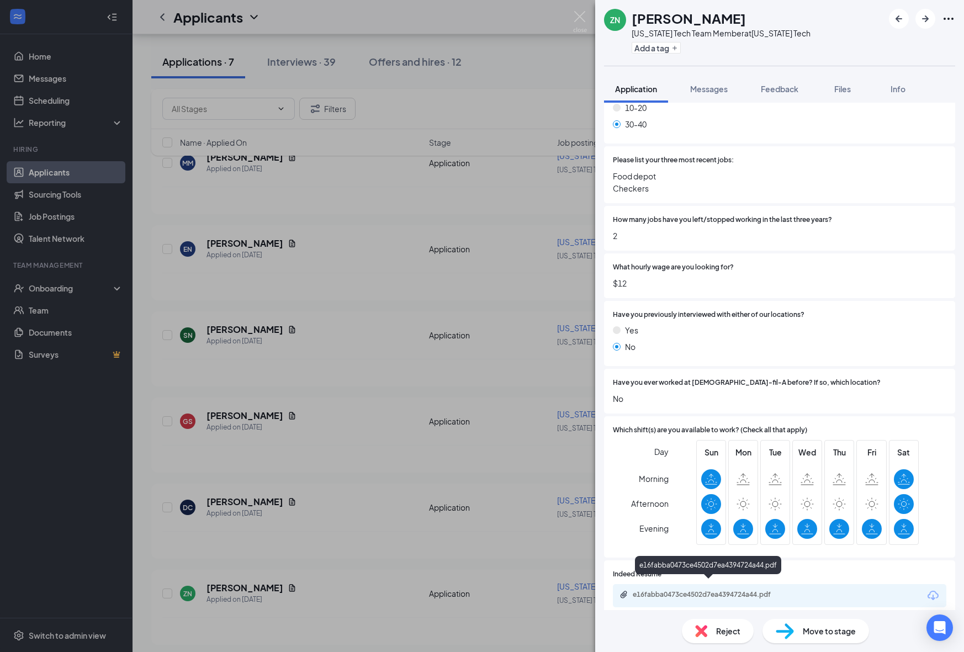
click at [725, 590] on div "e16fabba0473ce4502d7ea4394724a44.pdf" at bounding box center [710, 594] width 155 height 9
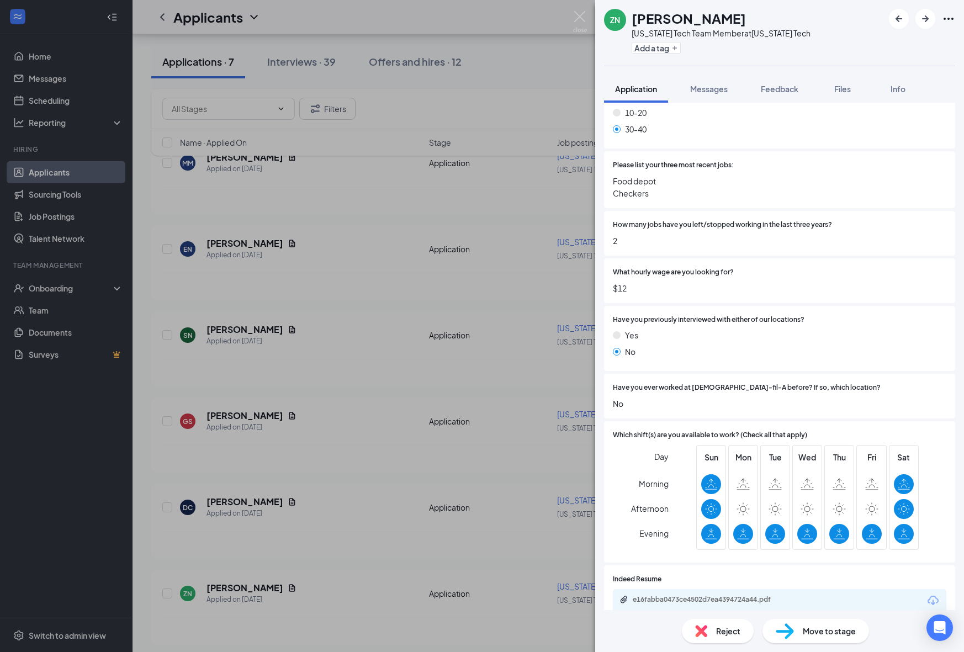
click at [706, 637] on img at bounding box center [701, 631] width 12 height 12
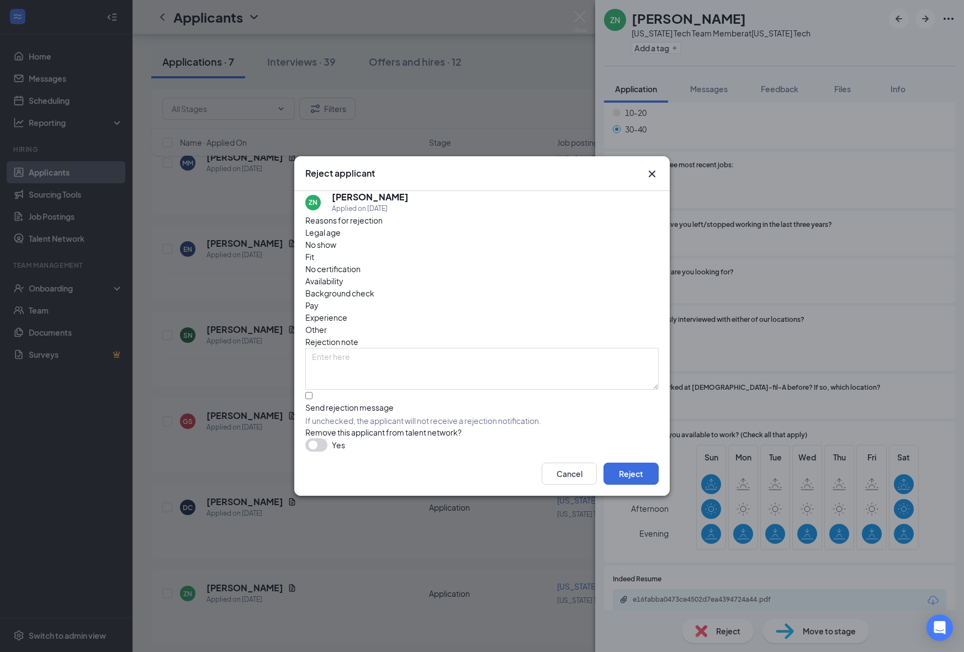
click at [526, 275] on div "Availability" at bounding box center [481, 281] width 353 height 12
click at [311, 392] on input "Send rejection message If unchecked, the applicant will not receive a rejection…" at bounding box center [308, 395] width 7 height 7
checkbox input "true"
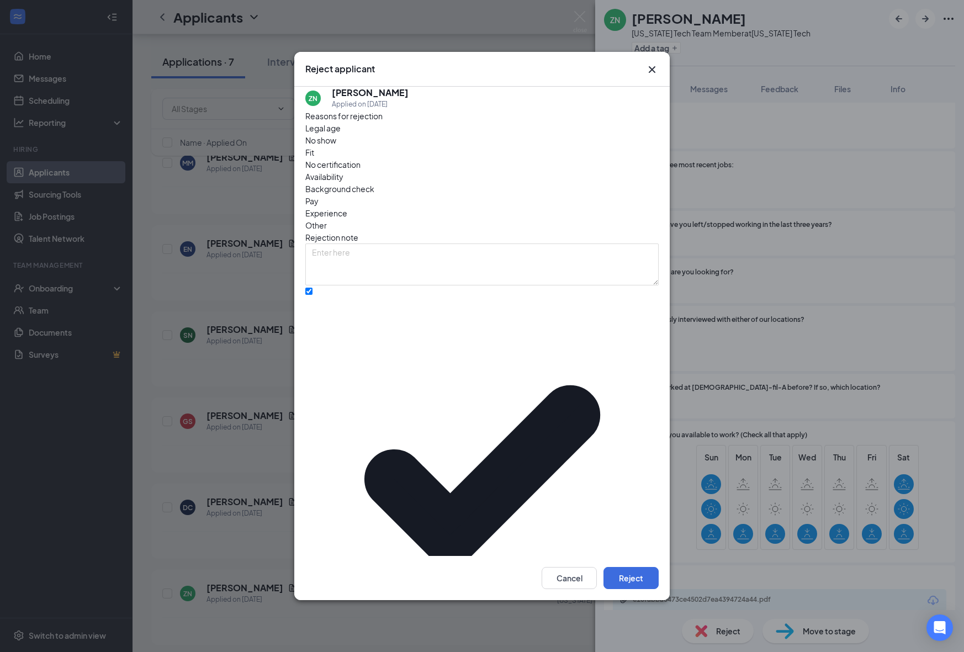
click at [627, 556] on div "Cancel Reject" at bounding box center [481, 578] width 375 height 44
click at [627, 567] on button "Reject" at bounding box center [631, 578] width 55 height 22
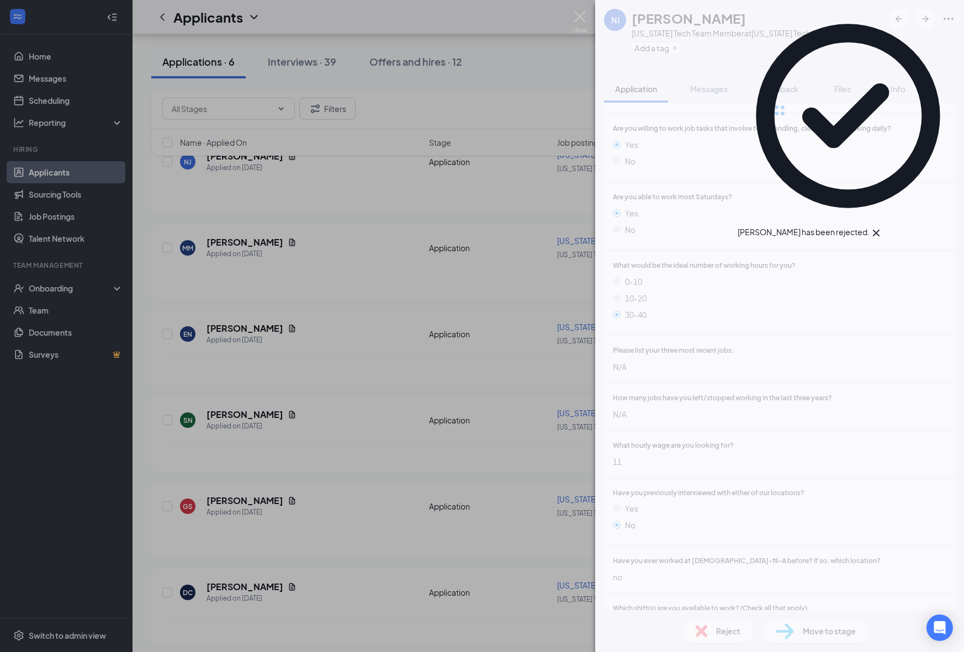
click at [318, 596] on div "NJ [PERSON_NAME] [US_STATE] Tech Team Member at [US_STATE][GEOGRAPHIC_DATA] Add…" at bounding box center [482, 326] width 964 height 652
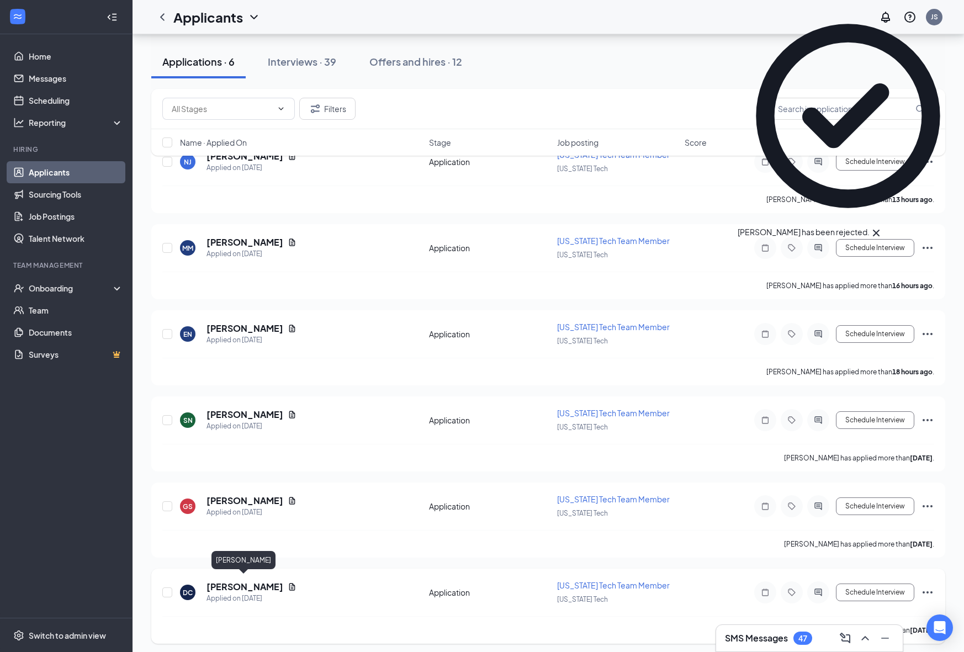
click at [248, 585] on h5 "[PERSON_NAME]" at bounding box center [245, 587] width 77 height 12
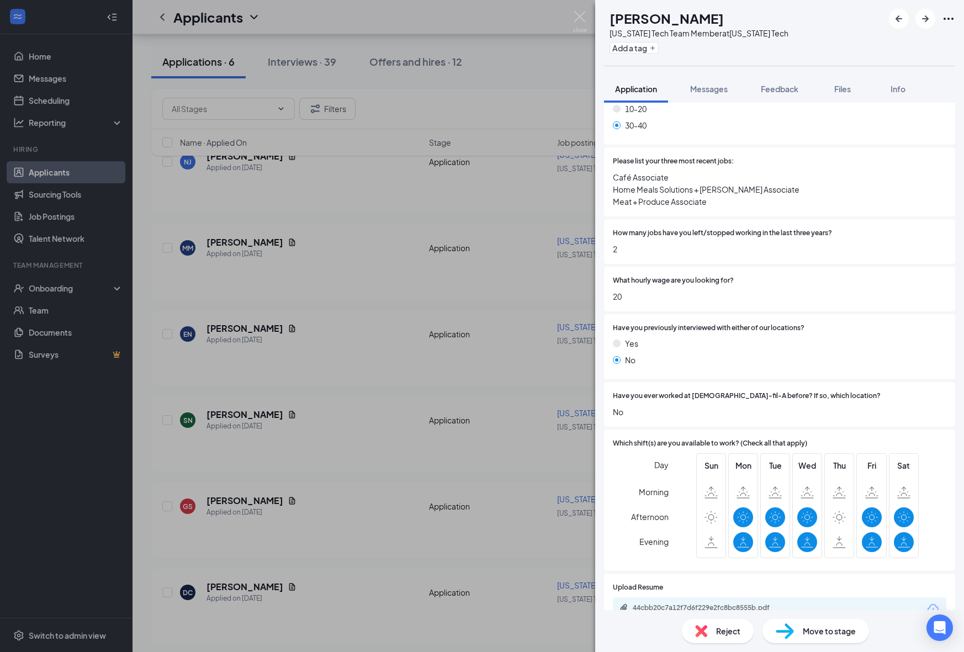
scroll to position [668, 0]
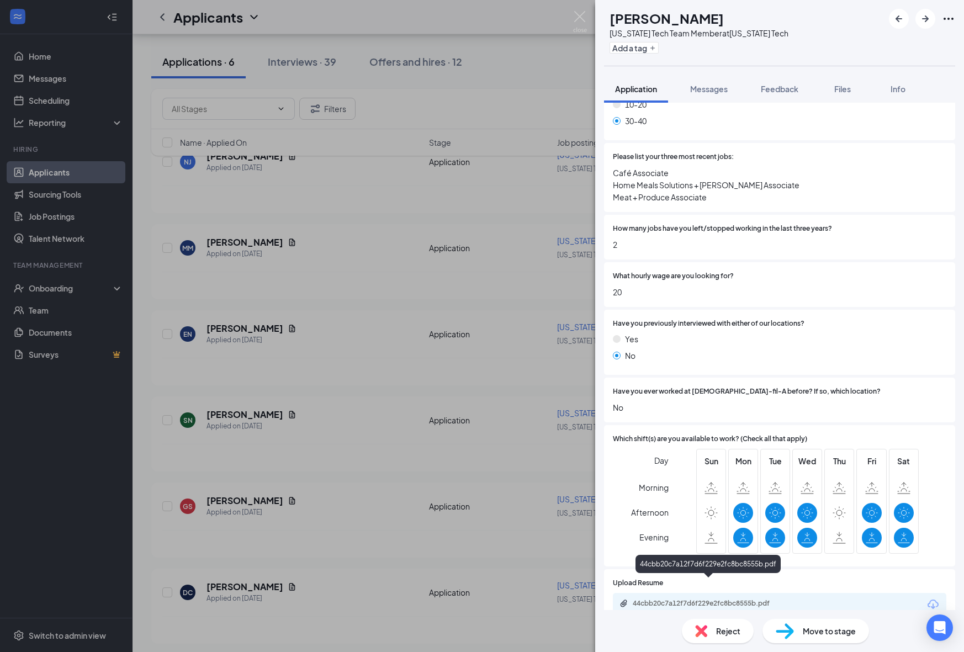
click at [727, 599] on div "44cbb20c7a12f7d6f229e2fc8bc8555b.pdf" at bounding box center [710, 603] width 155 height 9
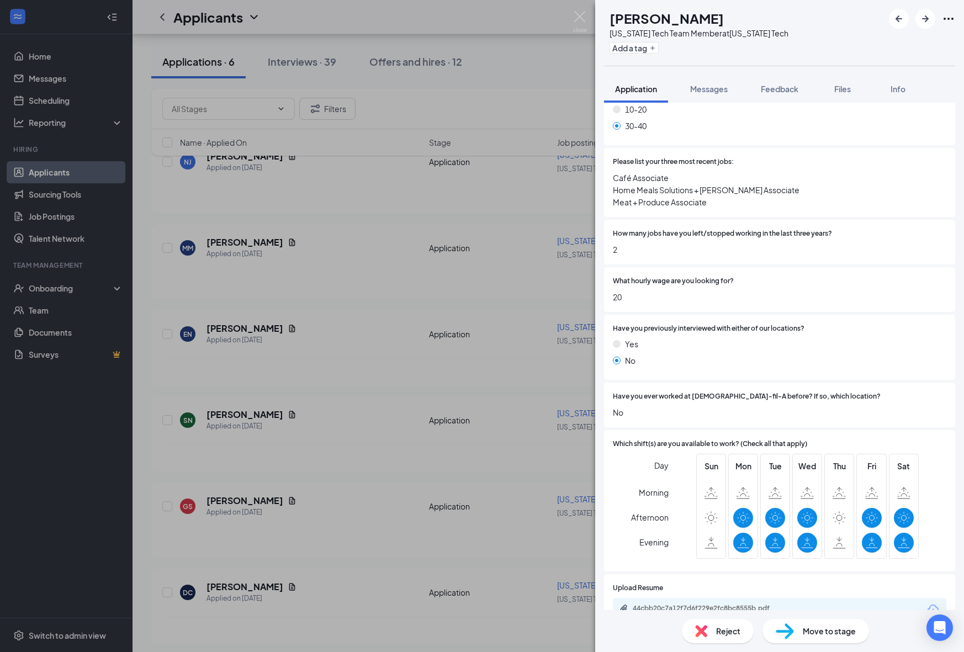
click at [803, 629] on span "Move to stage" at bounding box center [829, 631] width 53 height 12
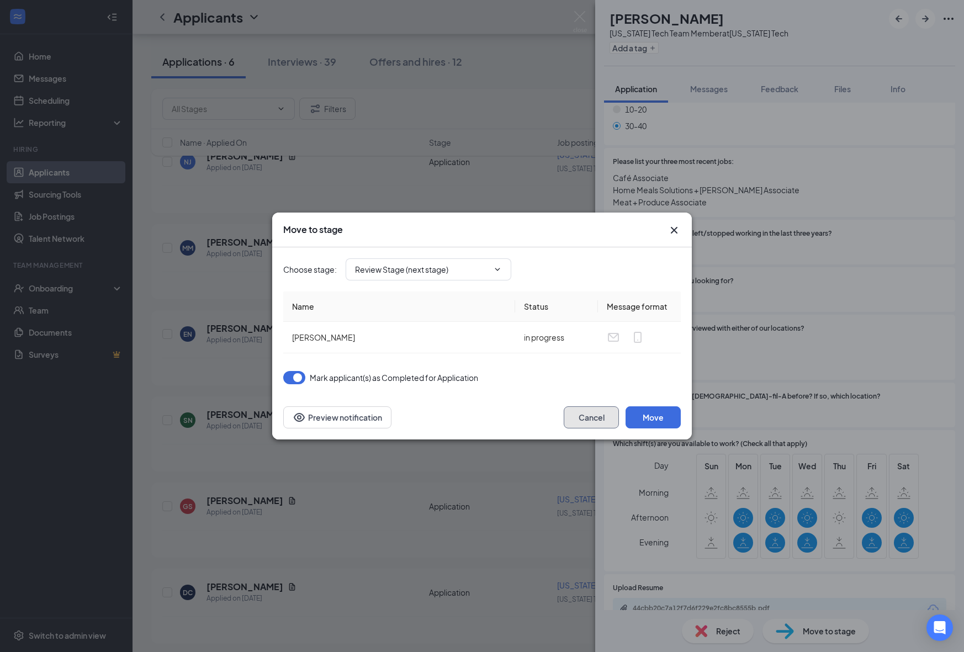
click at [602, 426] on button "Cancel" at bounding box center [591, 417] width 55 height 22
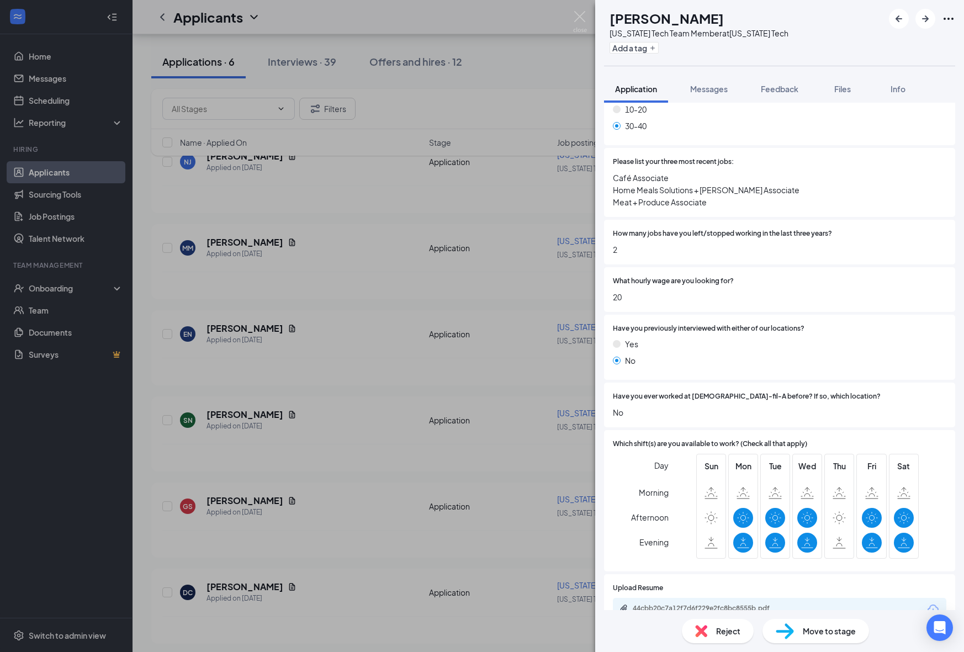
click at [728, 641] on div "Reject" at bounding box center [718, 631] width 72 height 24
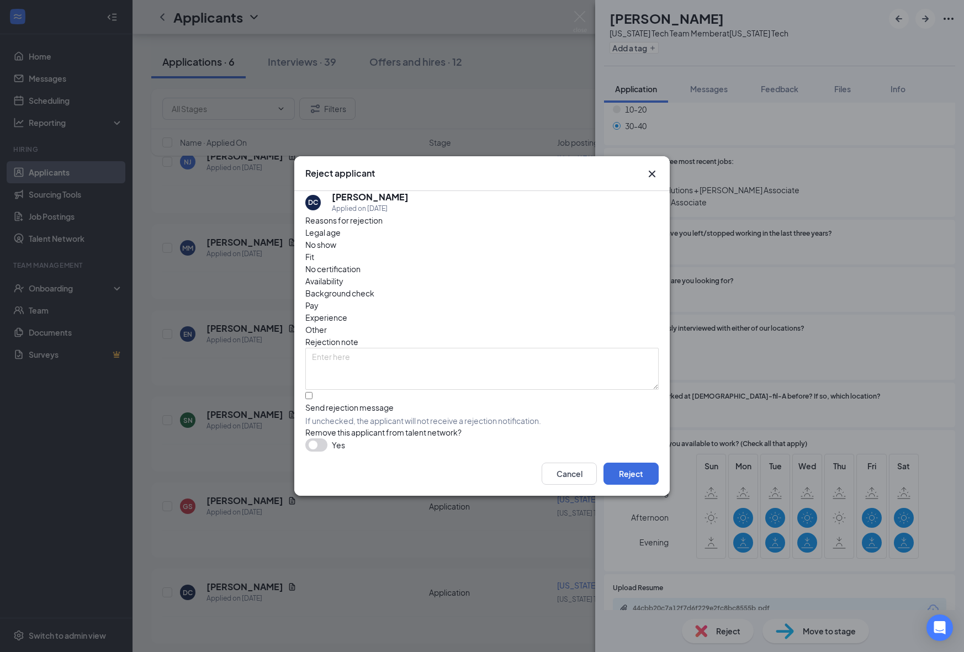
click at [420, 258] on div "Fit" at bounding box center [481, 257] width 353 height 12
click at [313, 392] on input "Send rejection message If unchecked, the applicant will not receive a rejection…" at bounding box center [308, 395] width 7 height 7
checkbox input "true"
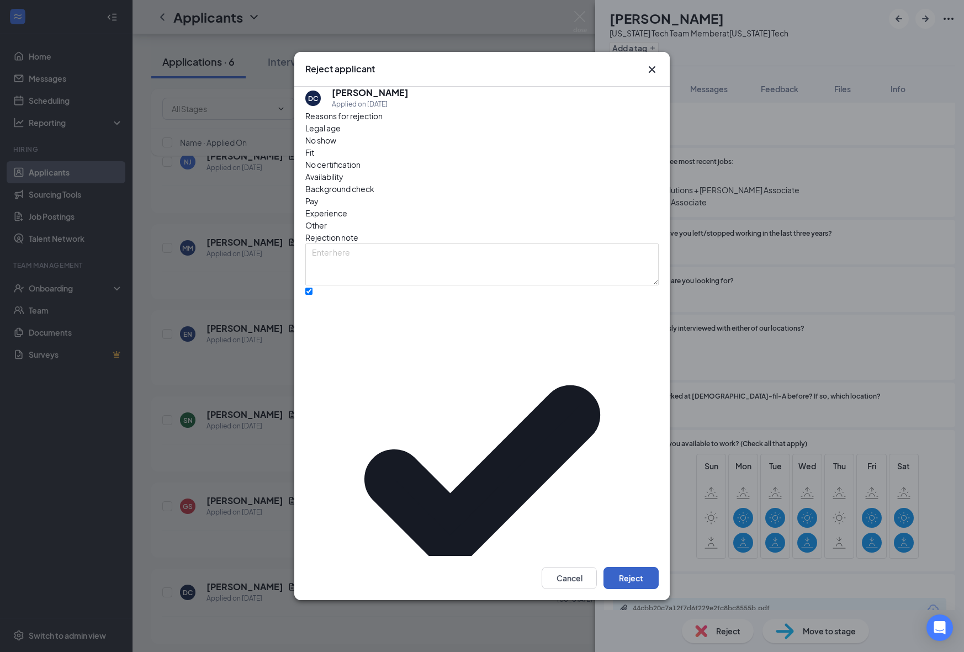
click at [622, 567] on button "Reject" at bounding box center [631, 578] width 55 height 22
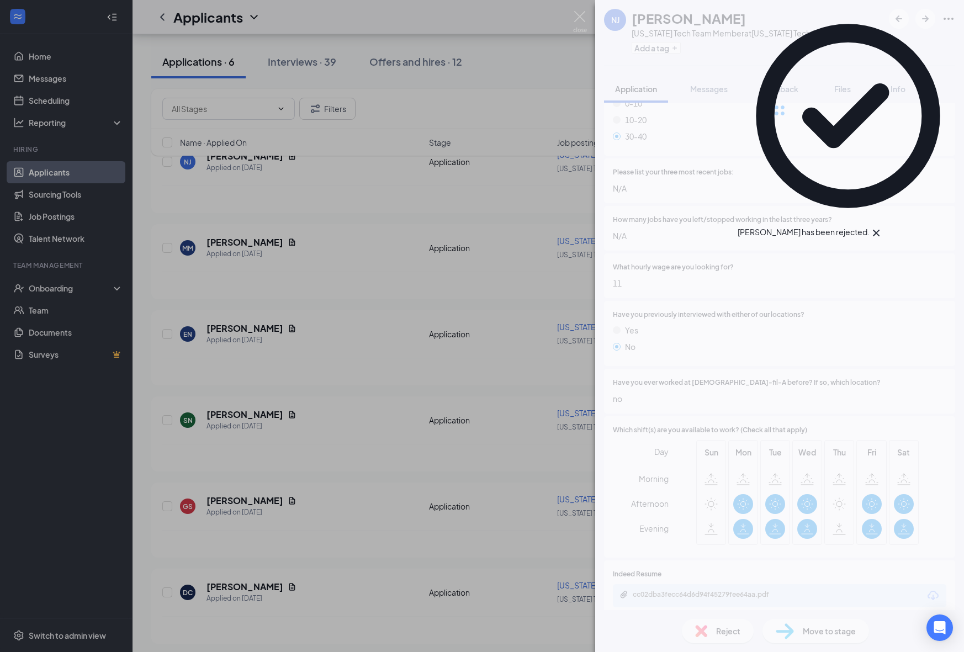
click at [316, 586] on div "NJ [PERSON_NAME] [US_STATE] Tech Team Member at [US_STATE][GEOGRAPHIC_DATA] Add…" at bounding box center [482, 326] width 964 height 652
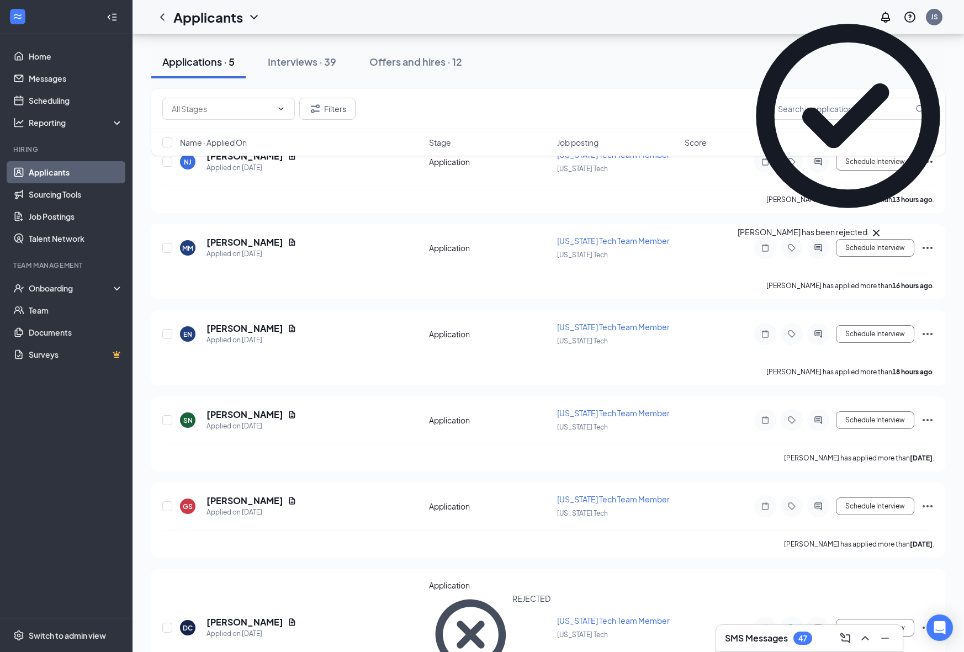
scroll to position [14, 0]
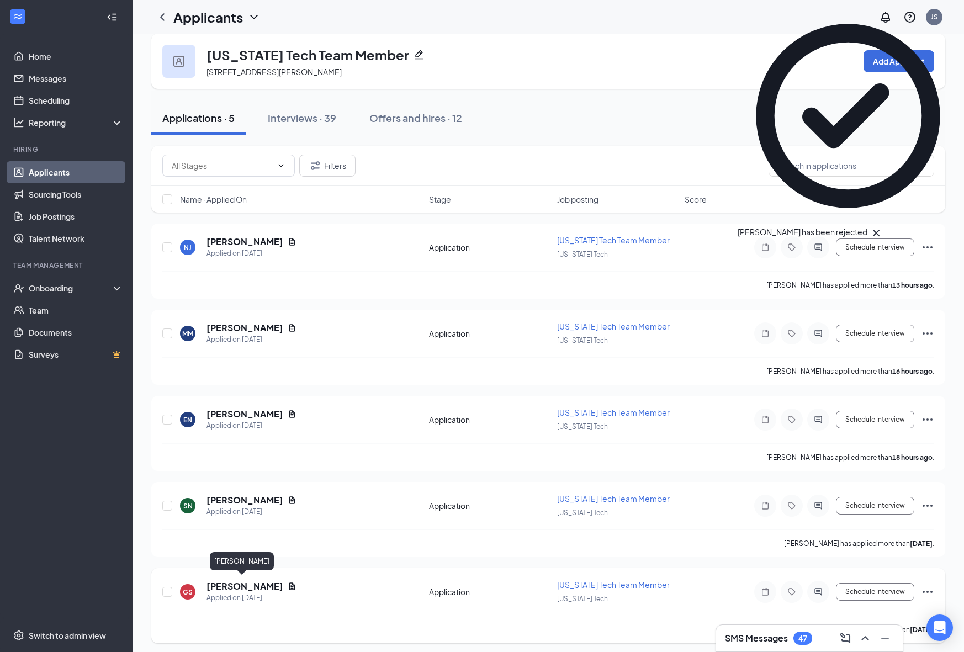
click at [230, 581] on h5 "[PERSON_NAME]" at bounding box center [245, 586] width 77 height 12
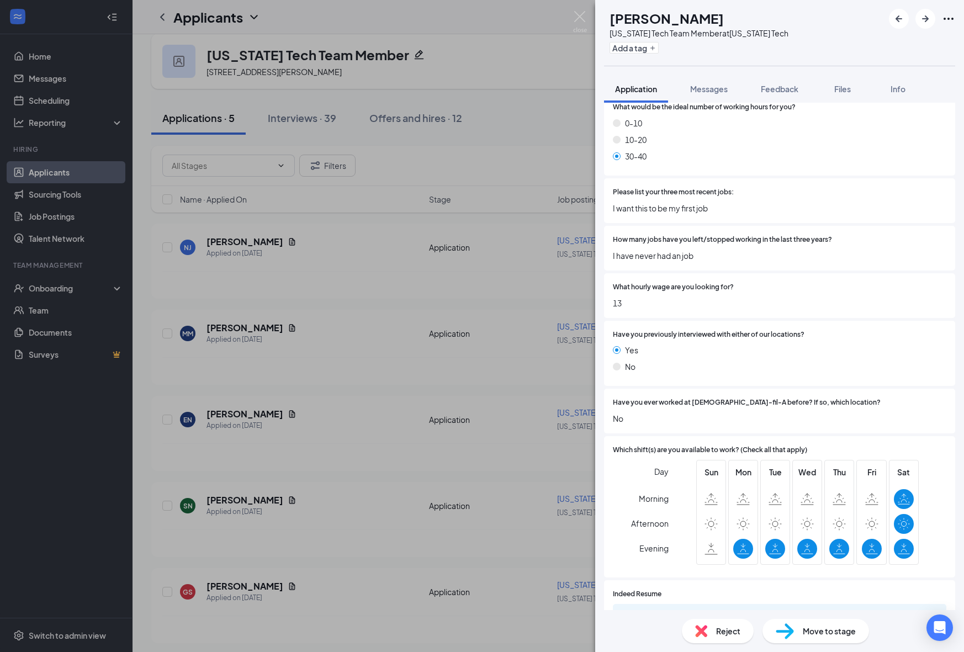
scroll to position [643, 0]
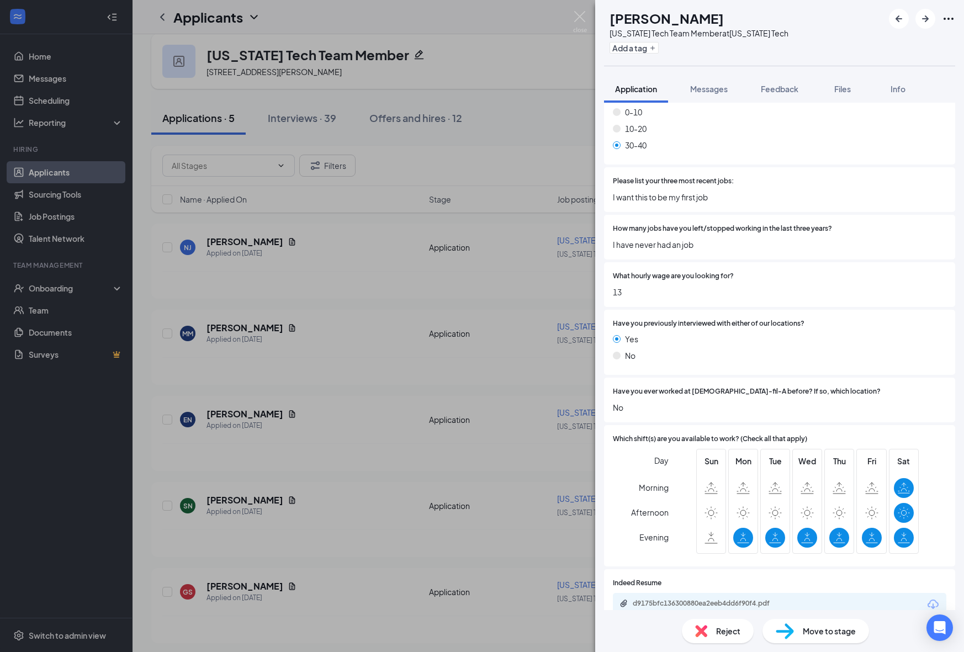
click at [717, 621] on div "Reject" at bounding box center [718, 631] width 72 height 24
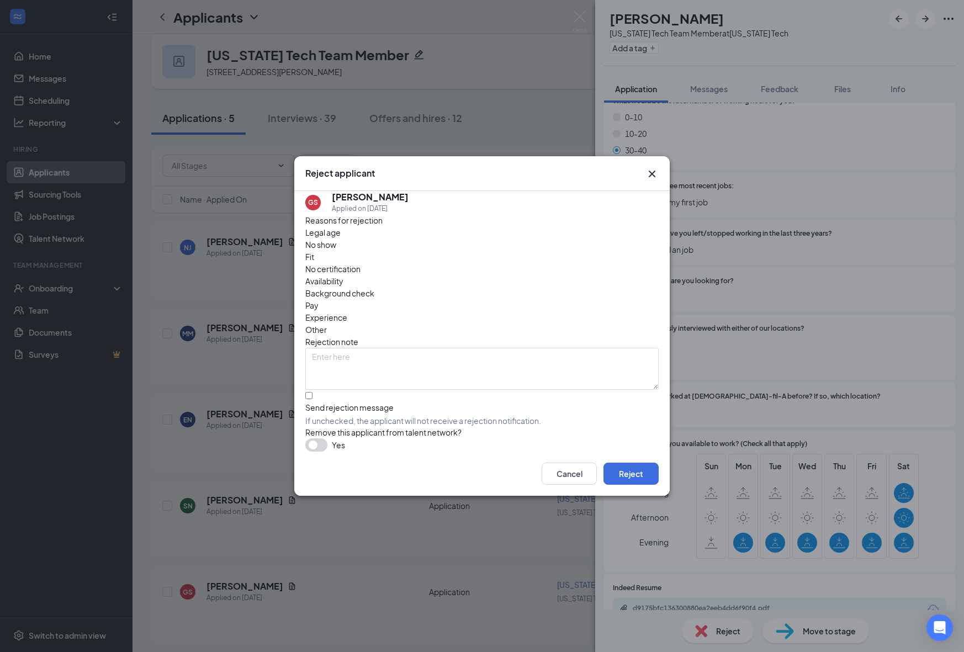
click at [429, 263] on div "Fit" at bounding box center [481, 257] width 353 height 12
click at [313, 392] on input "Send rejection message If unchecked, the applicant will not receive a rejection…" at bounding box center [308, 395] width 7 height 7
checkbox input "true"
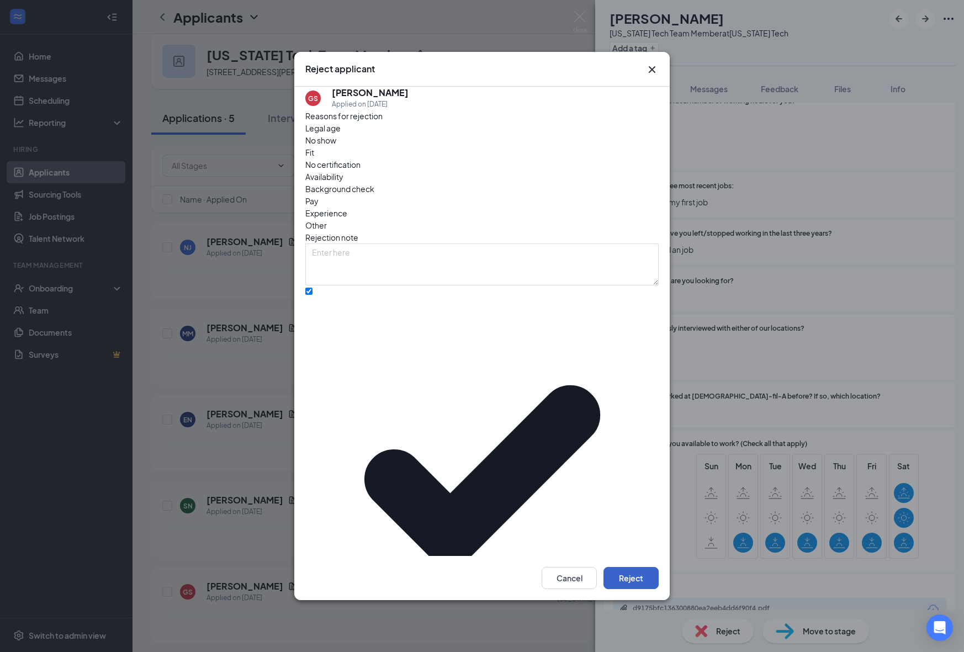
click at [629, 567] on button "Reject" at bounding box center [631, 578] width 55 height 22
click at [362, 611] on div "GS [PERSON_NAME] [US_STATE] Tech Team Member at [US_STATE] Tech Add a tag Appli…" at bounding box center [482, 326] width 964 height 652
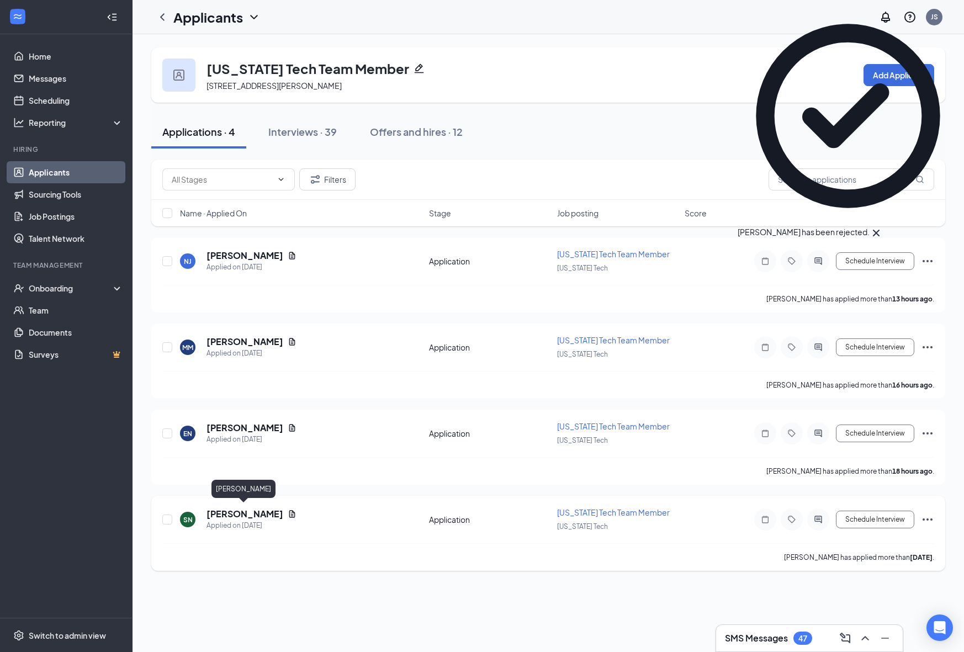
click at [240, 514] on h5 "[PERSON_NAME]" at bounding box center [245, 514] width 77 height 12
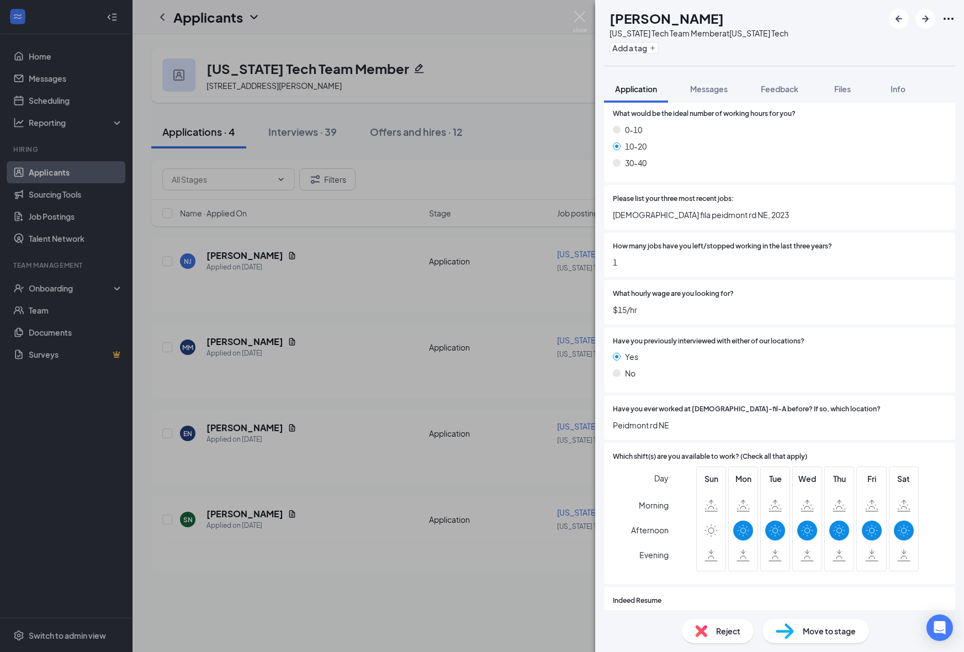
scroll to position [612, 0]
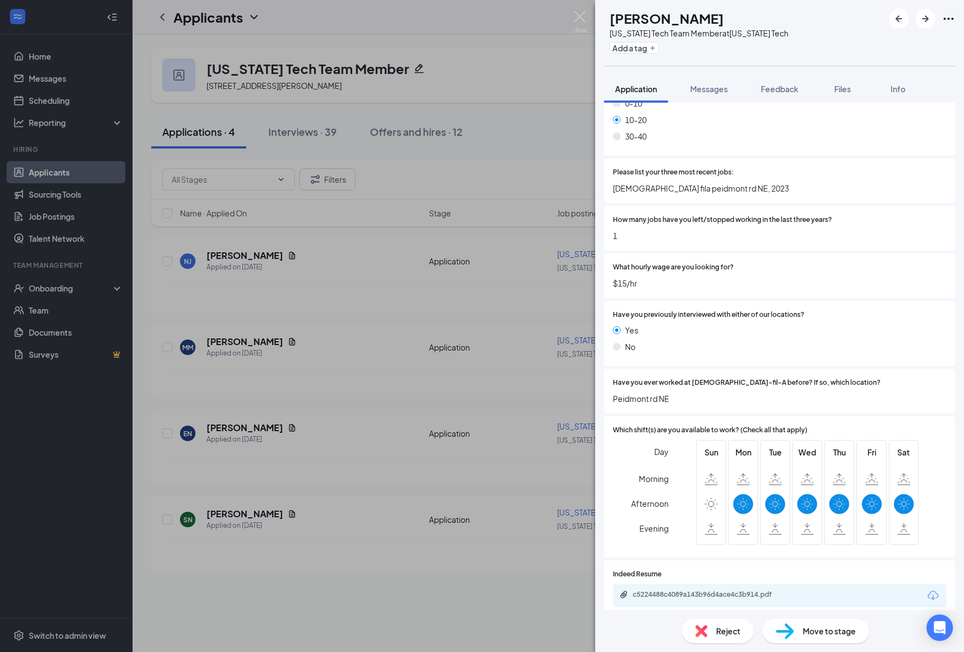
click at [841, 641] on div "Move to stage" at bounding box center [816, 631] width 107 height 24
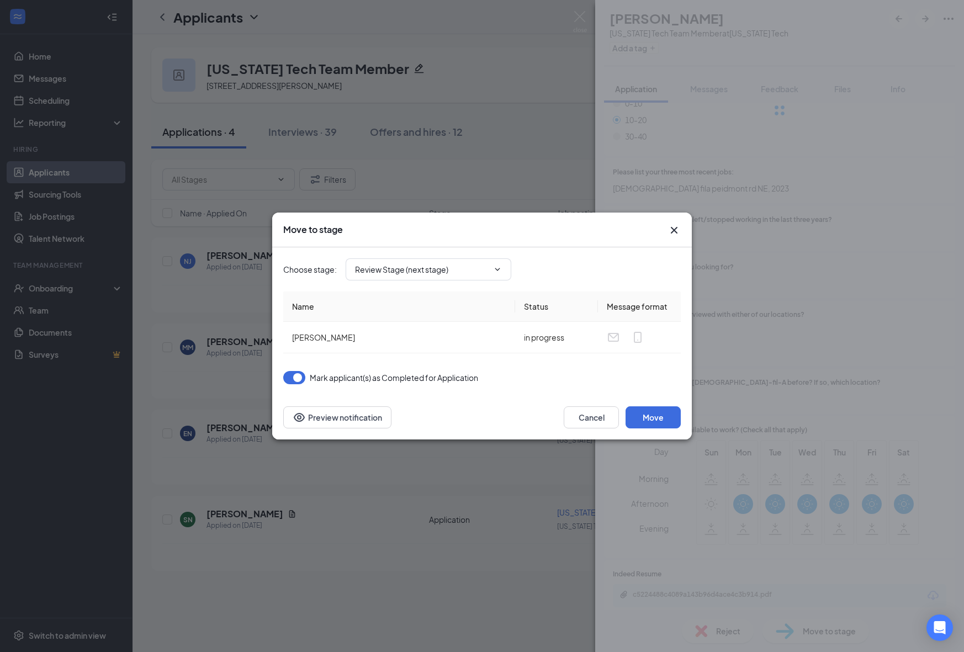
scroll to position [607, 0]
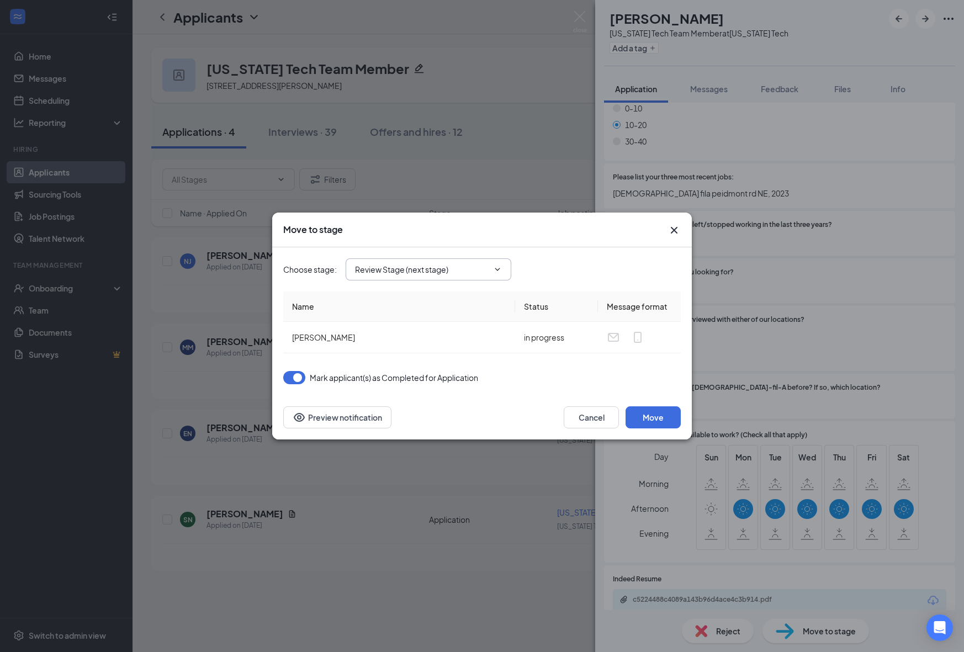
click at [426, 261] on span "Review Stage (next stage)" at bounding box center [429, 269] width 166 height 22
click at [424, 271] on input "Review Stage (next stage)" at bounding box center [422, 269] width 134 height 12
click at [411, 300] on div "1st Onsite Interview" at bounding box center [438, 310] width 166 height 25
type input "1st Onsite Interview"
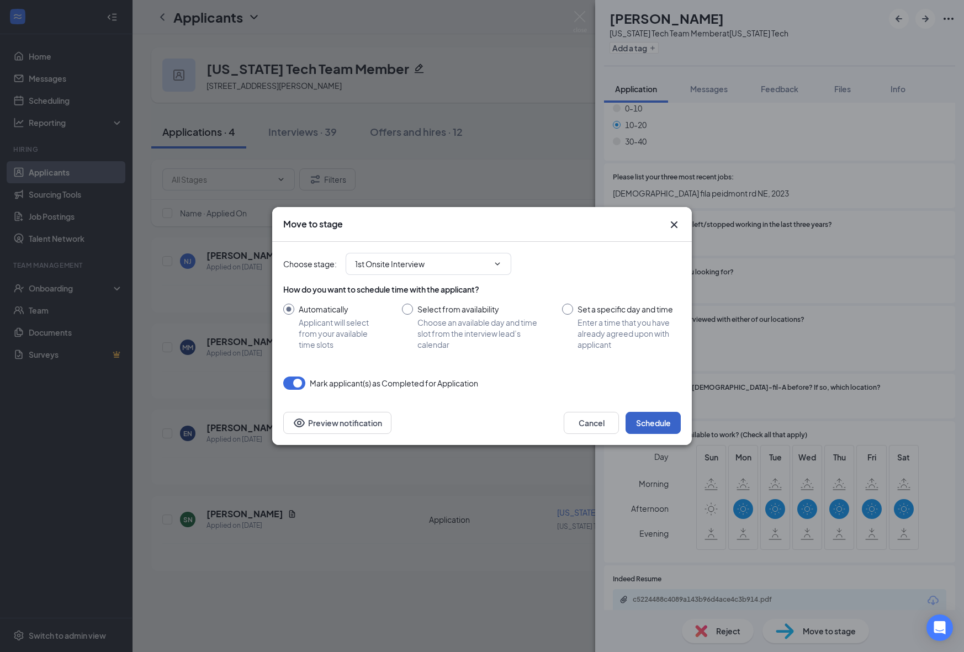
click at [641, 417] on button "Schedule" at bounding box center [653, 423] width 55 height 22
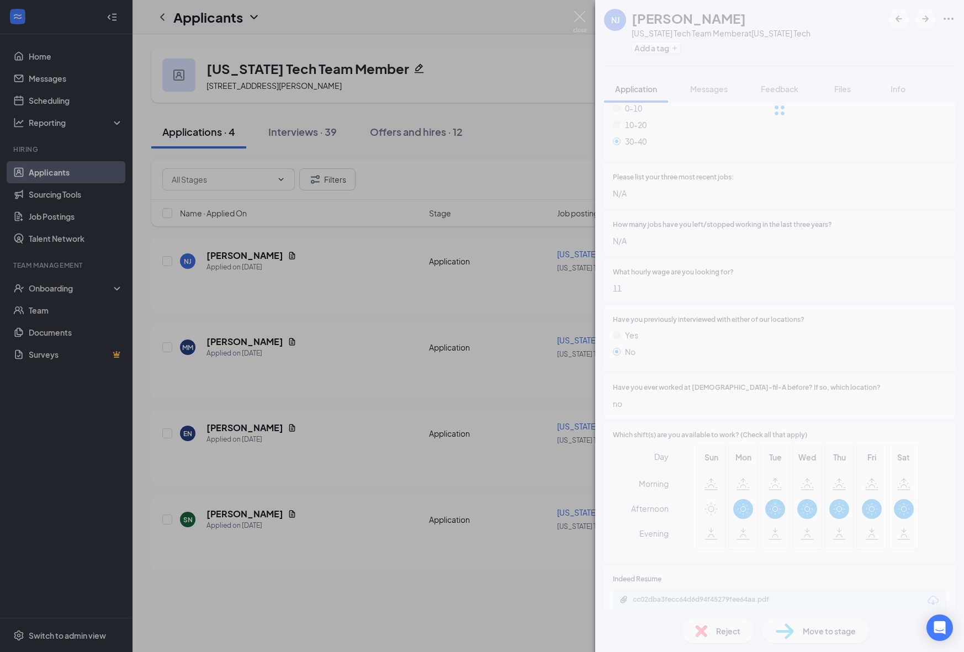
click at [454, 503] on div "NJ [PERSON_NAME] [US_STATE] Tech Team Member at [US_STATE][GEOGRAPHIC_DATA] Add…" at bounding box center [482, 326] width 964 height 652
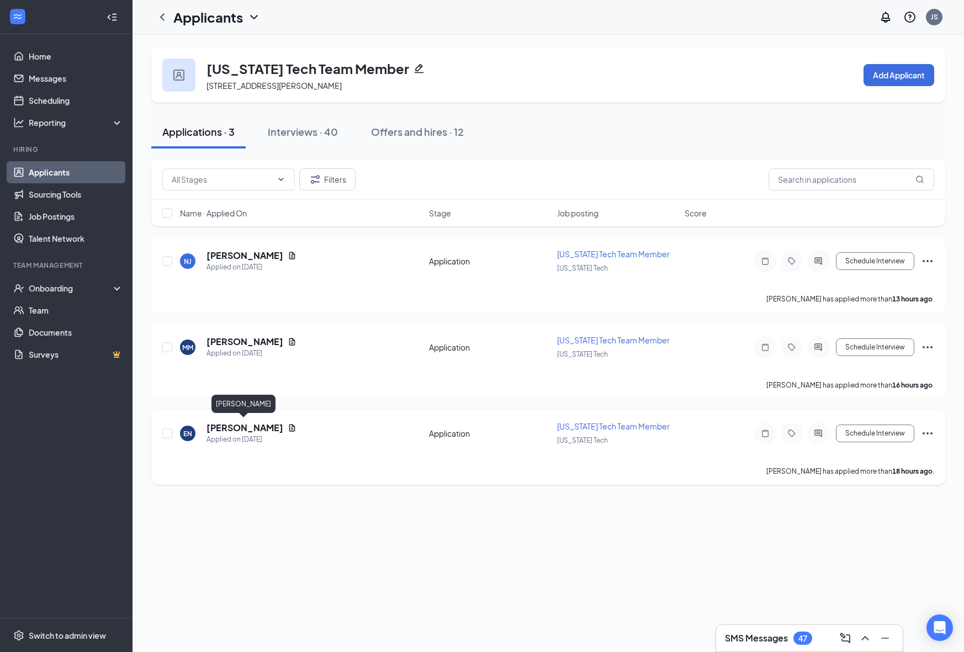
click at [240, 427] on h5 "[PERSON_NAME]" at bounding box center [245, 428] width 77 height 12
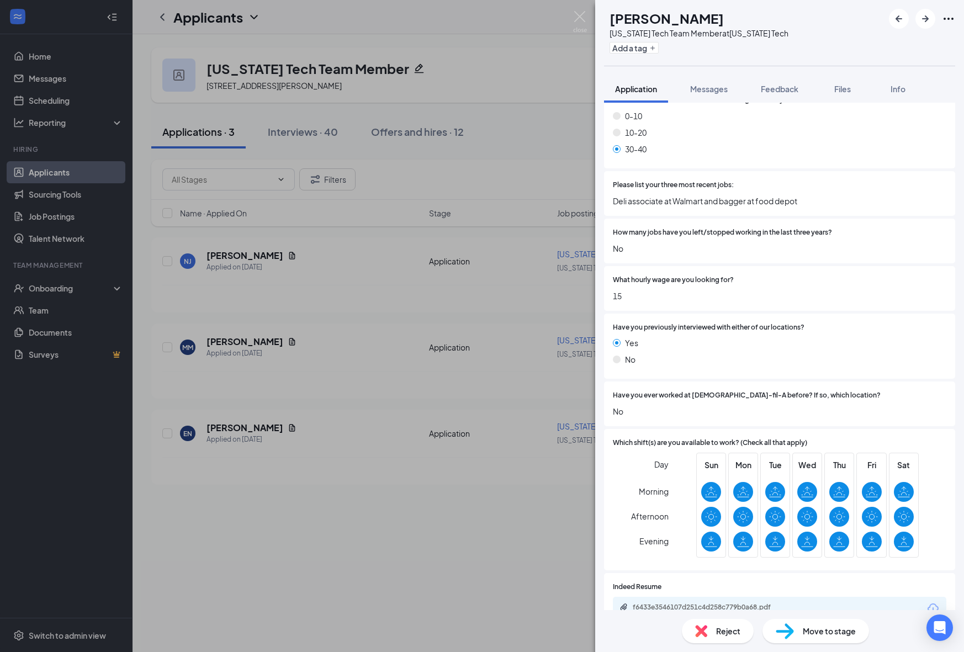
scroll to position [612, 0]
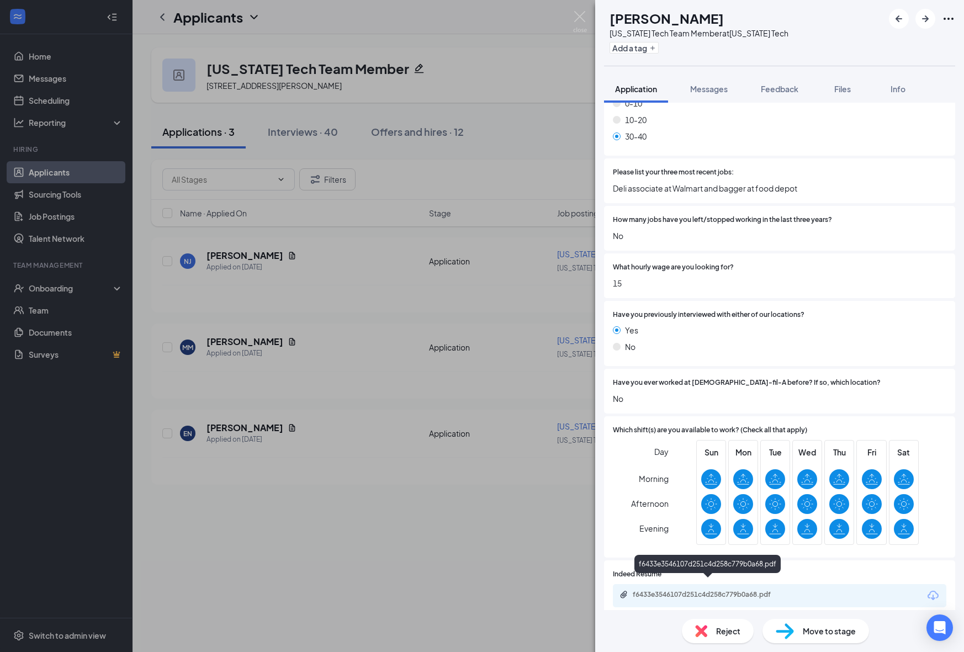
click at [716, 590] on div "f6433e3546107d251c4d258c779b0a68.pdf" at bounding box center [710, 594] width 155 height 9
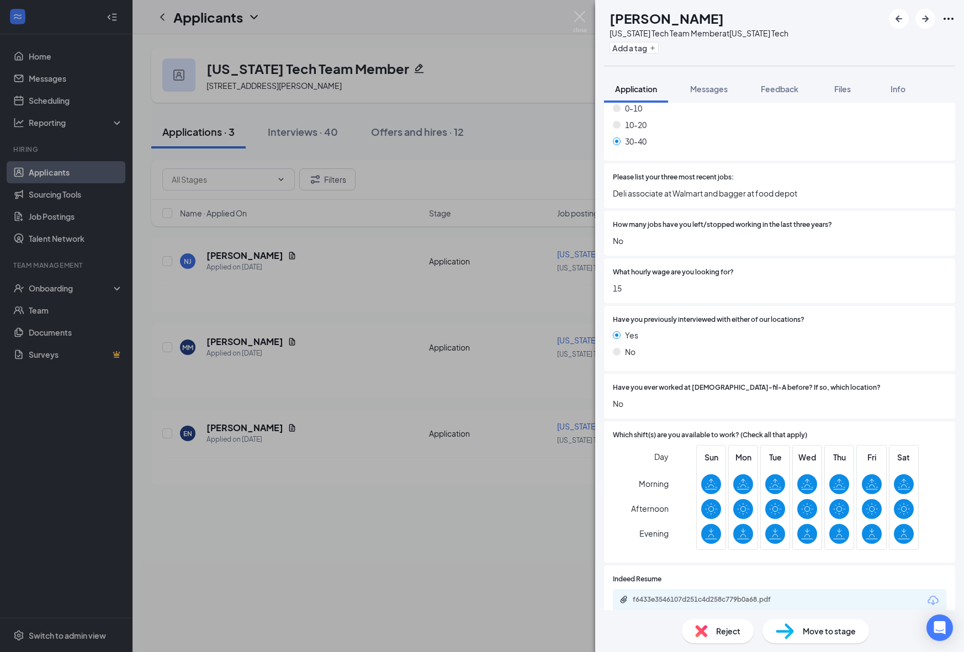
click at [820, 627] on span "Move to stage" at bounding box center [829, 631] width 53 height 12
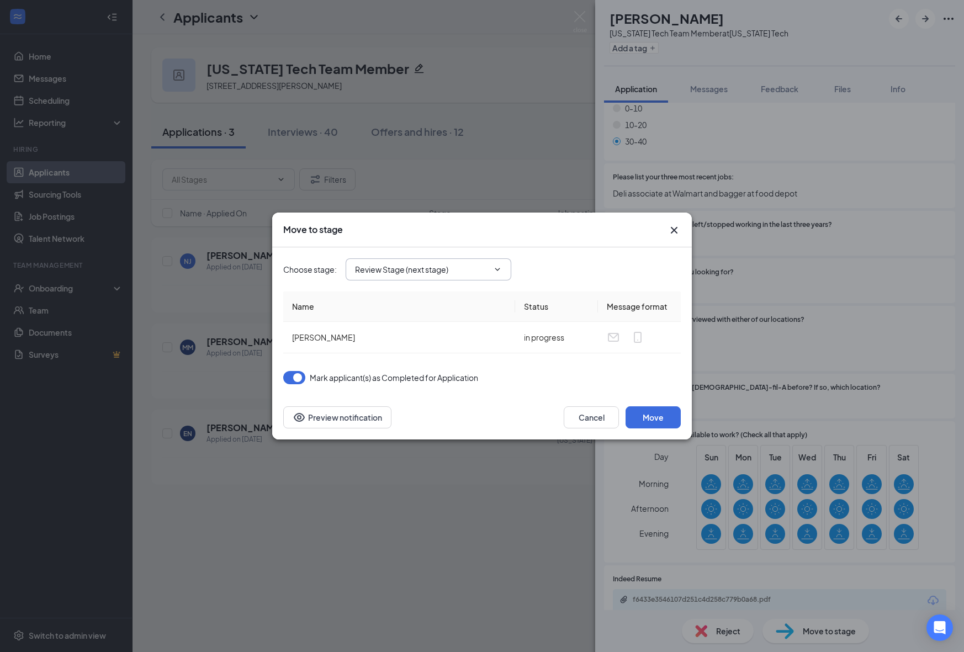
click at [425, 272] on input "Review Stage (next stage)" at bounding box center [422, 269] width 134 height 12
click at [421, 311] on div "1st Onsite Interview" at bounding box center [399, 311] width 71 height 12
type input "1st Onsite Interview"
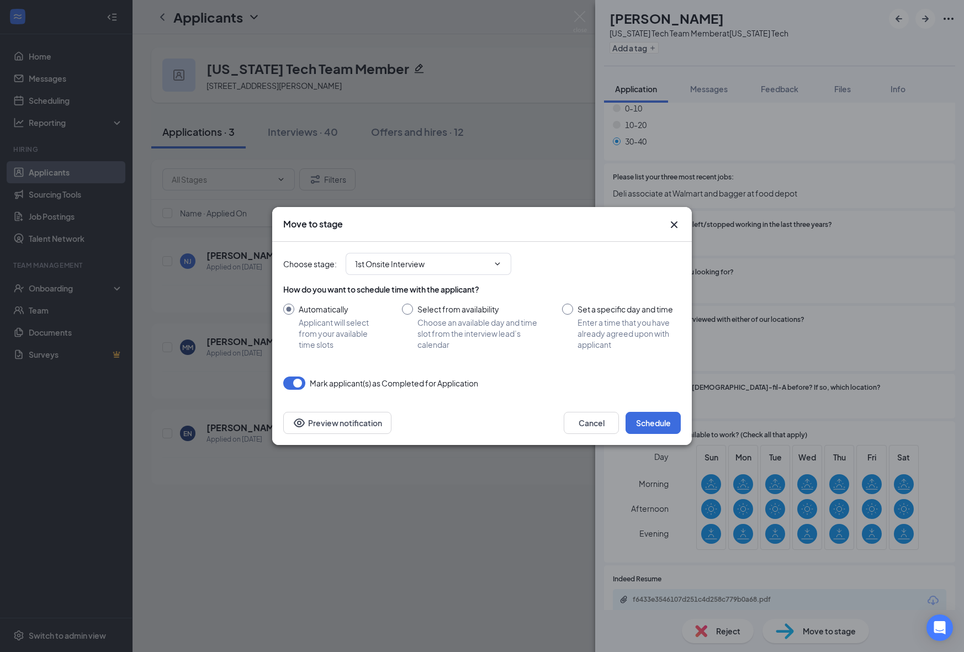
click at [649, 411] on div "Cancel Schedule Preview notification" at bounding box center [482, 423] width 420 height 44
click at [649, 414] on button "Schedule" at bounding box center [653, 423] width 55 height 22
click at [330, 535] on div "Move to stage Choose stage : 1st Onsite Interview Application (current stage) R…" at bounding box center [482, 326] width 964 height 652
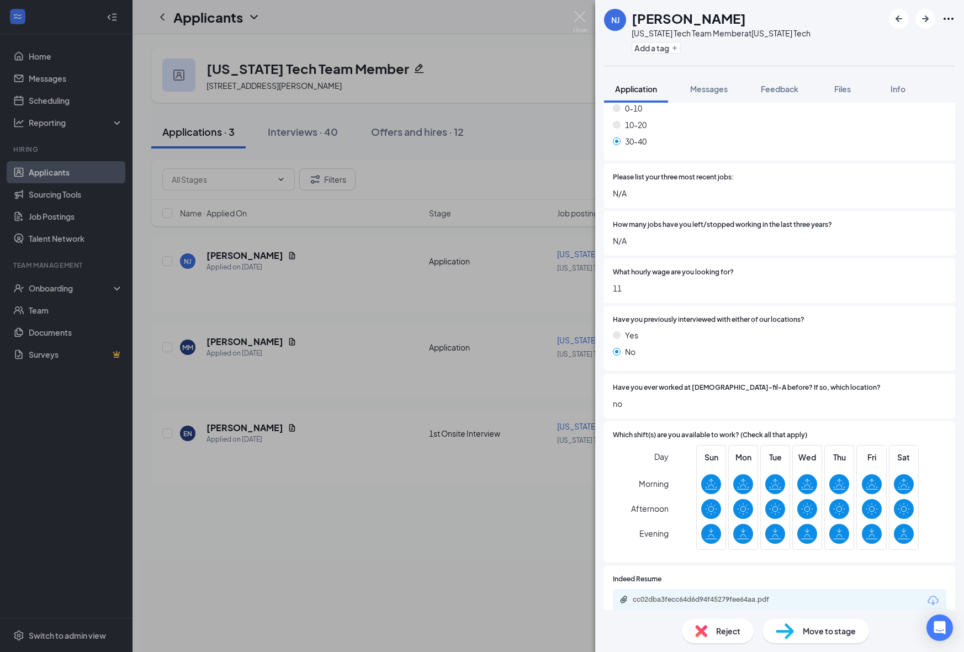
click at [333, 523] on div "NJ [PERSON_NAME] [US_STATE] Tech Team Member at [US_STATE][GEOGRAPHIC_DATA] Add…" at bounding box center [482, 326] width 964 height 652
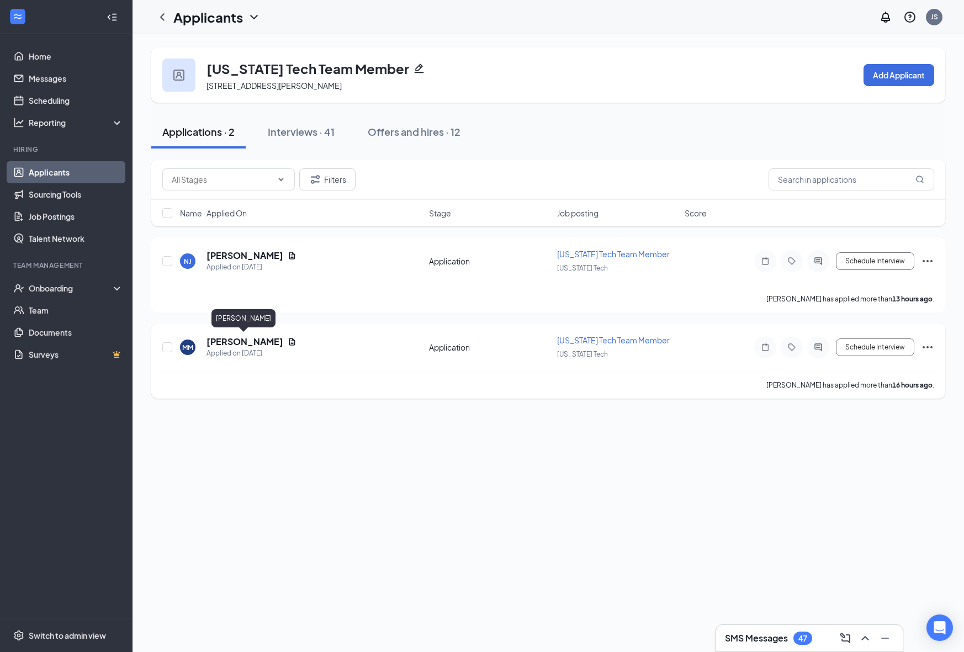
click at [220, 341] on h5 "[PERSON_NAME]" at bounding box center [245, 342] width 77 height 12
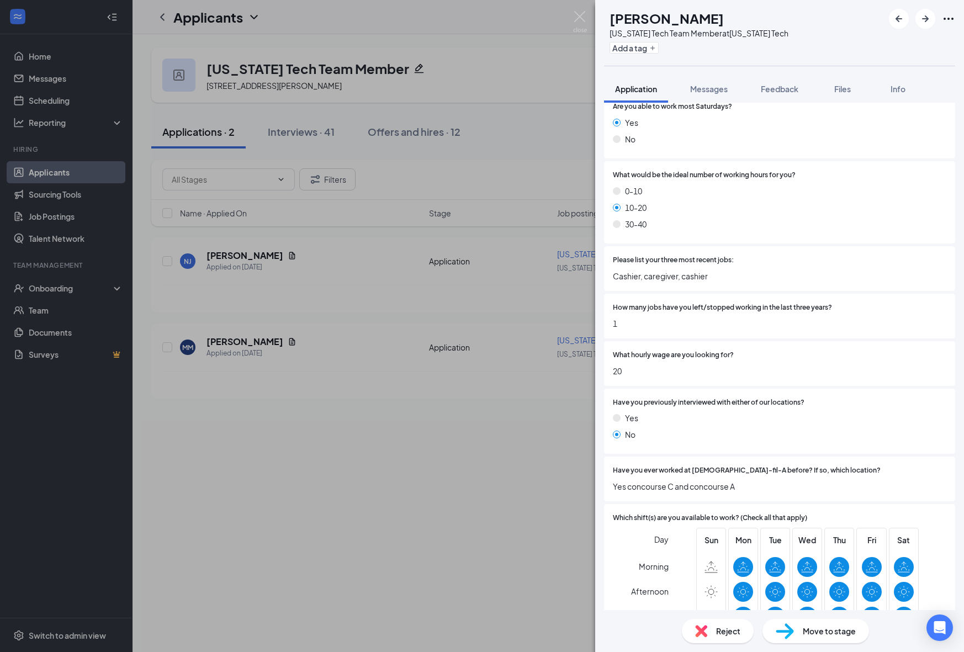
scroll to position [643, 0]
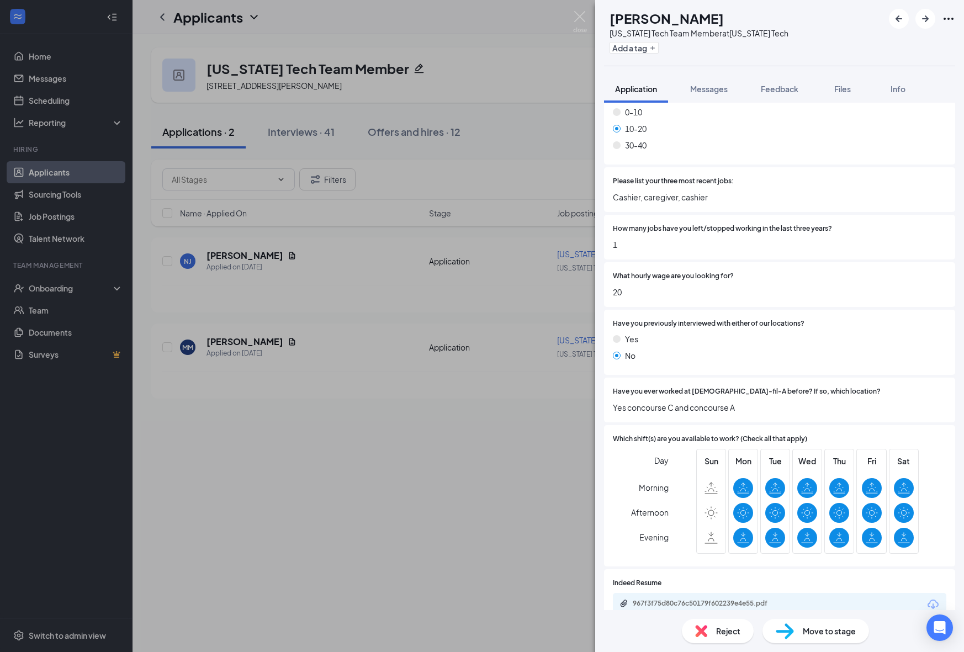
click at [740, 578] on div "Indeed Resume 967f3f75d80c76c50179f602239e4e55.pdf" at bounding box center [780, 597] width 334 height 38
click at [740, 599] on div "967f3f75d80c76c50179f602239e4e55.pdf" at bounding box center [710, 603] width 155 height 9
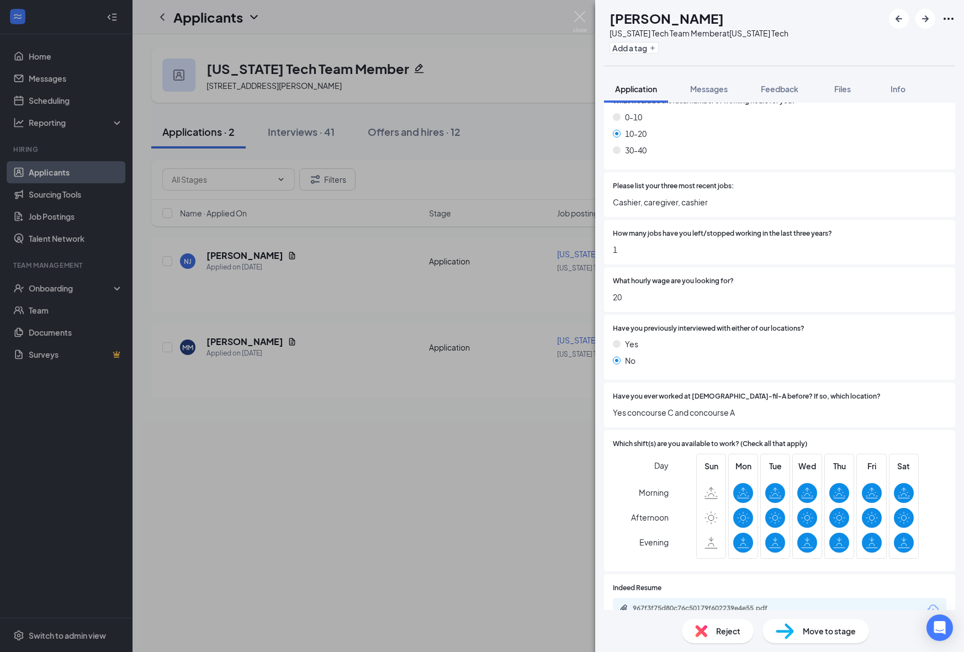
click at [806, 639] on div "Move to stage" at bounding box center [816, 631] width 107 height 24
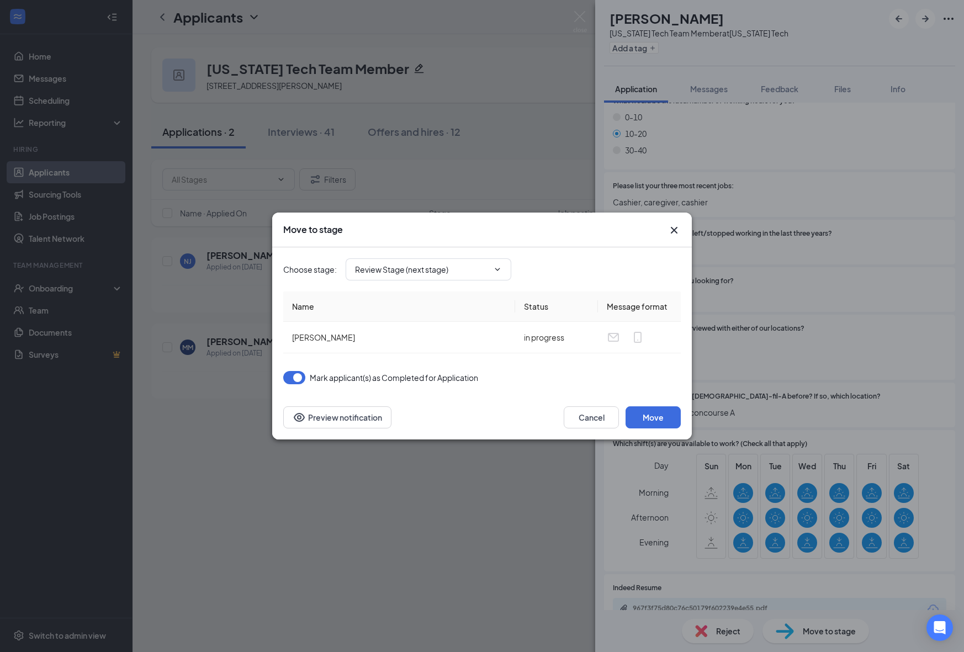
click at [447, 283] on div "Choose stage : Review Stage (next stage)" at bounding box center [482, 269] width 398 height 44
click at [447, 267] on input "Review Stage (next stage)" at bounding box center [422, 269] width 134 height 12
click at [441, 312] on div "1st Onsite Interview" at bounding box center [438, 311] width 148 height 12
type input "1st Onsite Interview"
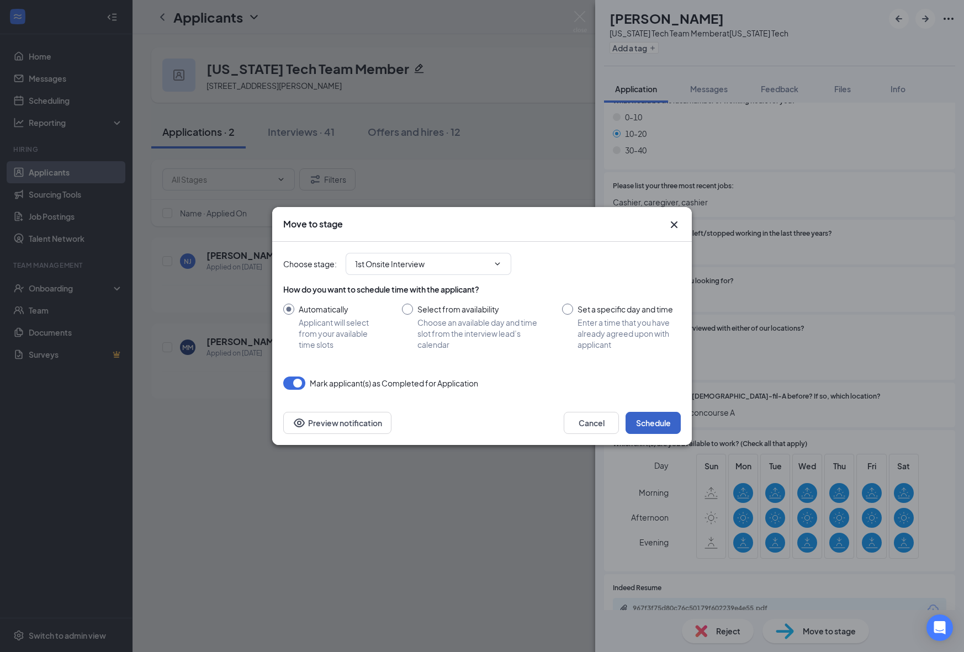
click at [641, 428] on button "Schedule" at bounding box center [653, 423] width 55 height 22
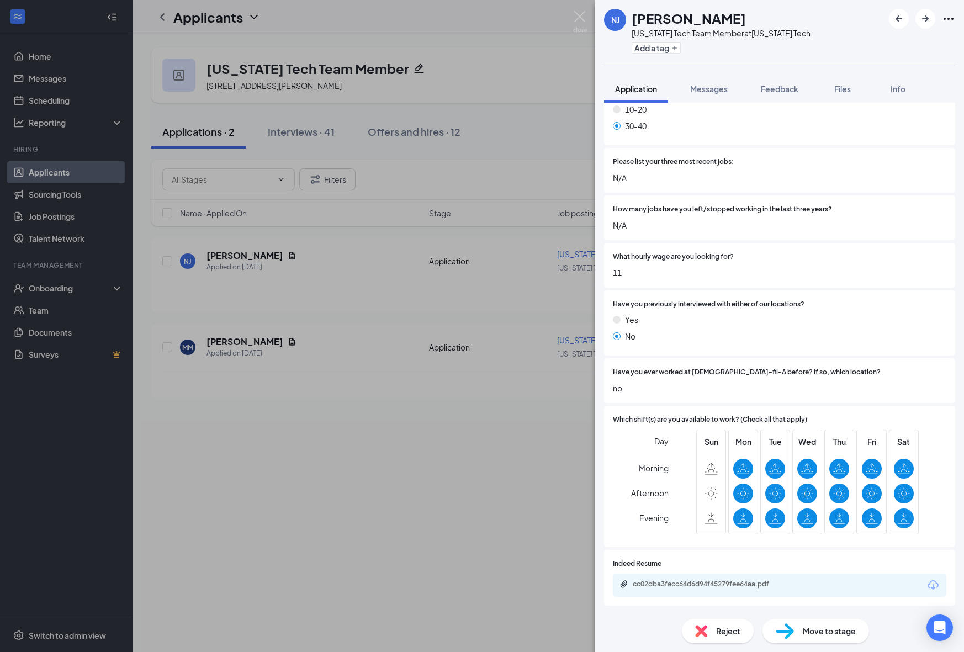
scroll to position [607, 0]
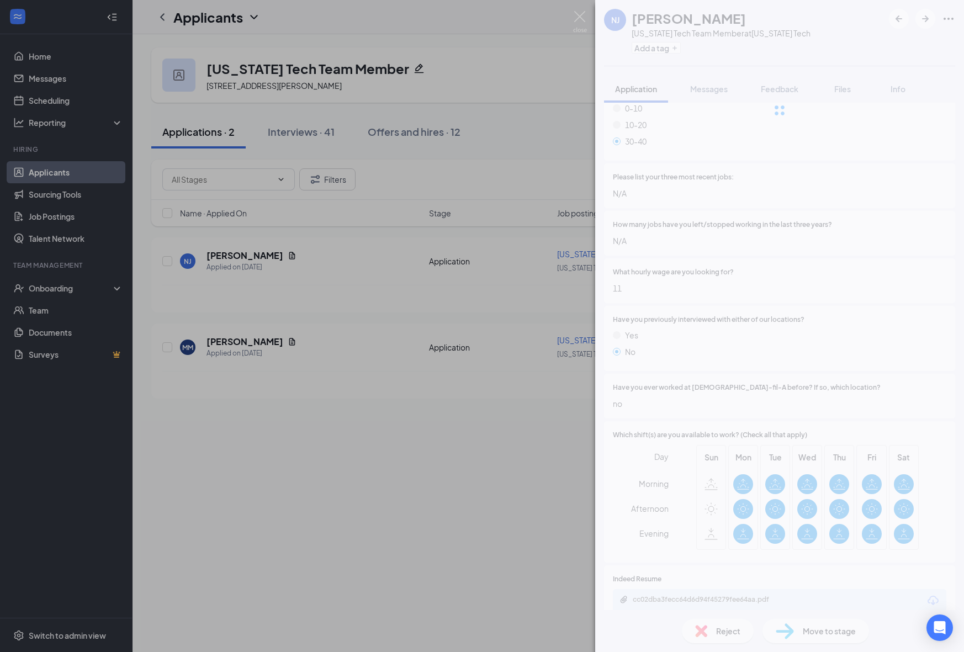
click at [430, 484] on div "NJ [PERSON_NAME] [US_STATE] Tech Team Member at [US_STATE][GEOGRAPHIC_DATA] Add…" at bounding box center [482, 326] width 964 height 652
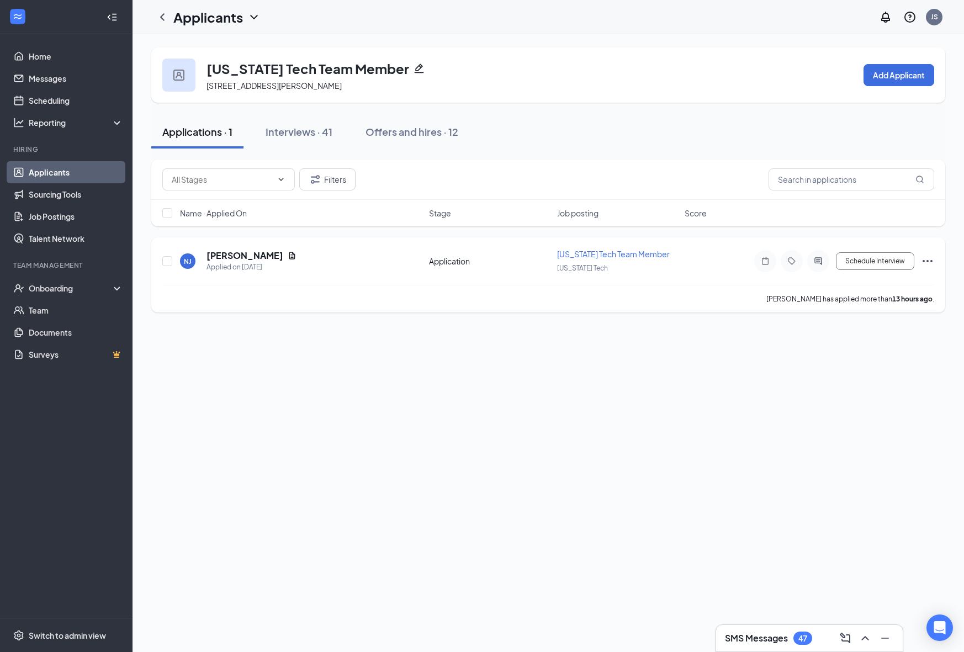
click at [231, 255] on h5 "[PERSON_NAME]" at bounding box center [245, 256] width 77 height 12
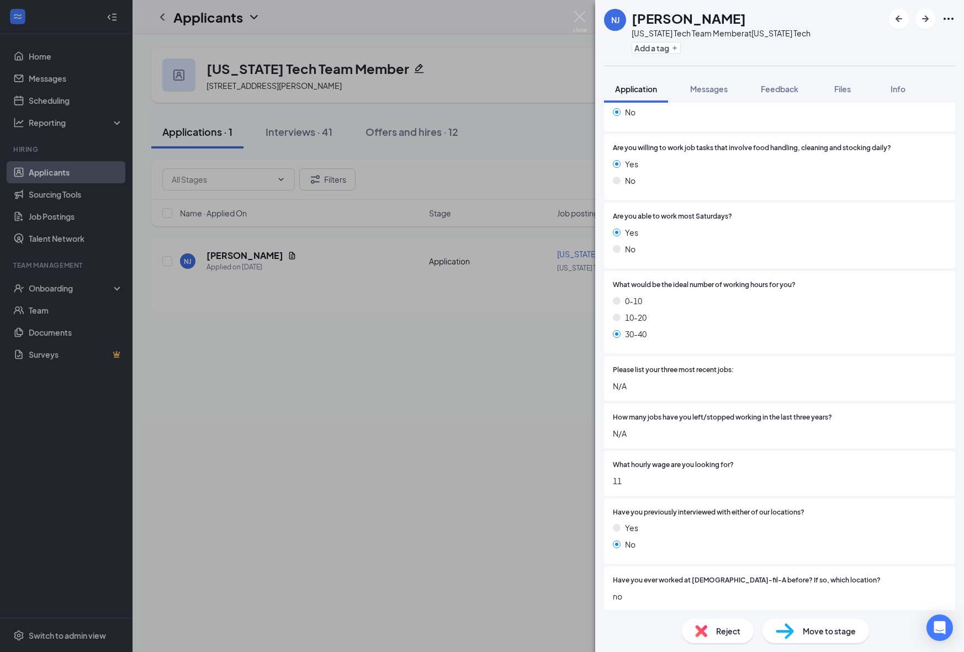
scroll to position [612, 0]
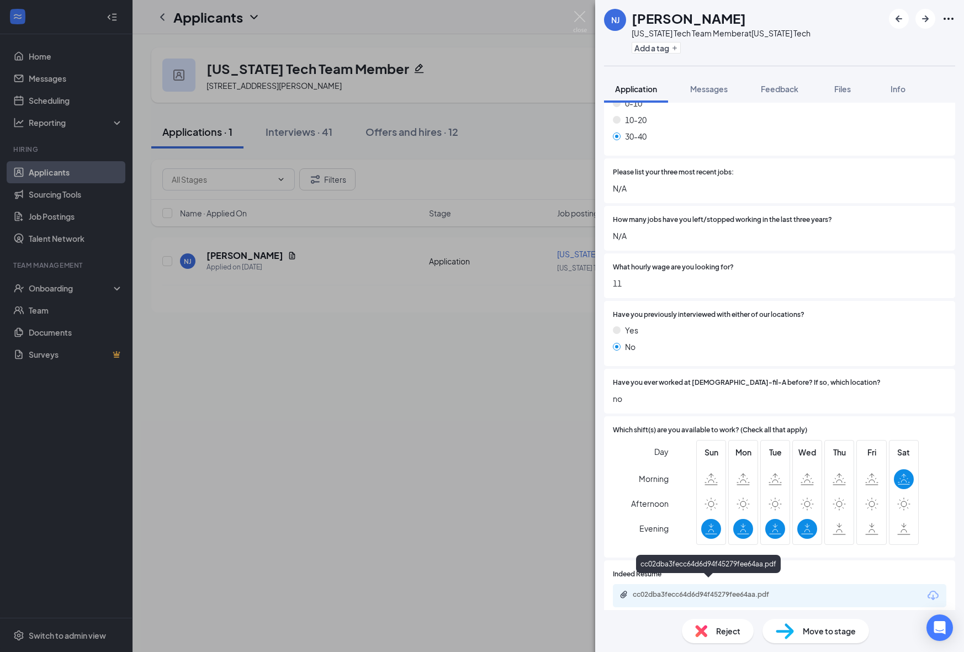
click at [733, 590] on div "cc02dba3fecc64d6d94f45279fee64aa.pdf" at bounding box center [710, 594] width 155 height 9
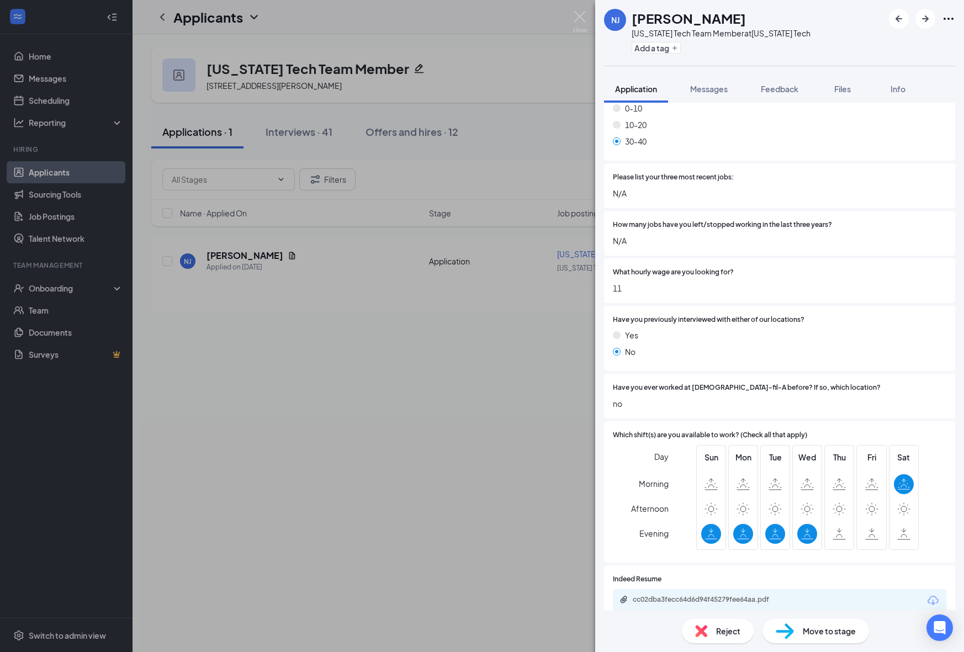
click at [715, 638] on div "Reject" at bounding box center [718, 631] width 72 height 24
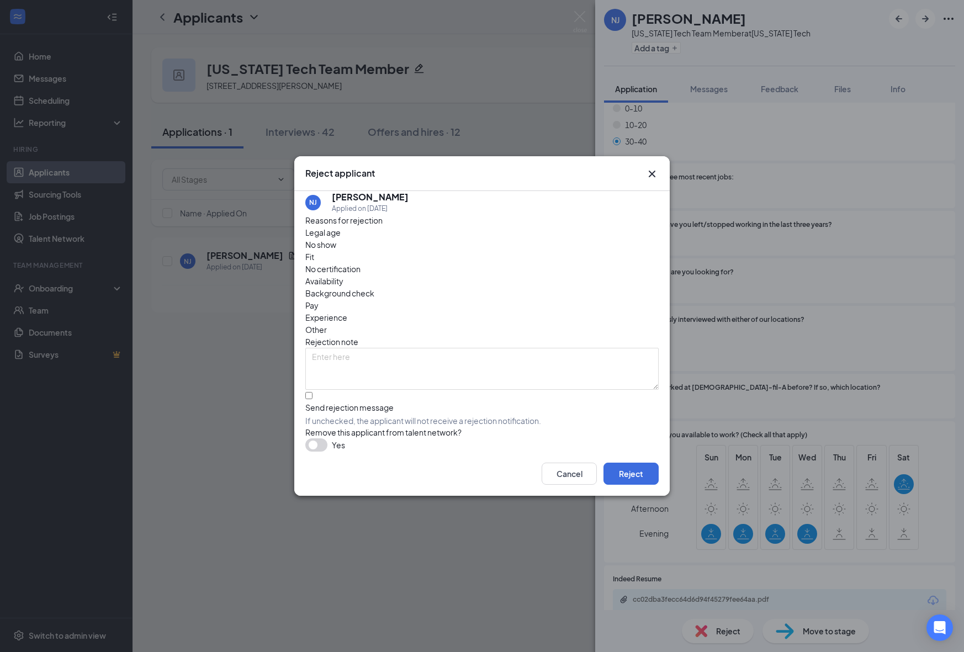
click at [314, 263] on span "Fit" at bounding box center [309, 257] width 9 height 12
click at [313, 392] on input "Send rejection message If unchecked, the applicant will not receive a rejection…" at bounding box center [308, 395] width 7 height 7
checkbox input "true"
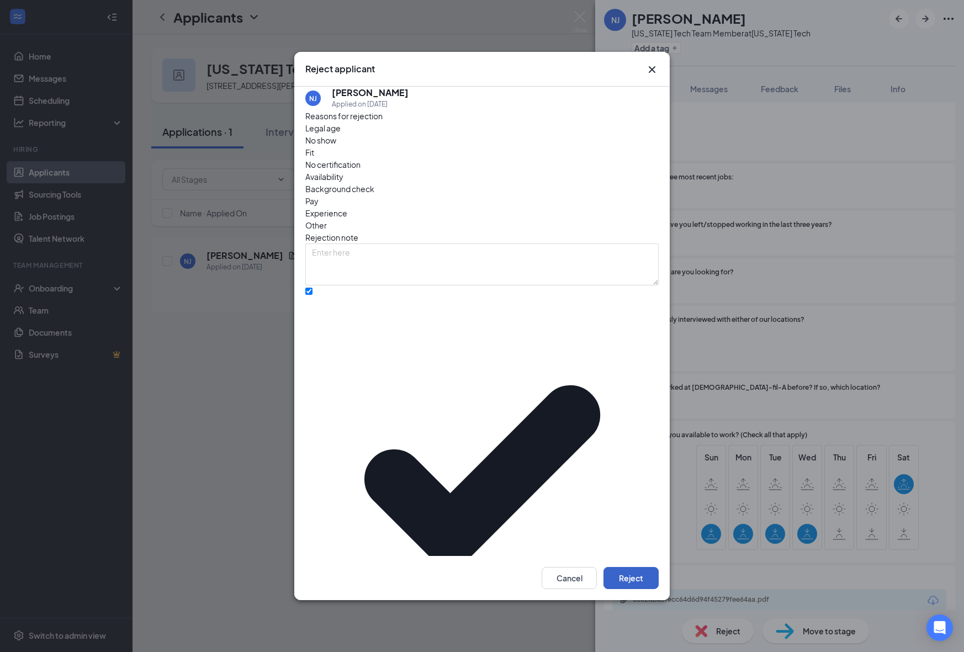
click at [622, 567] on button "Reject" at bounding box center [631, 578] width 55 height 22
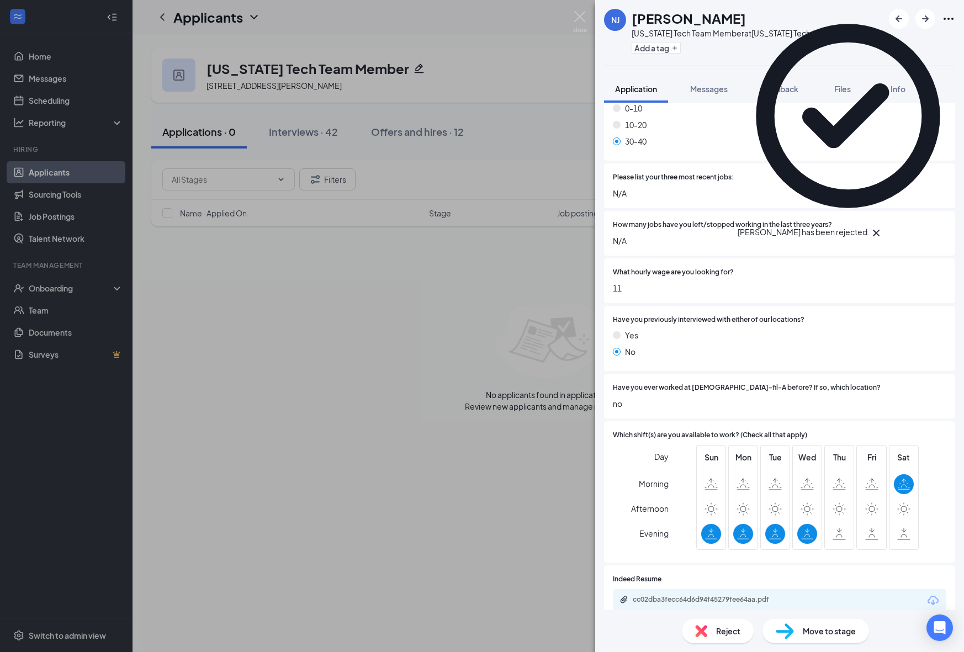
click at [456, 574] on div "NJ [PERSON_NAME] [US_STATE] Tech Team Member at [US_STATE][GEOGRAPHIC_DATA] Add…" at bounding box center [482, 326] width 964 height 652
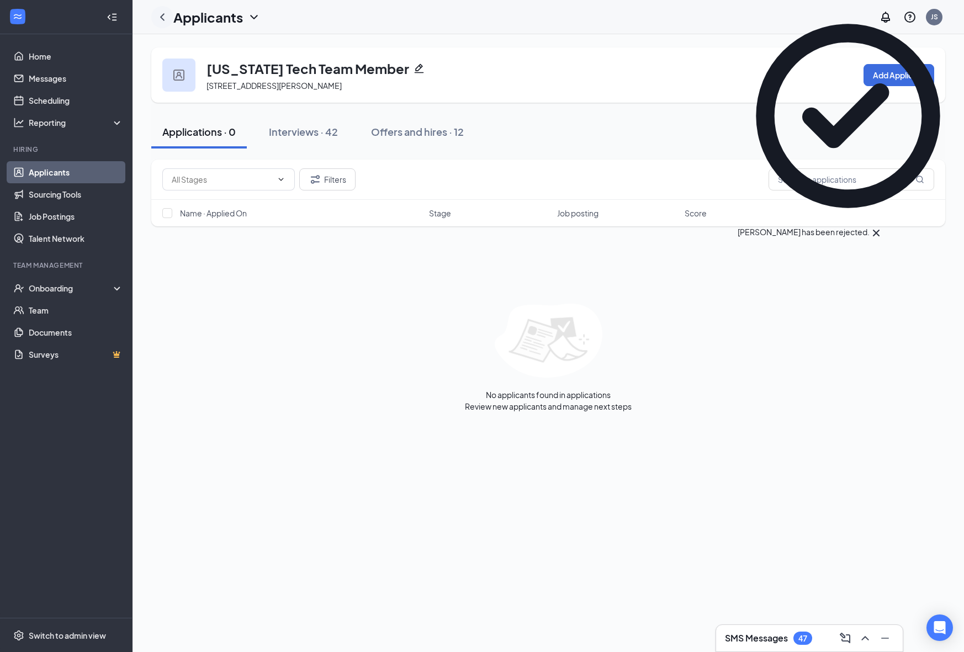
click at [165, 8] on div at bounding box center [162, 17] width 22 height 22
click at [163, 17] on icon "ChevronLeft" at bounding box center [162, 16] width 13 height 13
